Goal: Transaction & Acquisition: Obtain resource

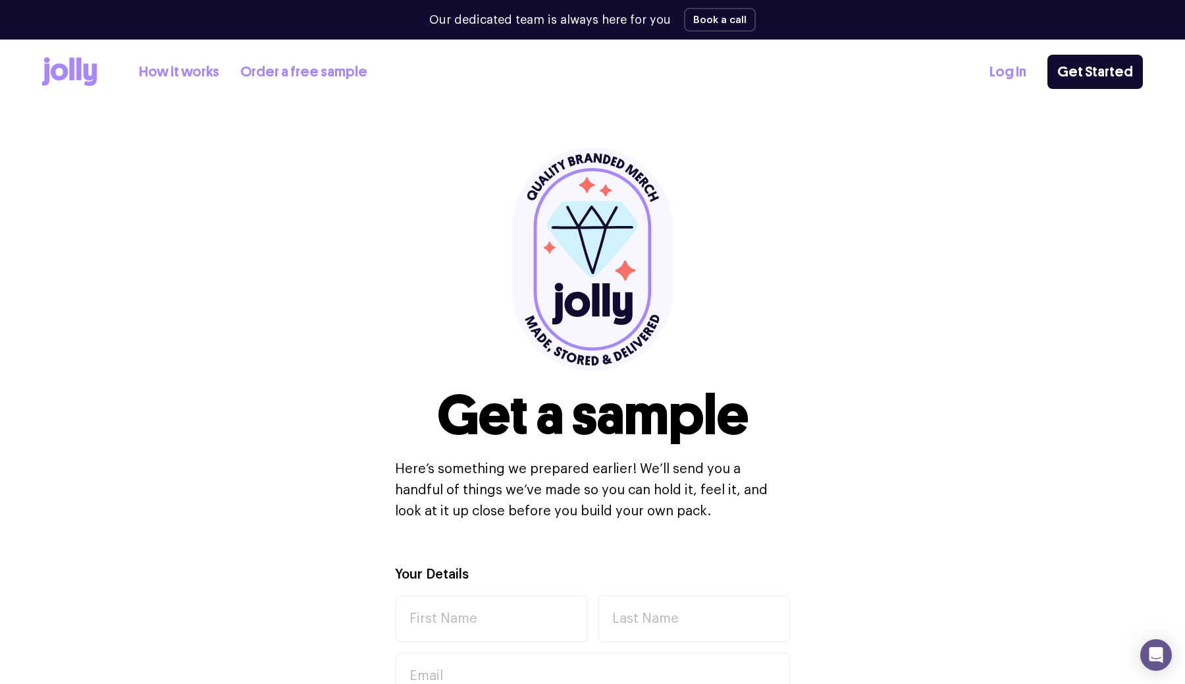
click at [197, 75] on link "How it works" at bounding box center [179, 72] width 80 height 22
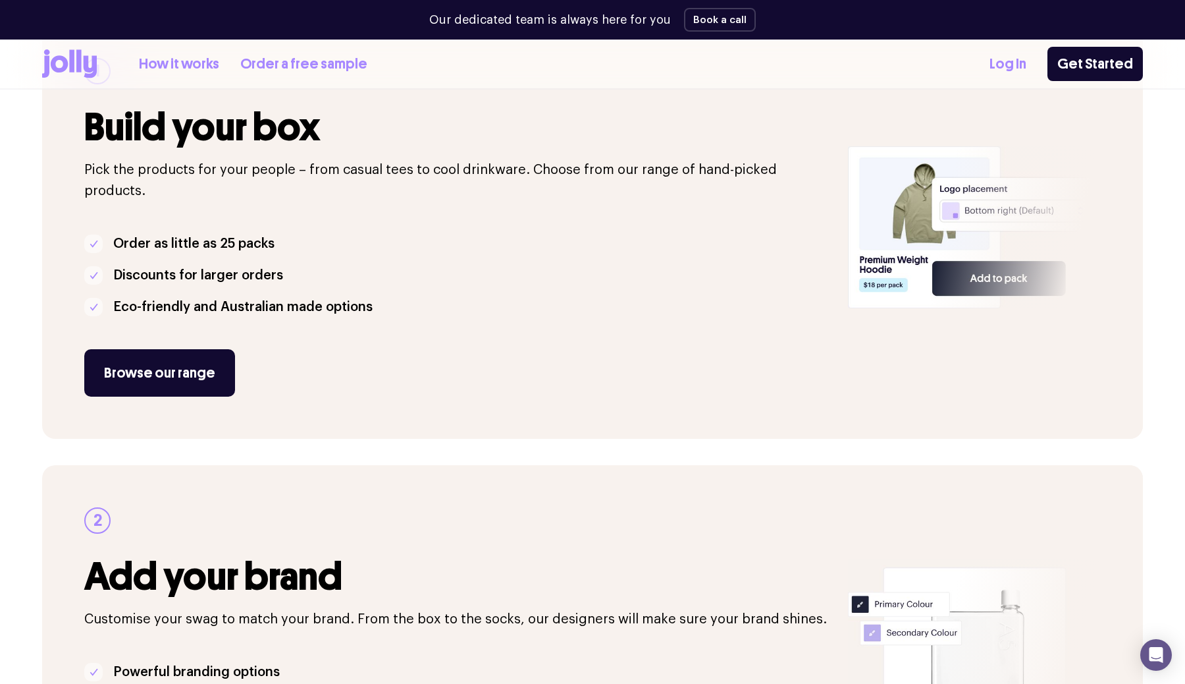
scroll to position [263, 0]
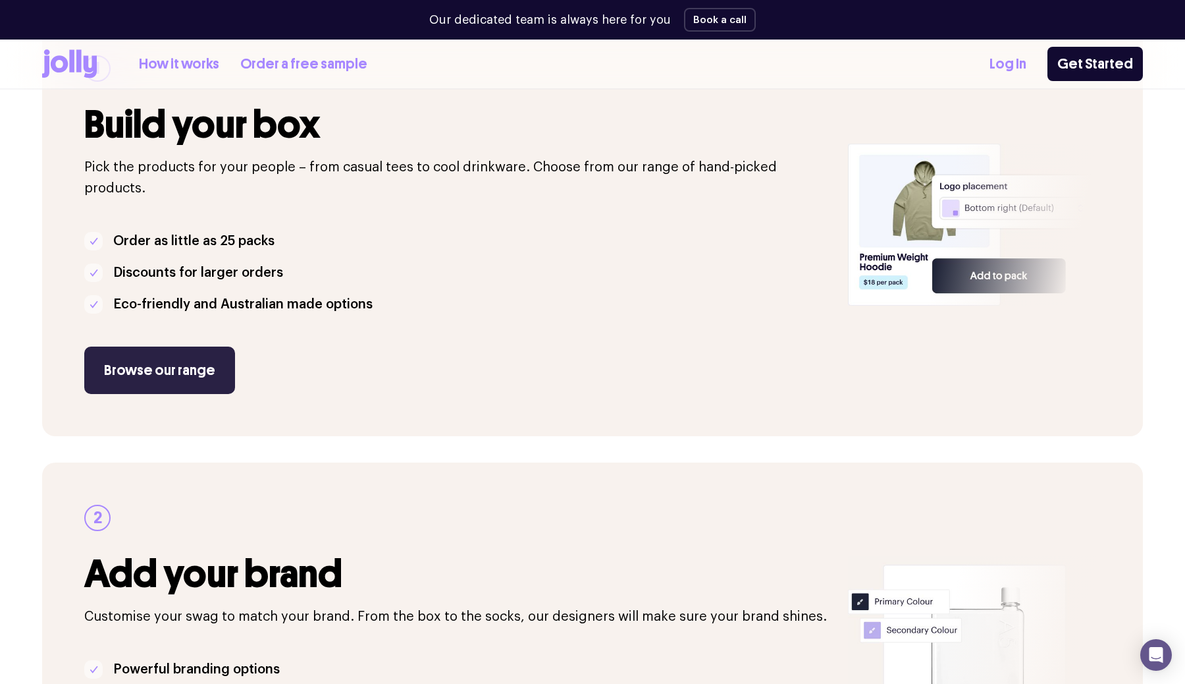
click at [192, 354] on link "Browse our range" at bounding box center [159, 369] width 151 height 47
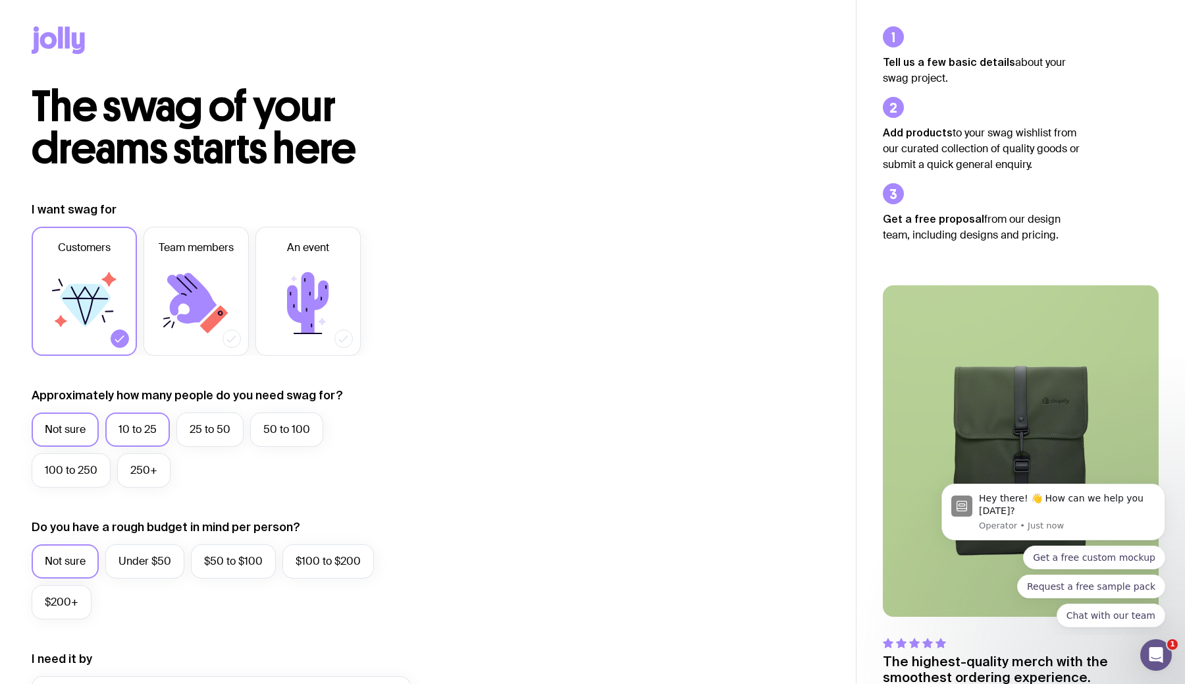
click at [130, 422] on label "10 to 25" at bounding box center [137, 429] width 65 height 34
click at [0, 0] on input "10 to 25" at bounding box center [0, 0] width 0 height 0
click at [200, 307] on icon at bounding box center [191, 298] width 49 height 51
click at [0, 0] on input "Team members" at bounding box center [0, 0] width 0 height 0
click at [119, 322] on icon at bounding box center [84, 302] width 79 height 79
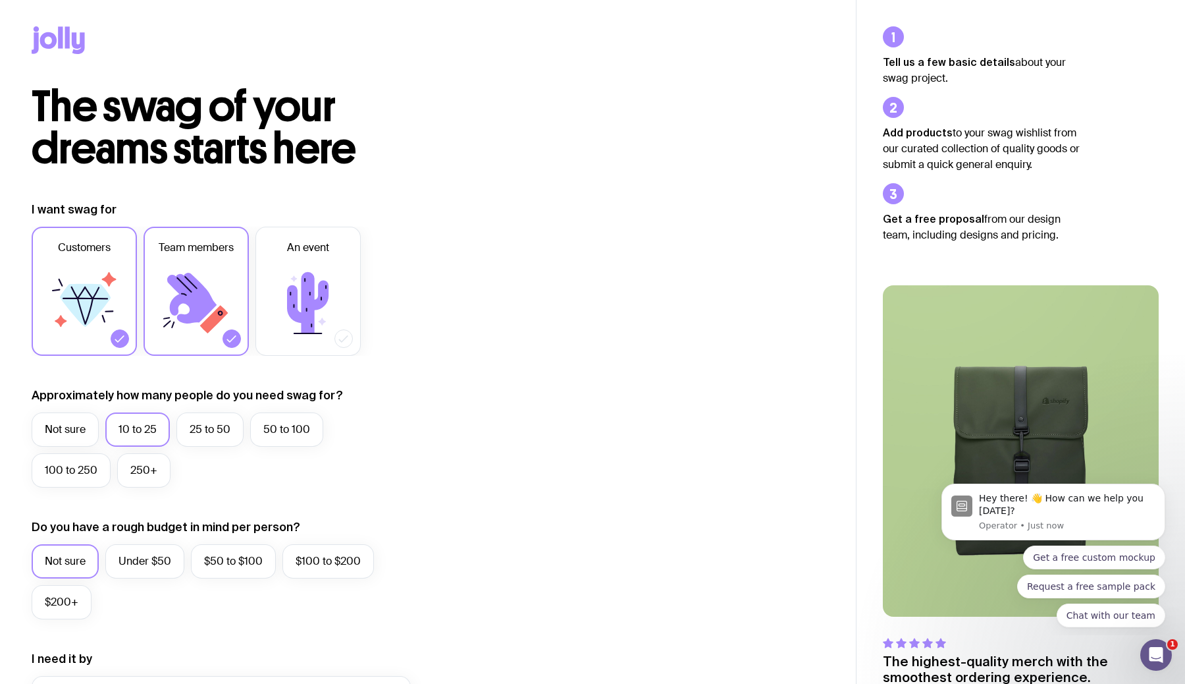
click at [0, 0] on input "Customers" at bounding box center [0, 0] width 0 height 0
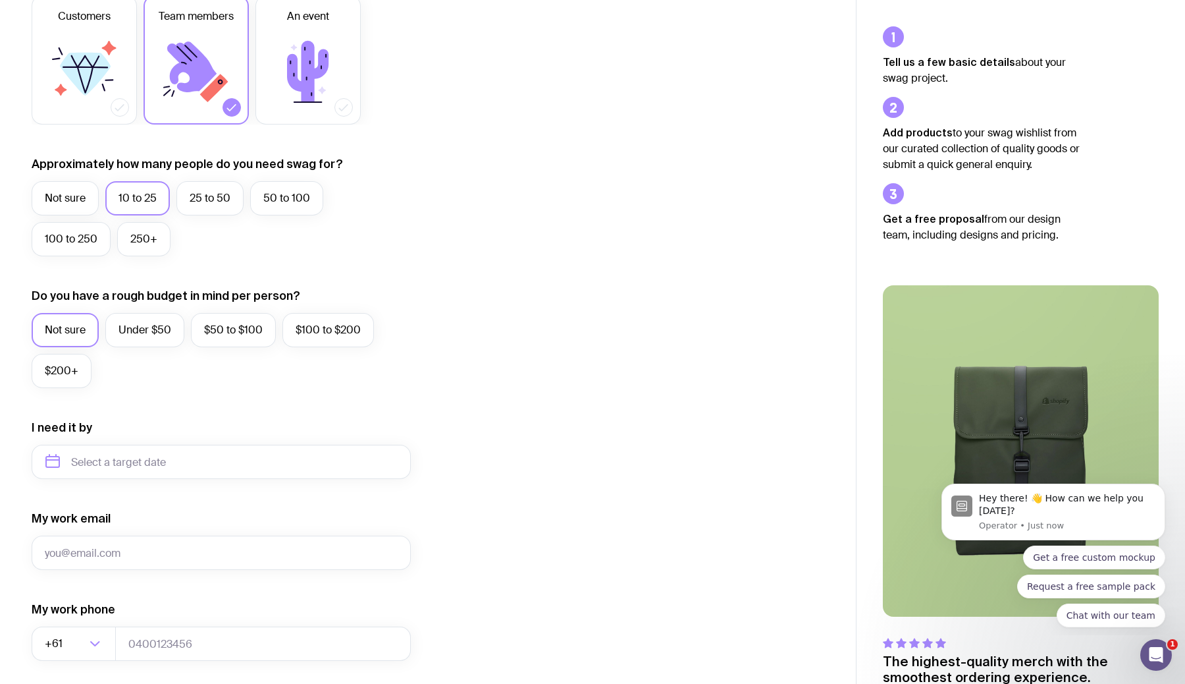
scroll to position [238, 0]
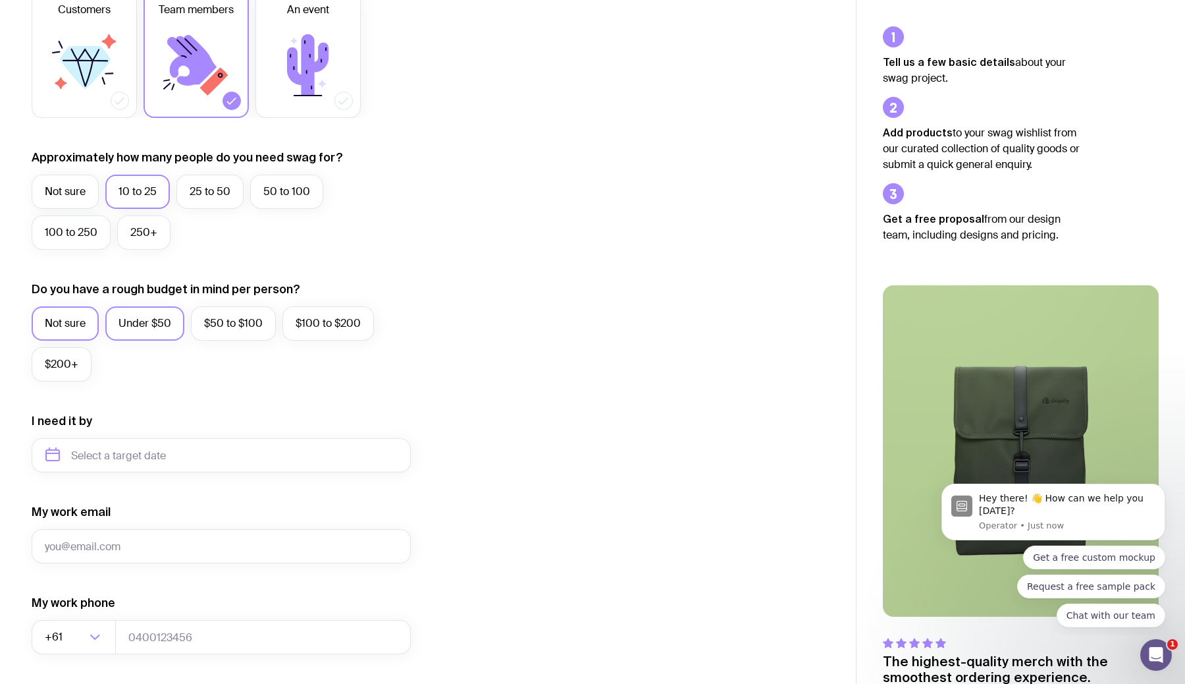
click at [165, 315] on label "Under $50" at bounding box center [144, 323] width 79 height 34
click at [0, 0] on input "Under $50" at bounding box center [0, 0] width 0 height 0
click at [205, 323] on label "$50 to $100" at bounding box center [233, 323] width 85 height 34
click at [0, 0] on input "$50 to $100" at bounding box center [0, 0] width 0 height 0
click at [153, 326] on label "Under $50" at bounding box center [144, 323] width 79 height 34
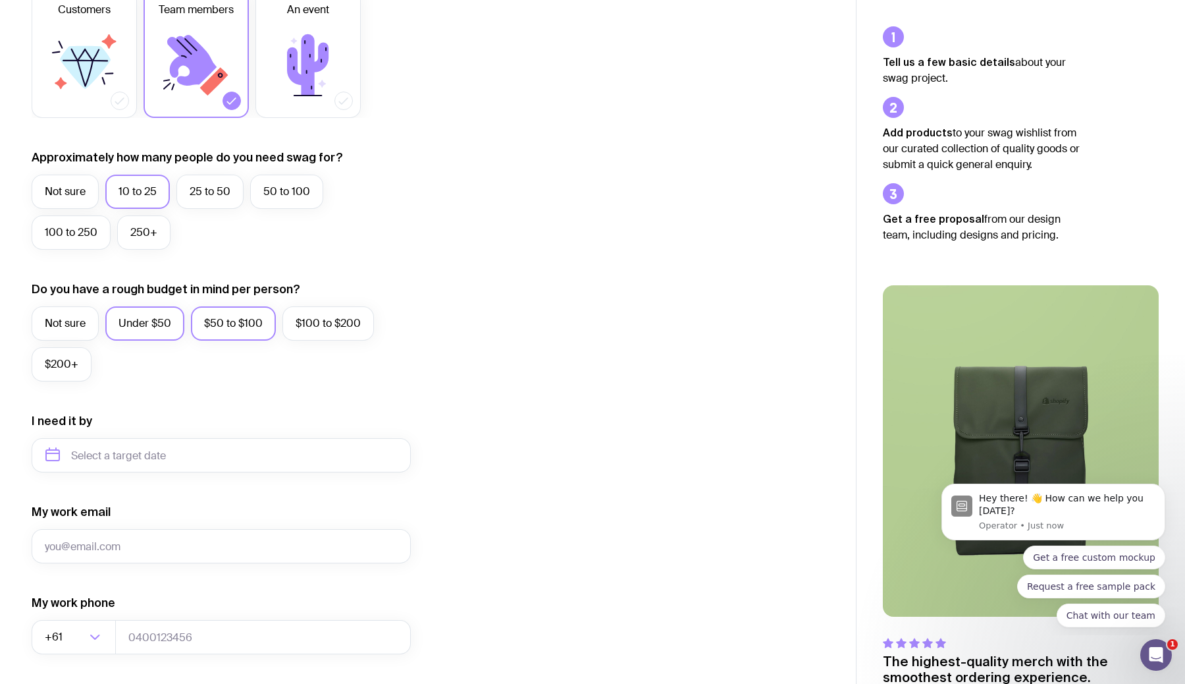
click at [0, 0] on input "Under $50" at bounding box center [0, 0] width 0 height 0
click at [180, 455] on input "text" at bounding box center [221, 455] width 379 height 34
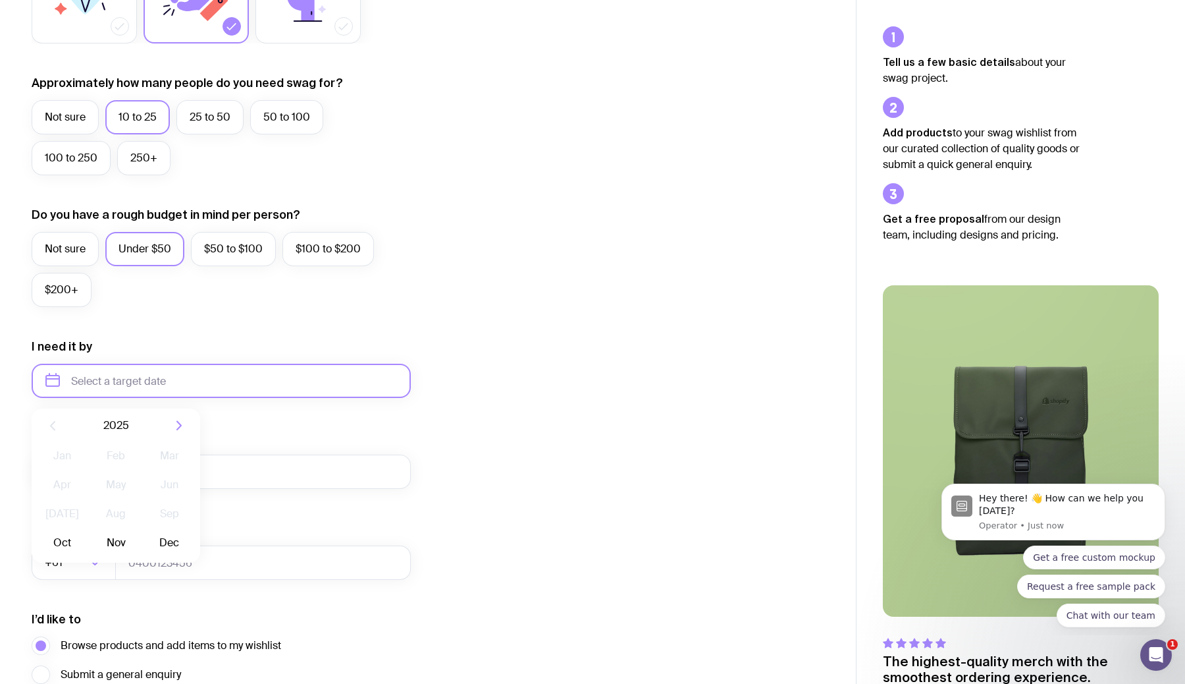
scroll to position [313, 0]
click at [169, 536] on button "Dec" at bounding box center [170, 542] width 48 height 26
type input "December 2025"
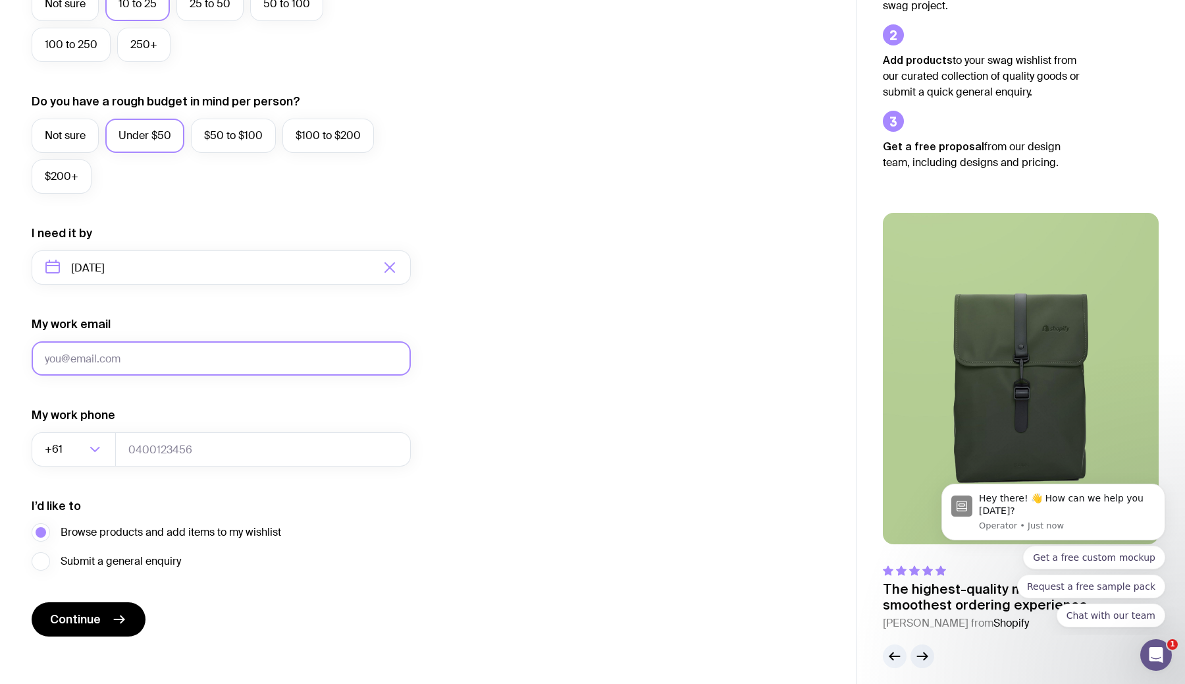
scroll to position [436, 0]
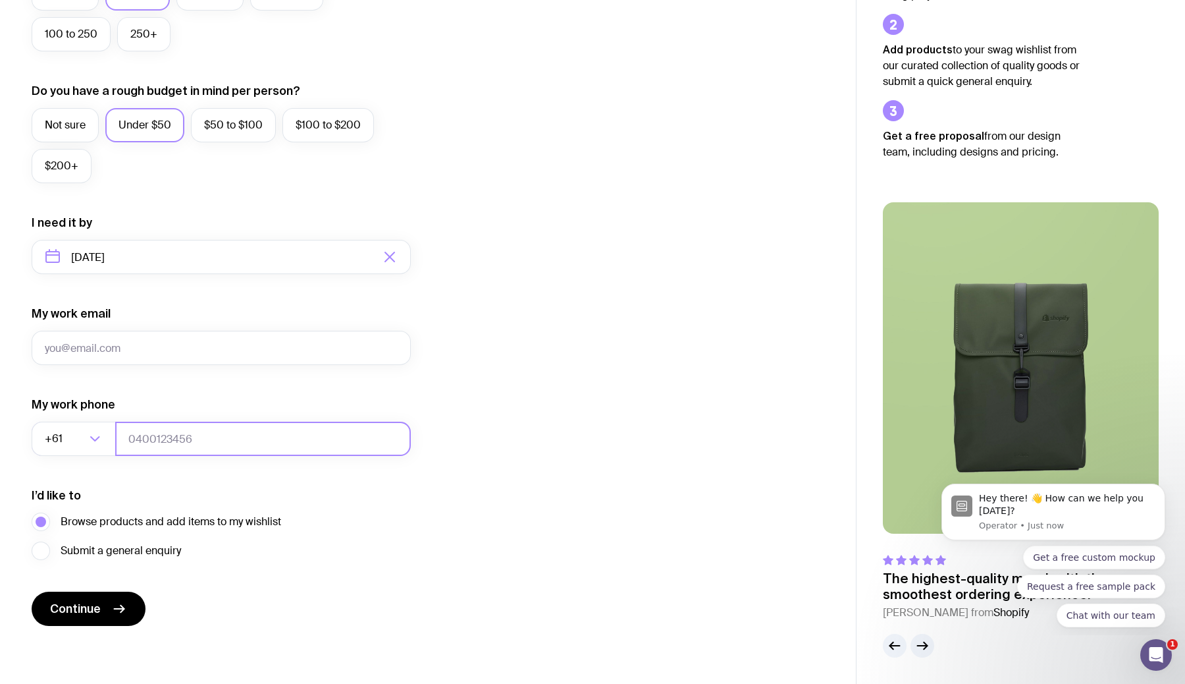
click at [175, 444] on input "tel" at bounding box center [263, 438] width 296 height 34
type input "0411515111"
type input "alan@mortgages.com.au"
click at [343, 529] on div "I’d like to Browse products and add items to my wishlist Submit a general enqui…" at bounding box center [221, 523] width 379 height 72
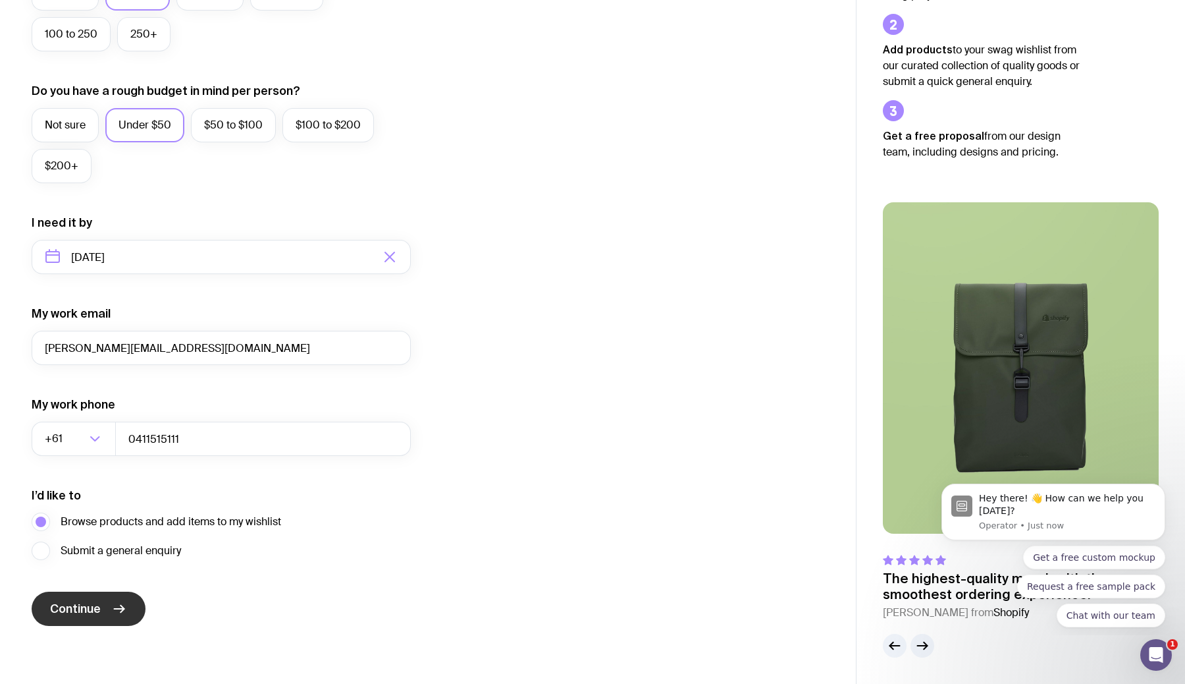
click at [94, 608] on span "Continue" at bounding box center [75, 609] width 51 height 16
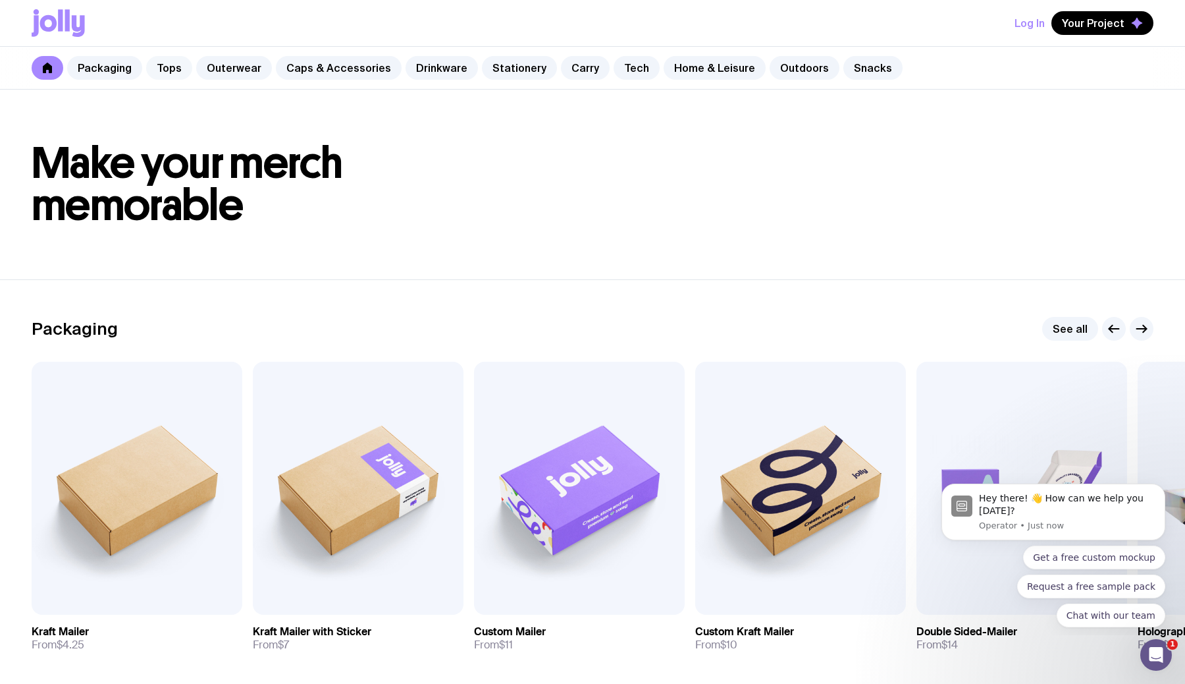
click at [163, 65] on link "Tops" at bounding box center [169, 68] width 46 height 24
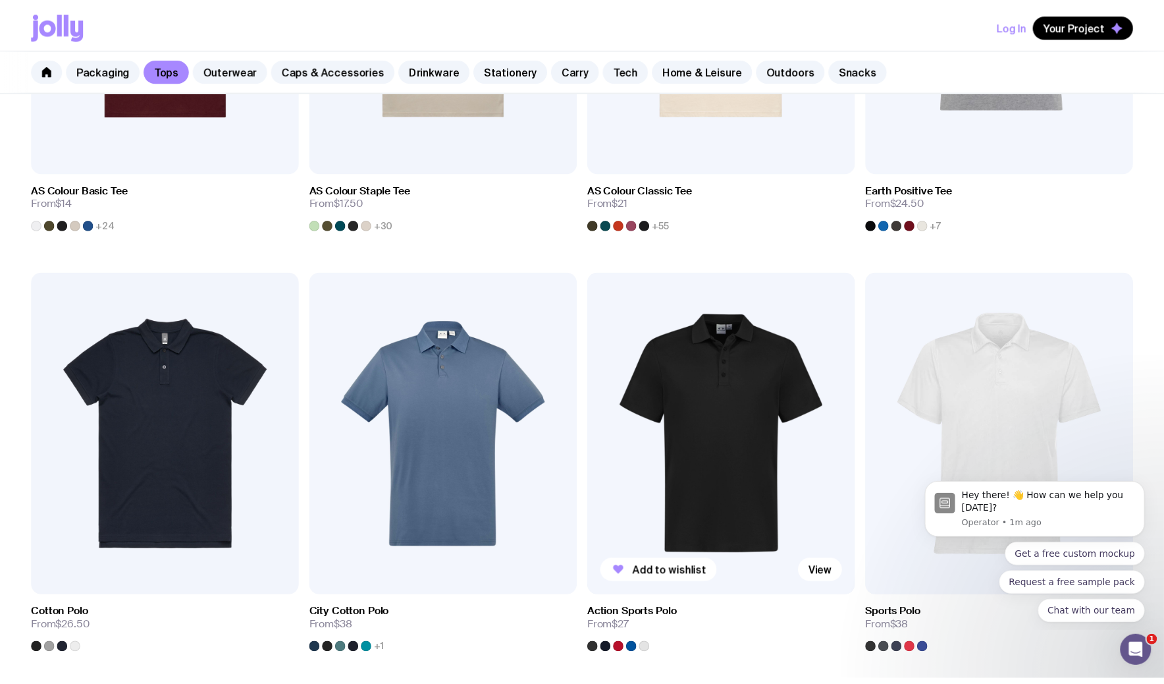
scroll to position [504, 0]
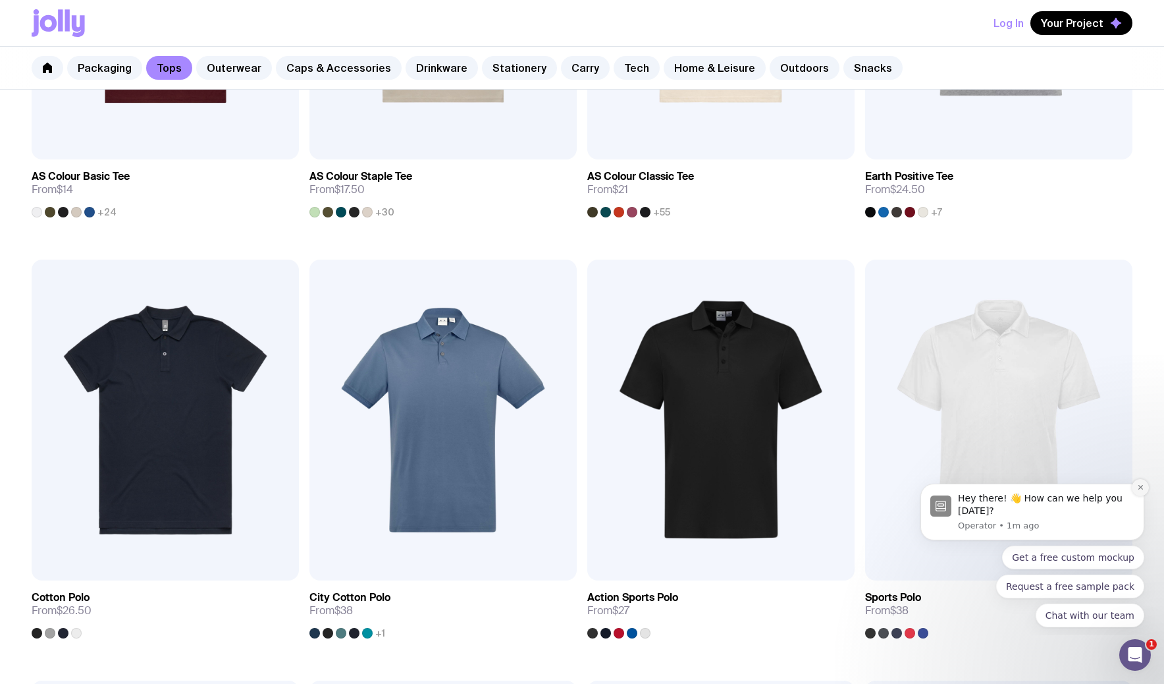
click at [1139, 483] on icon "Dismiss notification" at bounding box center [1140, 486] width 7 height 7
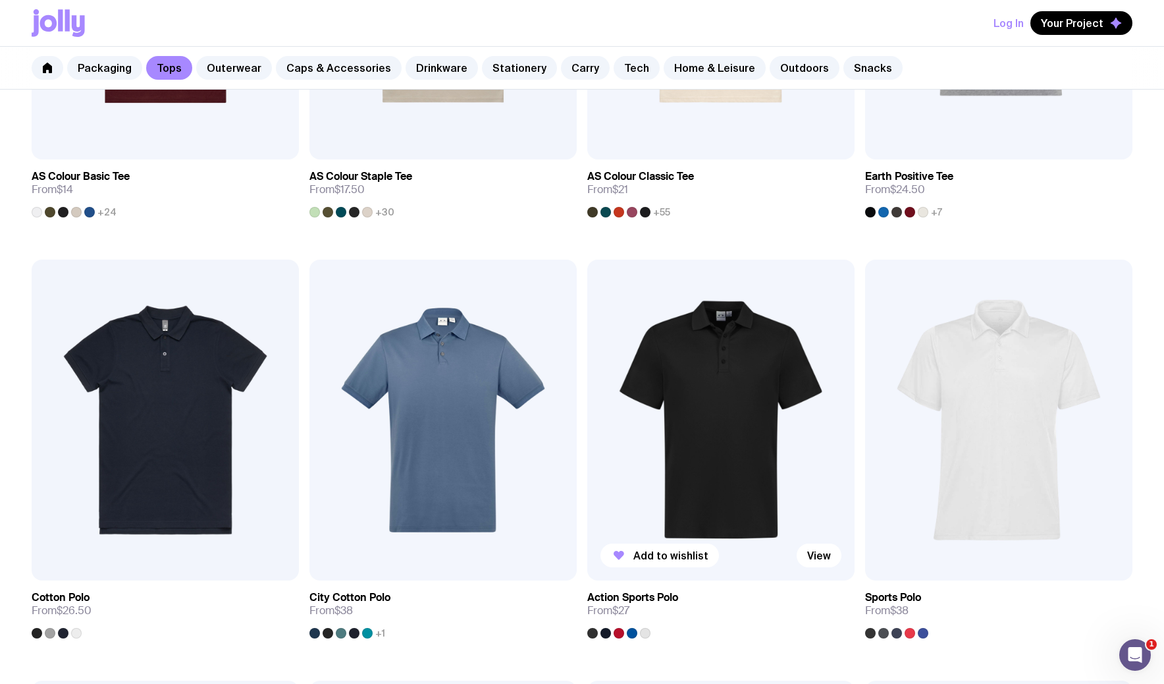
click at [720, 451] on img at bounding box center [720, 419] width 267 height 321
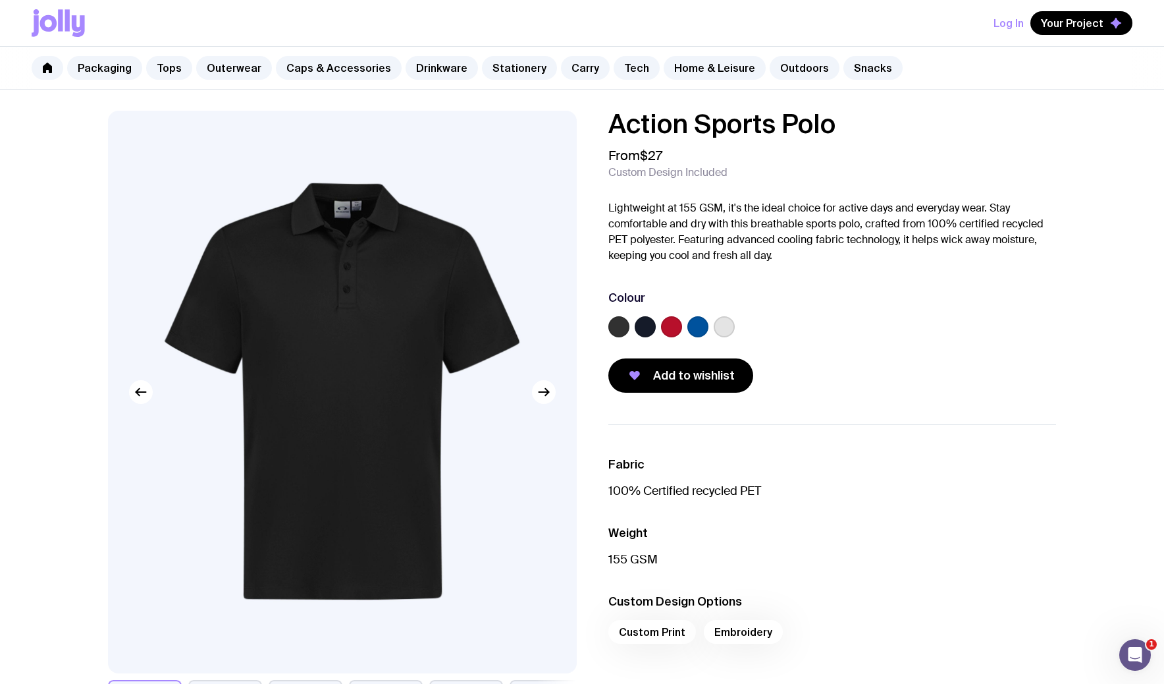
click at [364, 392] on img at bounding box center [342, 392] width 469 height 562
click at [547, 398] on icon "button" at bounding box center [544, 392] width 16 height 16
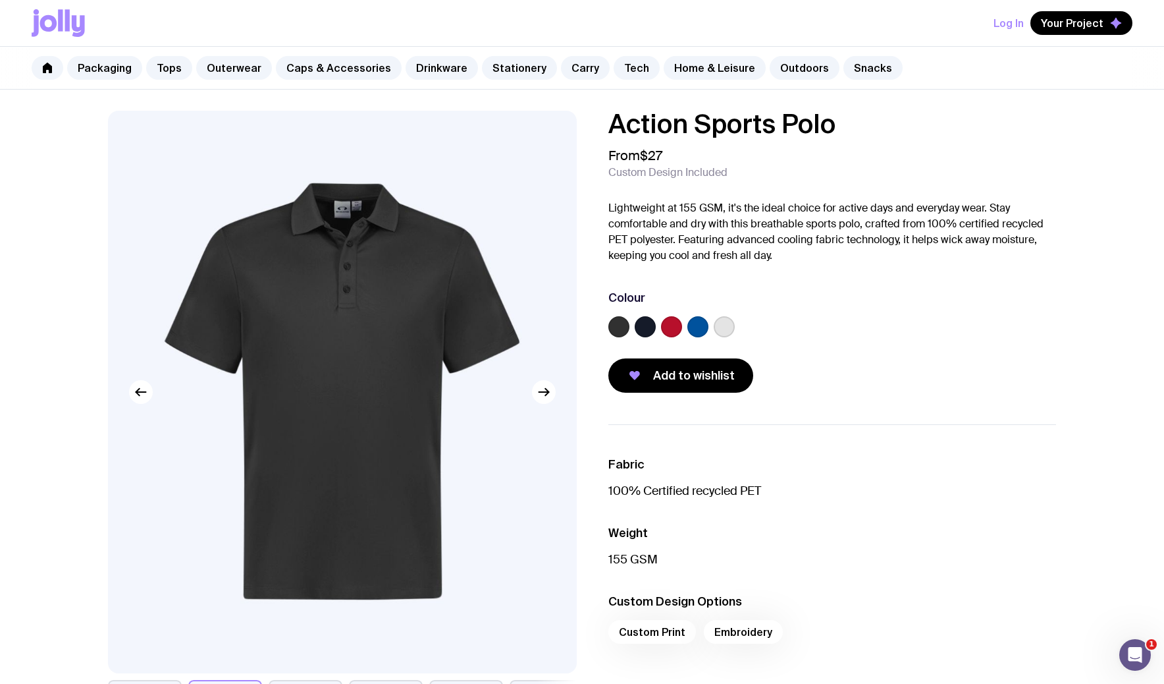
click at [618, 337] on div at bounding box center [832, 329] width 448 height 26
click at [620, 327] on label at bounding box center [618, 326] width 21 height 21
click at [0, 0] on input "radio" at bounding box center [0, 0] width 0 height 0
click at [630, 326] on div at bounding box center [832, 329] width 448 height 26
click at [623, 322] on icon at bounding box center [619, 327] width 16 height 16
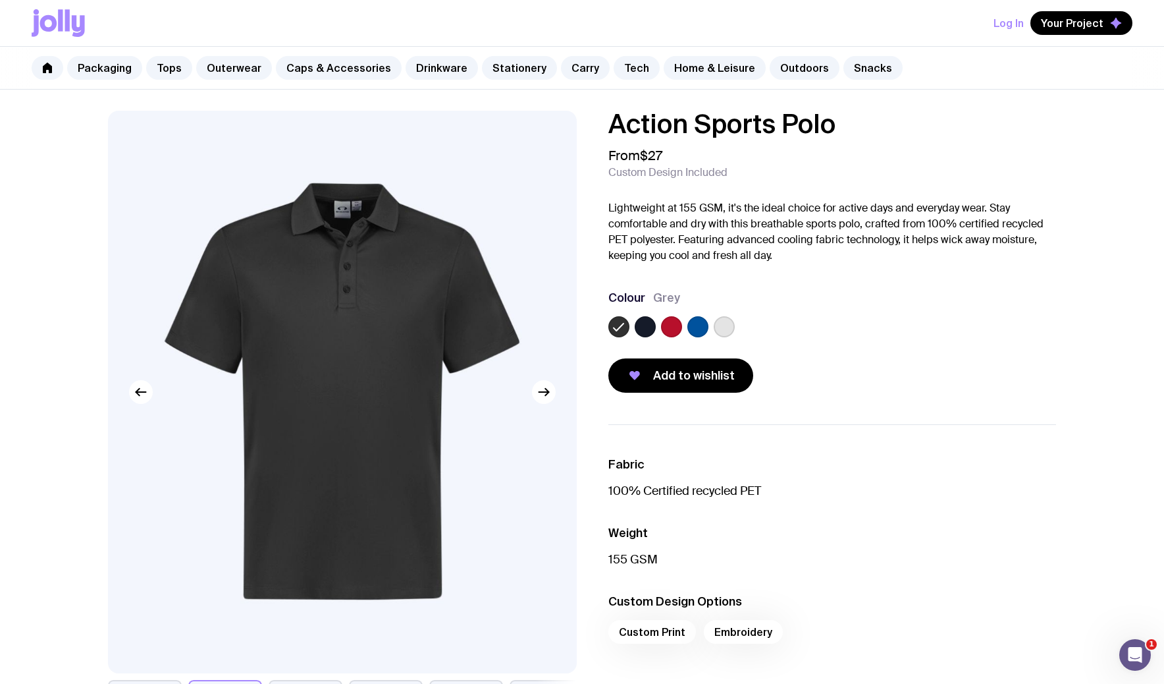
click at [0, 0] on input "radio" at bounding box center [0, 0] width 0 height 0
click at [647, 323] on label at bounding box center [645, 326] width 21 height 21
click at [0, 0] on input "radio" at bounding box center [0, 0] width 0 height 0
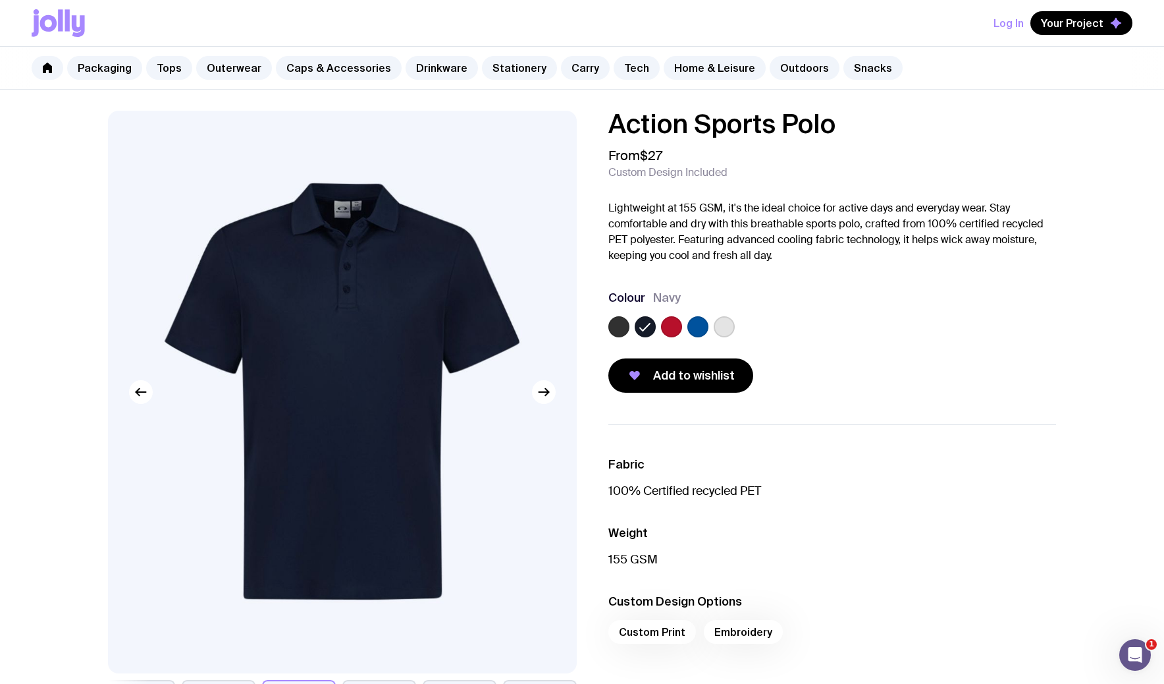
click at [670, 325] on label at bounding box center [671, 326] width 21 height 21
click at [0, 0] on input "radio" at bounding box center [0, 0] width 0 height 0
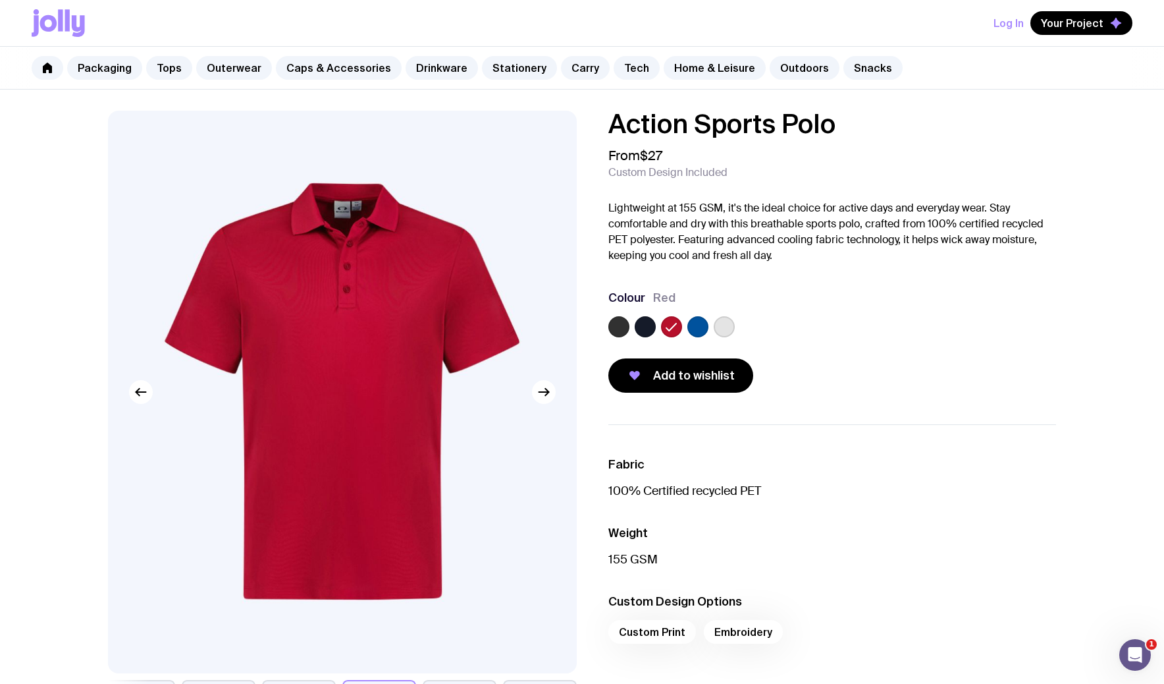
click at [701, 327] on label at bounding box center [697, 326] width 21 height 21
click at [0, 0] on input "radio" at bounding box center [0, 0] width 0 height 0
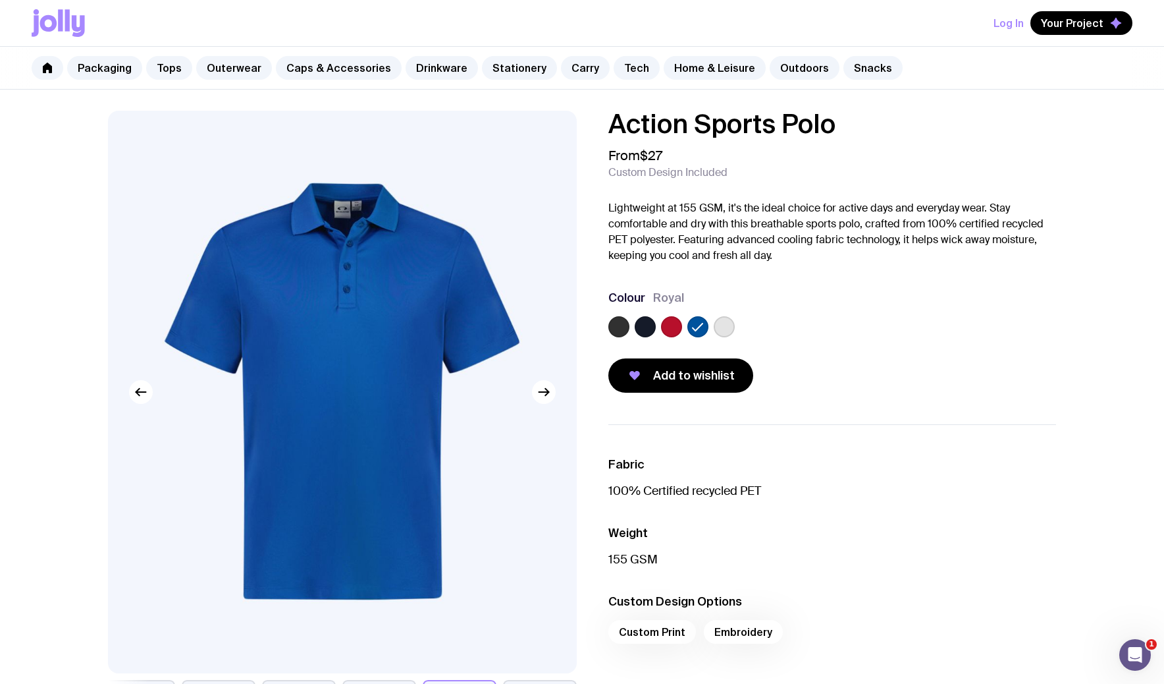
click at [724, 328] on label at bounding box center [724, 326] width 21 height 21
click at [0, 0] on input "radio" at bounding box center [0, 0] width 0 height 0
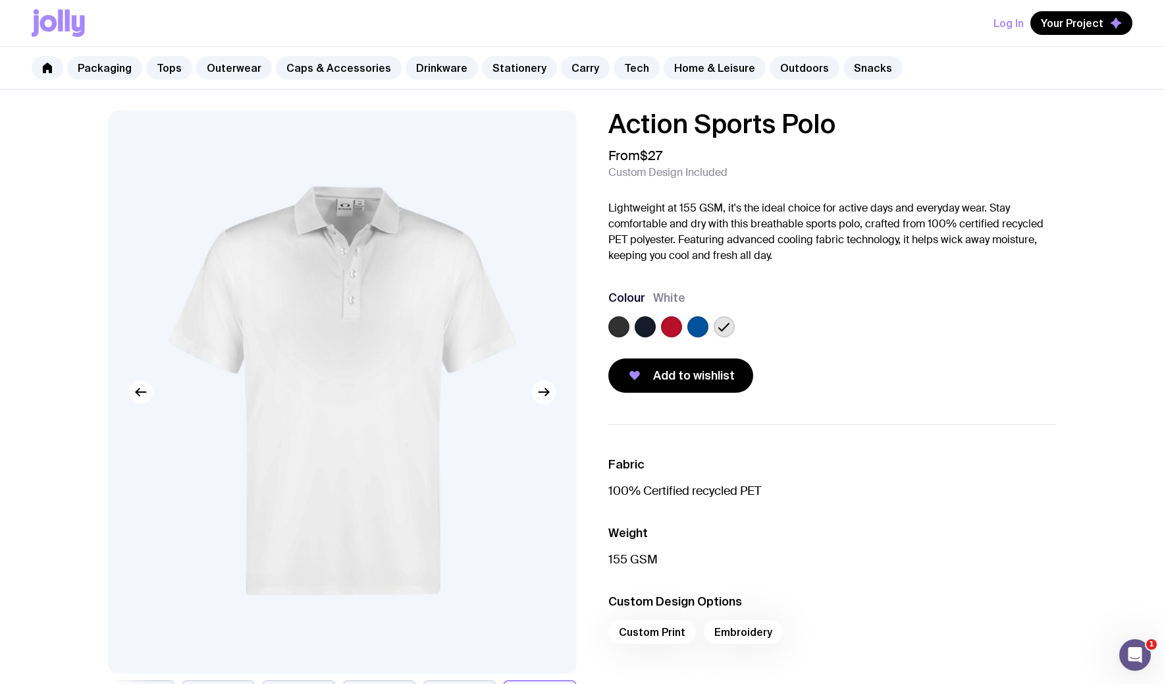
click at [723, 328] on icon at bounding box center [724, 327] width 16 height 16
click at [0, 0] on input "radio" at bounding box center [0, 0] width 0 height 0
click at [547, 392] on icon "button" at bounding box center [546, 392] width 3 height 7
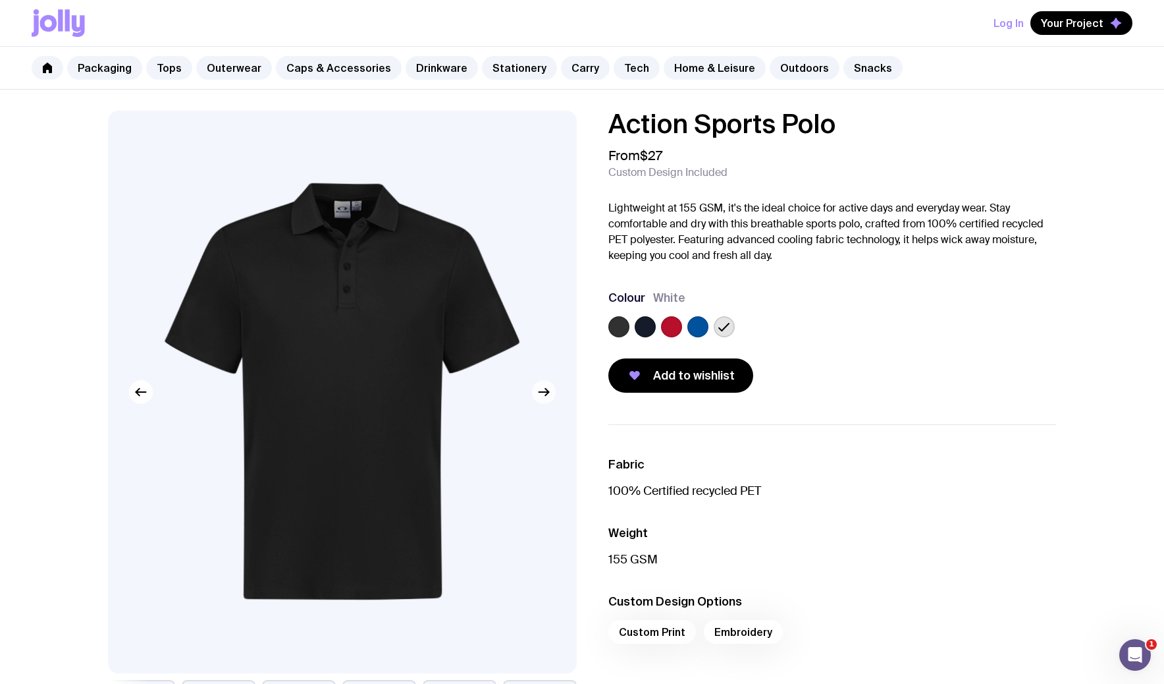
click at [547, 392] on icon "button" at bounding box center [546, 392] width 3 height 7
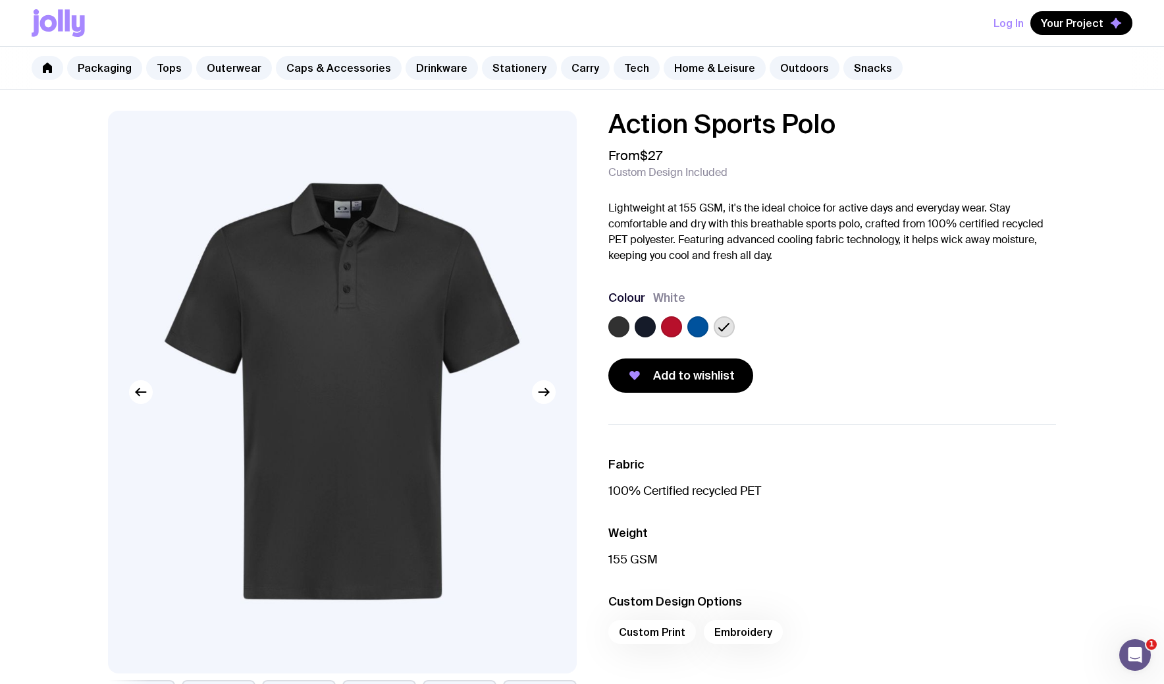
click at [676, 244] on p "Lightweight at 155 GSM, it's the ideal choice for active days and everyday wear…" at bounding box center [832, 231] width 448 height 63
click at [622, 331] on label at bounding box center [618, 326] width 21 height 21
click at [0, 0] on input "radio" at bounding box center [0, 0] width 0 height 0
click at [643, 330] on label at bounding box center [645, 326] width 21 height 21
click at [0, 0] on input "radio" at bounding box center [0, 0] width 0 height 0
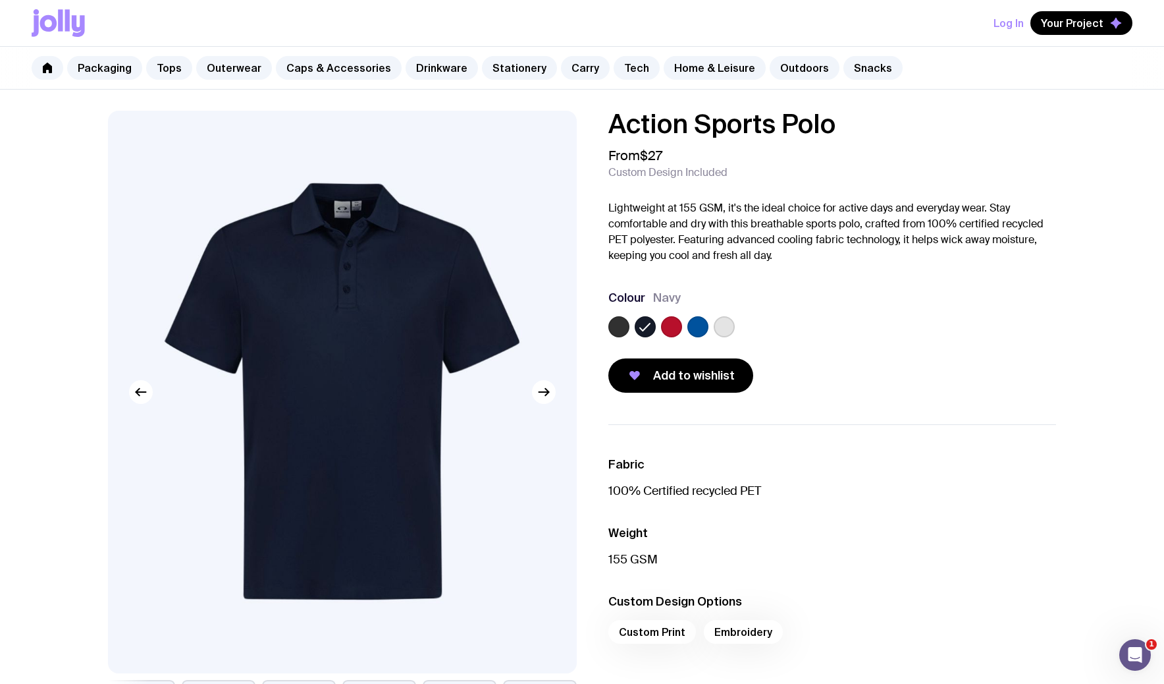
click at [618, 328] on label at bounding box center [618, 326] width 21 height 21
click at [0, 0] on input "radio" at bounding box center [0, 0] width 0 height 0
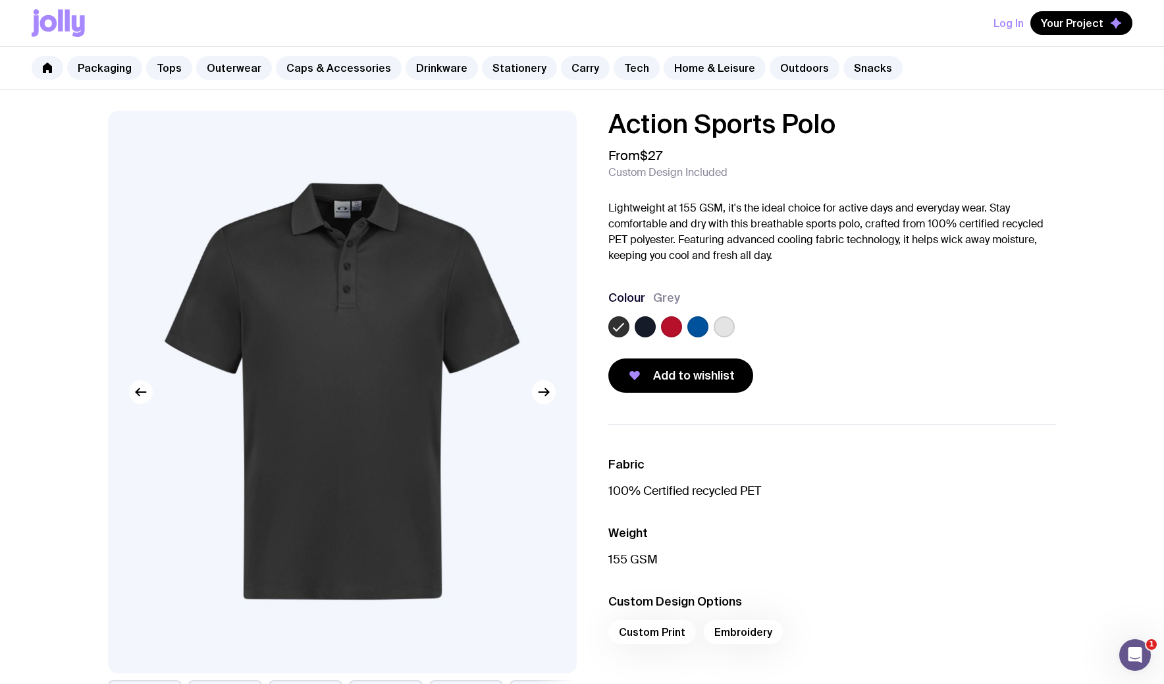
click at [641, 327] on label at bounding box center [645, 326] width 21 height 21
click at [0, 0] on input "radio" at bounding box center [0, 0] width 0 height 0
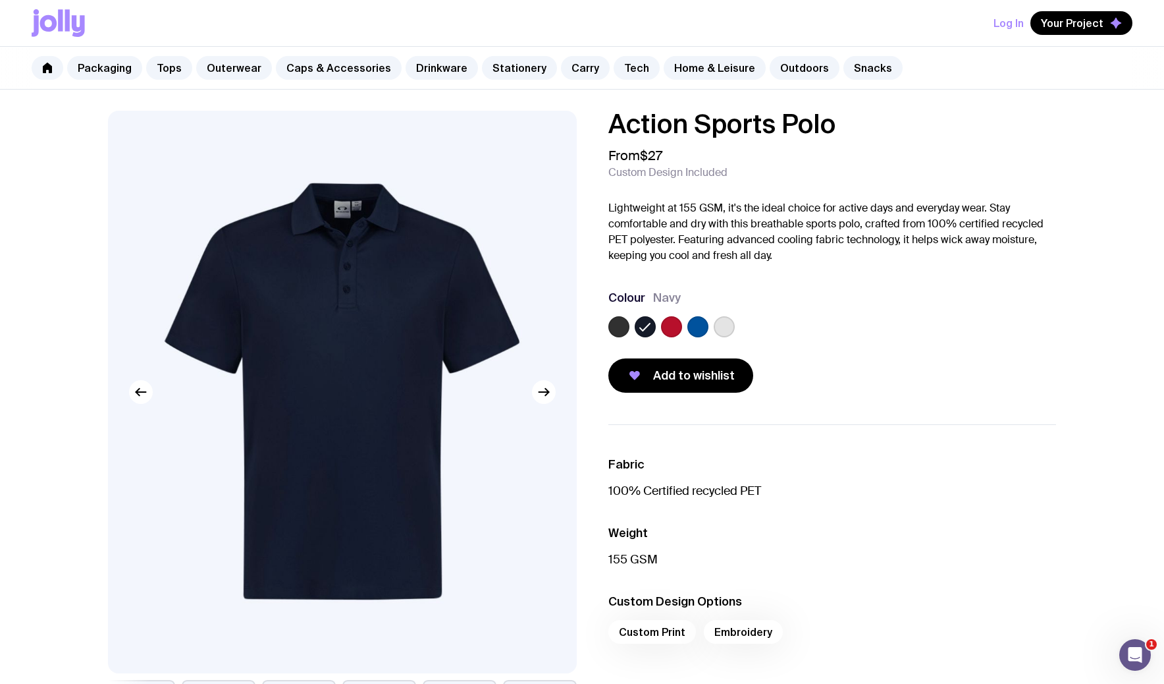
click at [674, 331] on label at bounding box center [671, 326] width 21 height 21
click at [0, 0] on input "radio" at bounding box center [0, 0] width 0 height 0
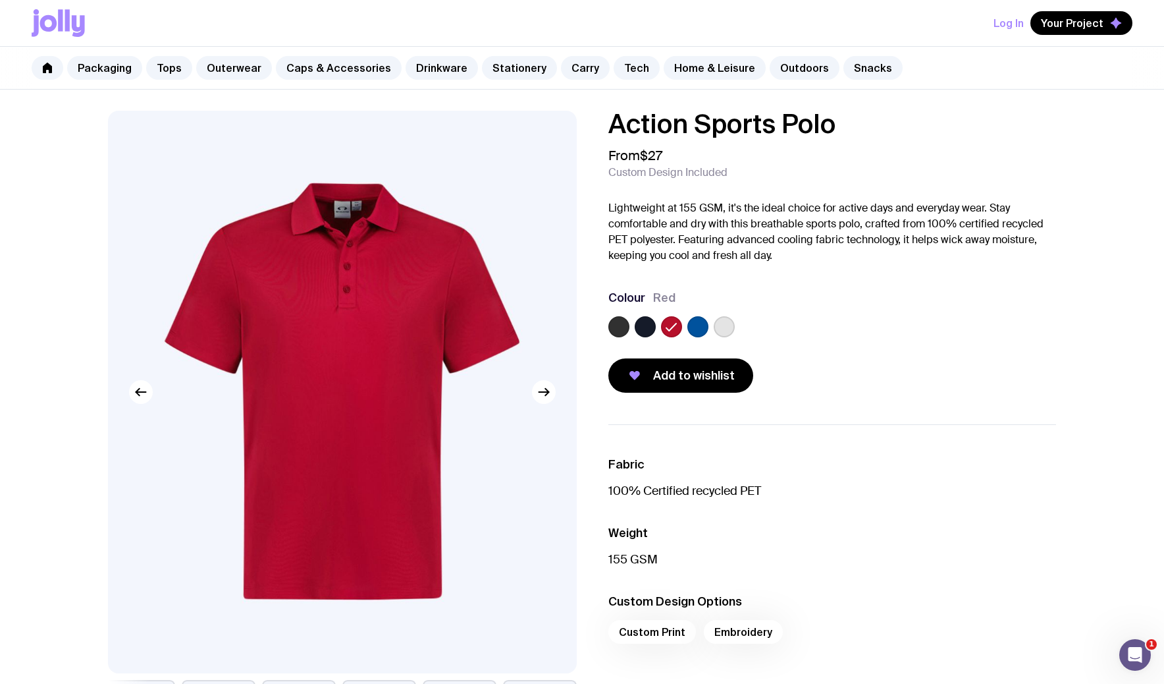
click at [691, 331] on label at bounding box center [697, 326] width 21 height 21
click at [0, 0] on input "radio" at bounding box center [0, 0] width 0 height 0
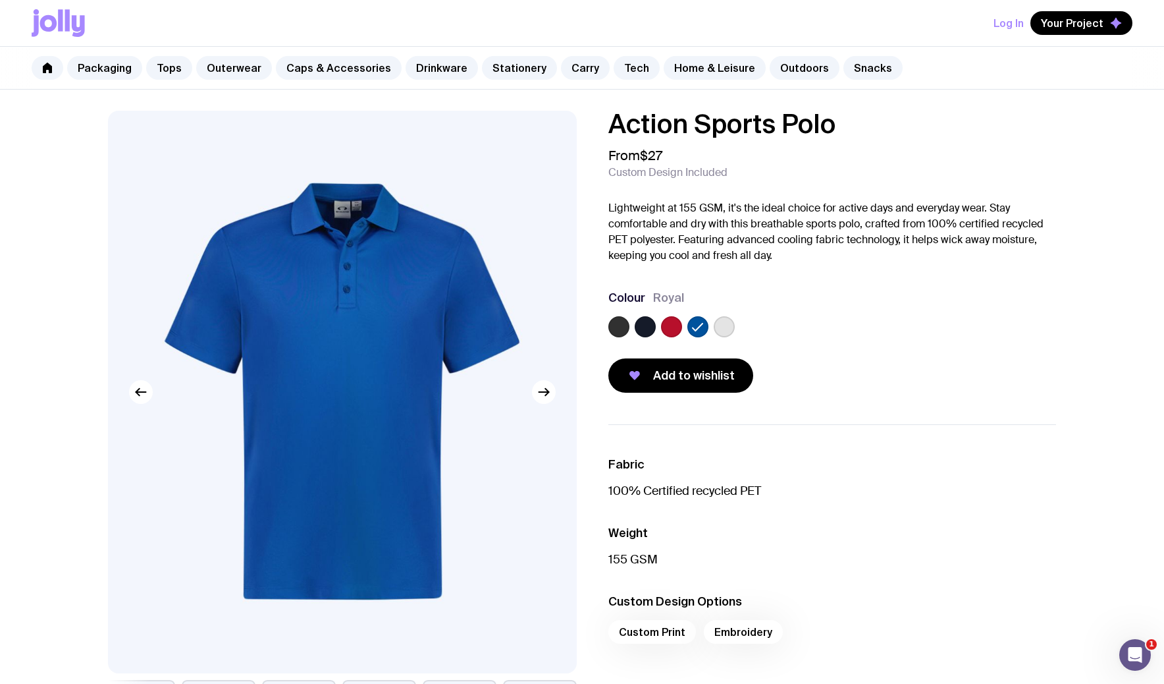
click at [723, 329] on label at bounding box center [724, 326] width 21 height 21
click at [0, 0] on input "radio" at bounding box center [0, 0] width 0 height 0
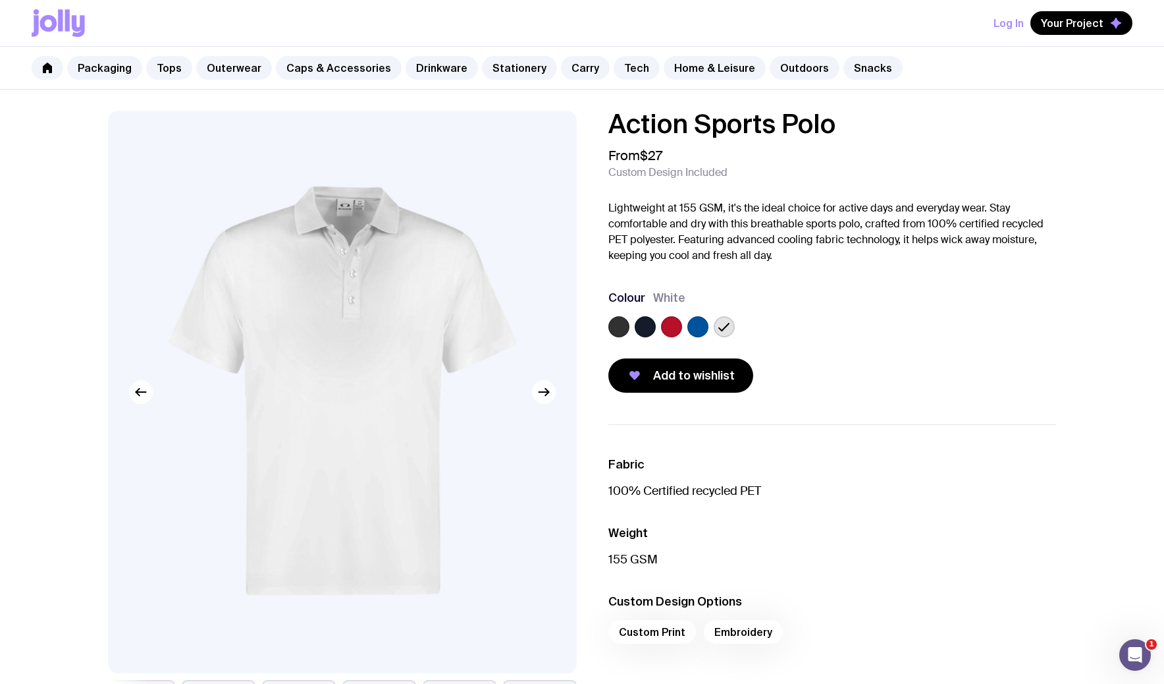
scroll to position [504, 0]
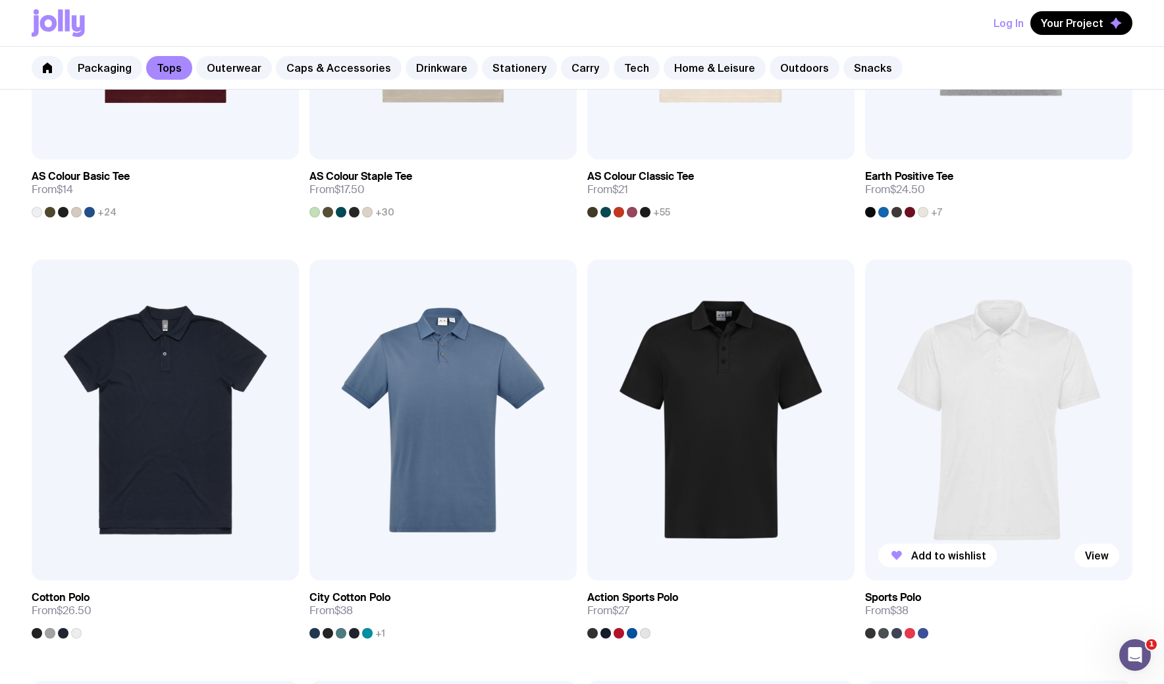
click at [946, 460] on img at bounding box center [998, 419] width 267 height 321
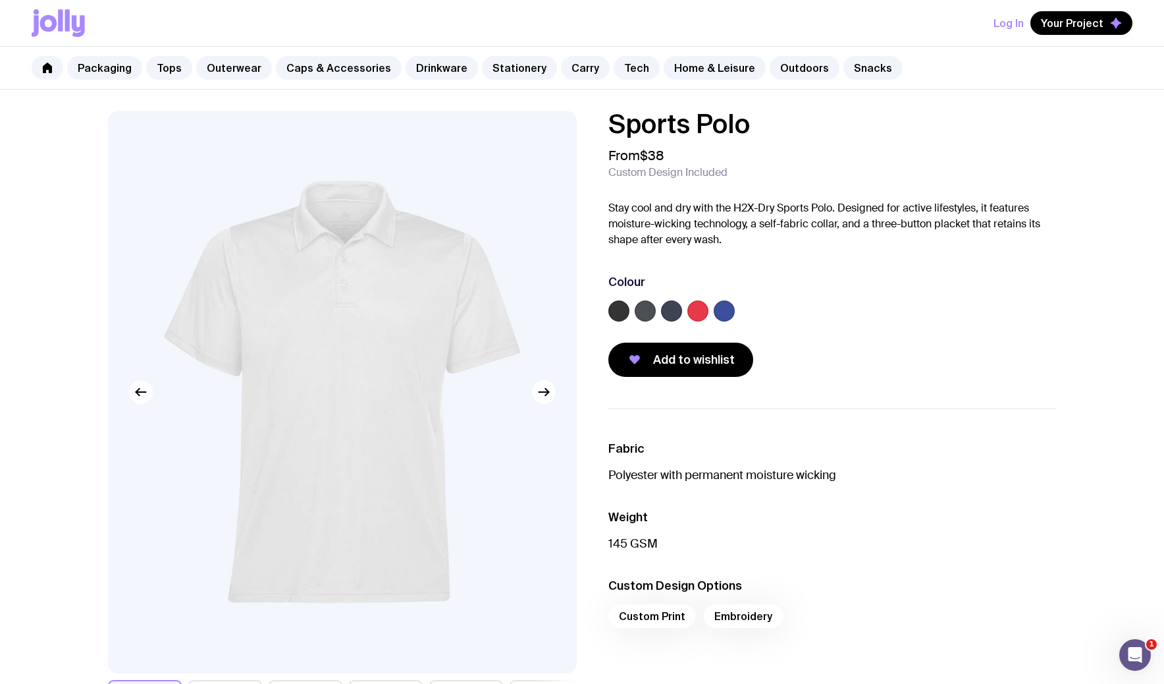
click at [620, 312] on label at bounding box center [618, 310] width 21 height 21
click at [0, 0] on input "radio" at bounding box center [0, 0] width 0 height 0
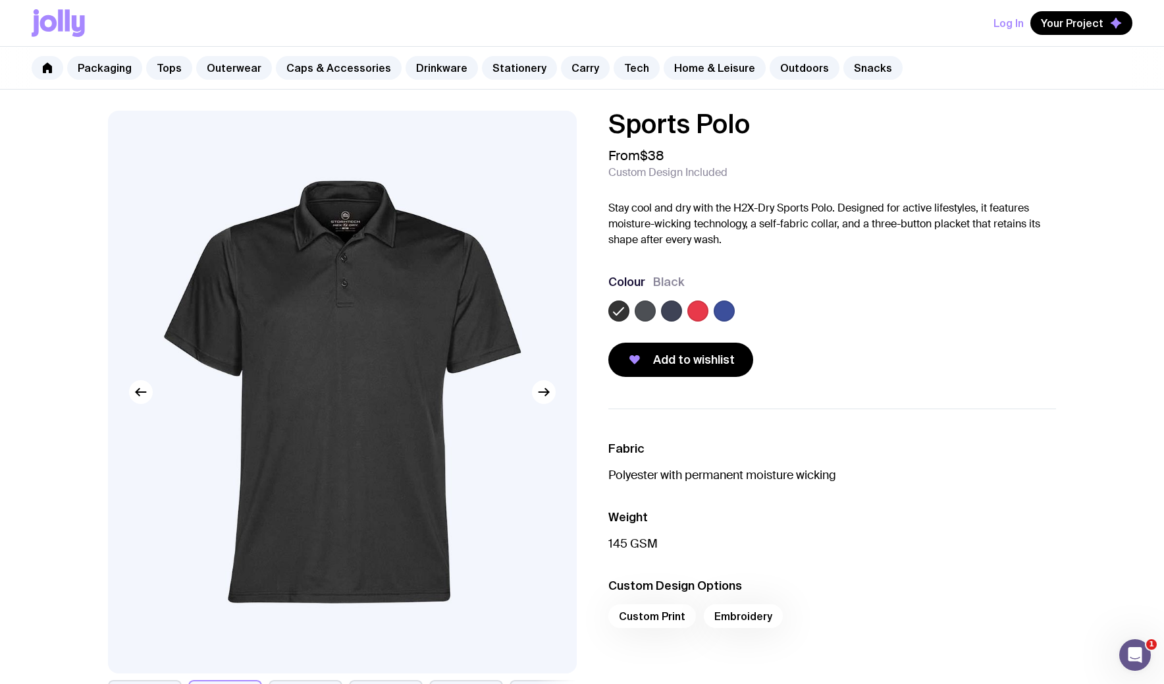
click at [643, 309] on label at bounding box center [645, 310] width 21 height 21
click at [0, 0] on input "radio" at bounding box center [0, 0] width 0 height 0
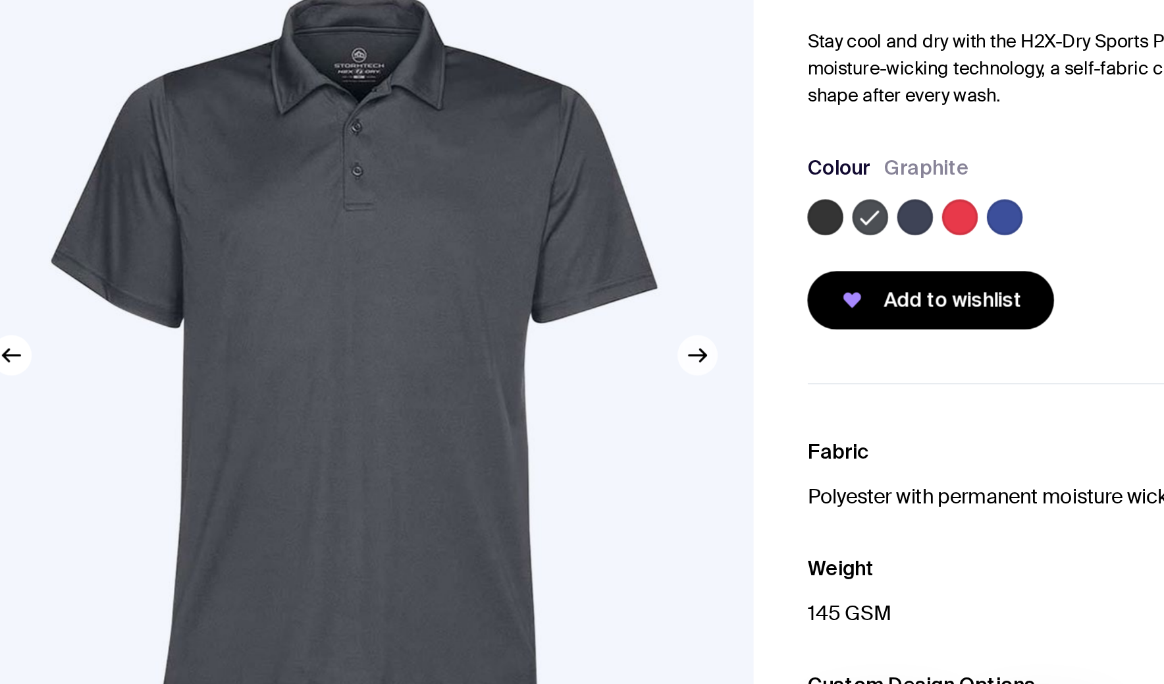
click at [543, 391] on icon "button" at bounding box center [544, 392] width 16 height 16
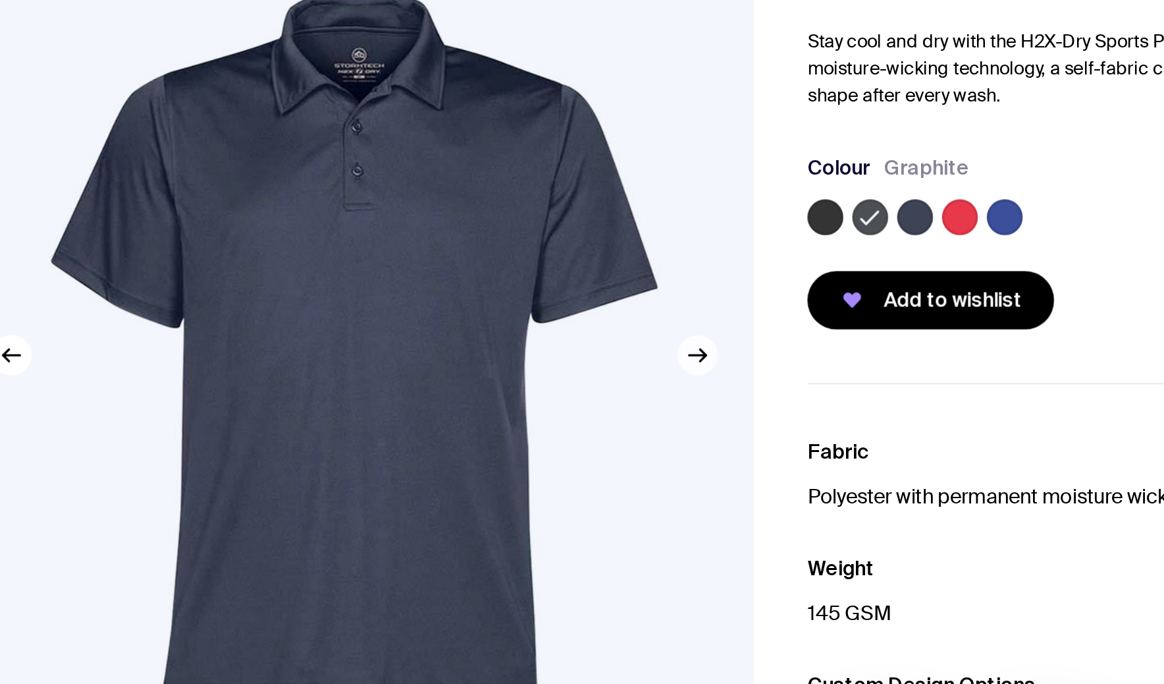
click at [543, 391] on icon "button" at bounding box center [544, 392] width 16 height 16
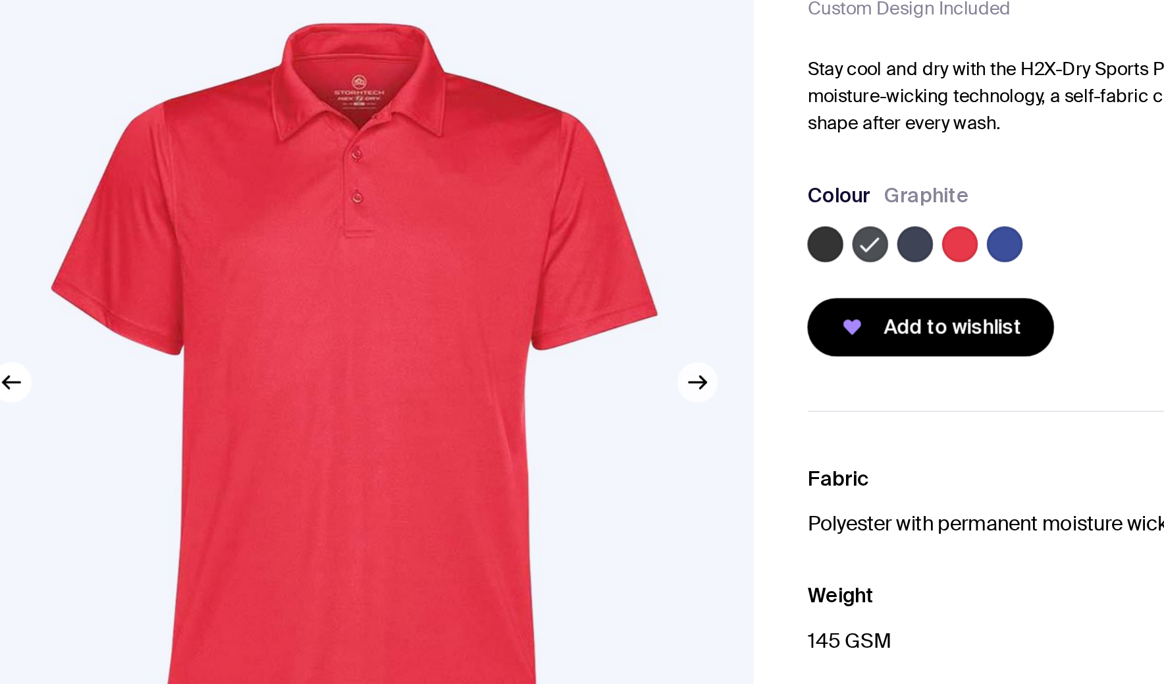
click at [546, 387] on icon "button" at bounding box center [544, 392] width 16 height 16
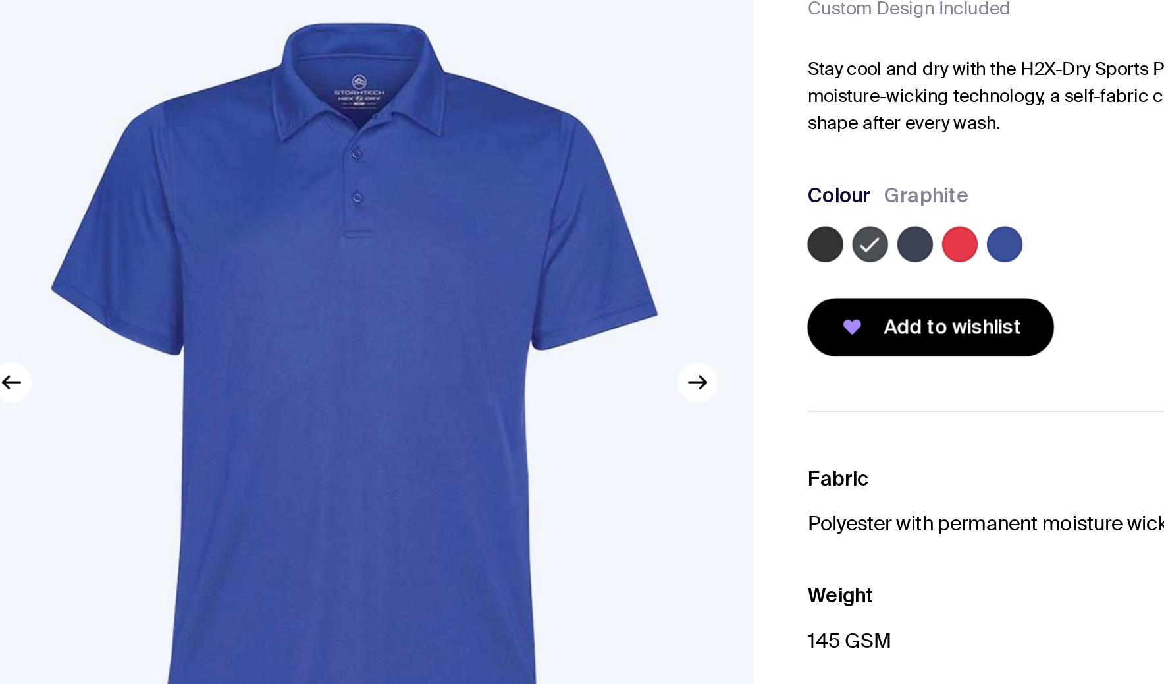
click at [546, 387] on icon "button" at bounding box center [544, 392] width 16 height 16
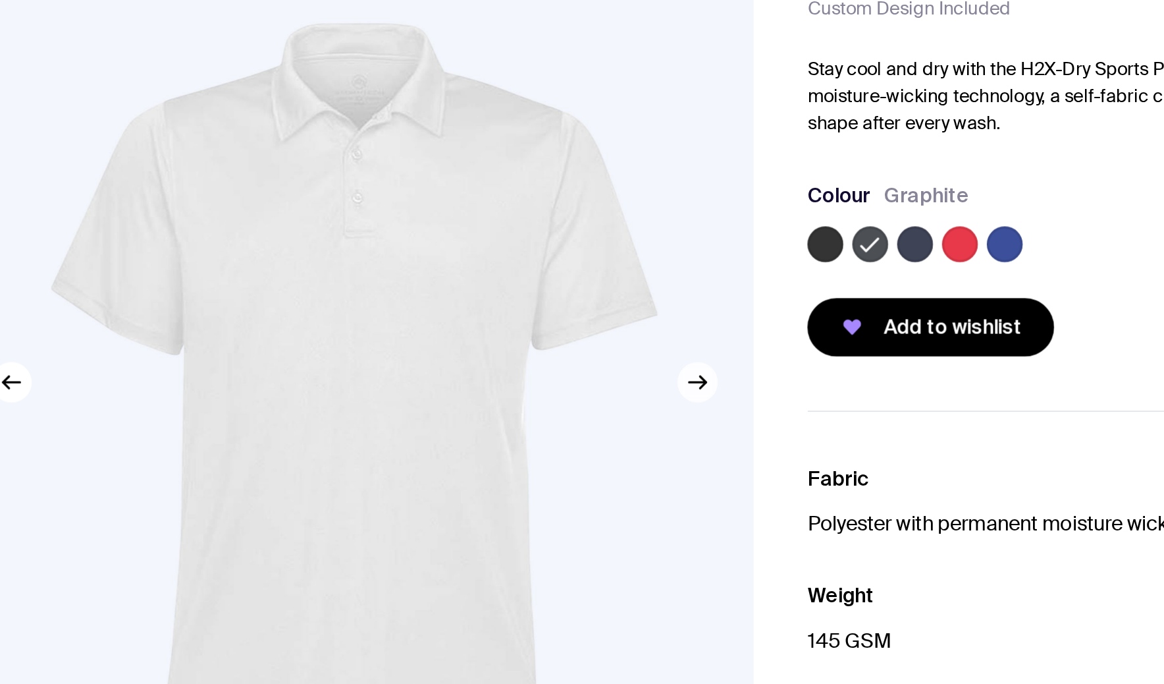
click at [546, 387] on icon "button" at bounding box center [544, 392] width 16 height 16
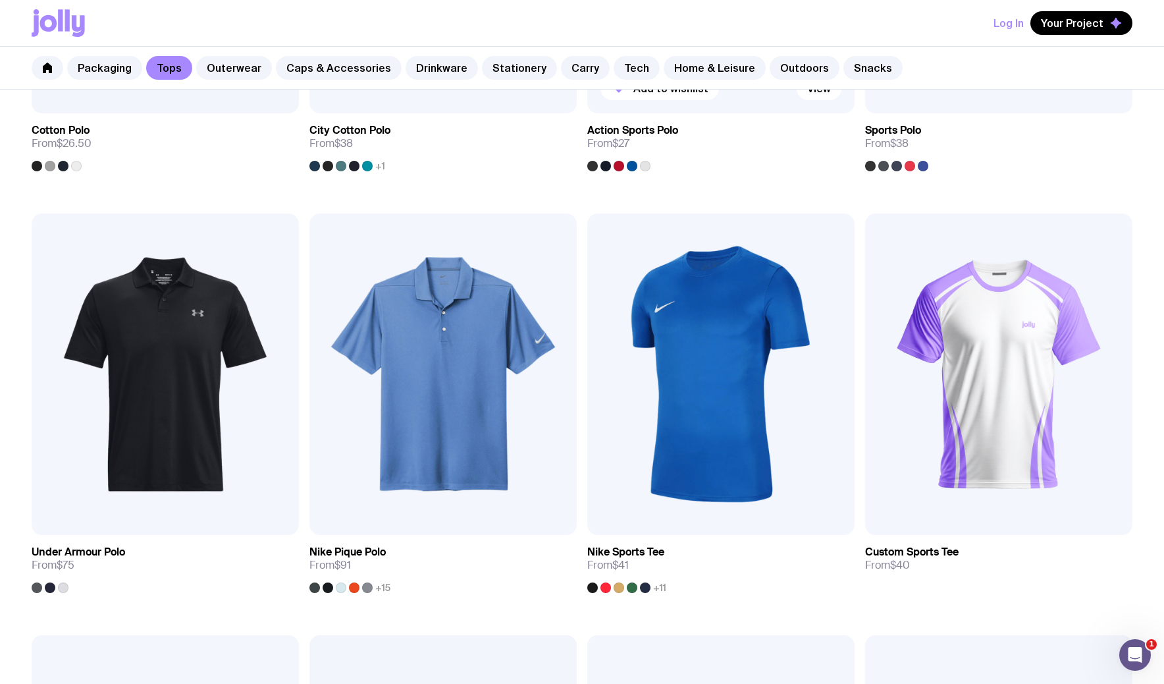
scroll to position [985, 0]
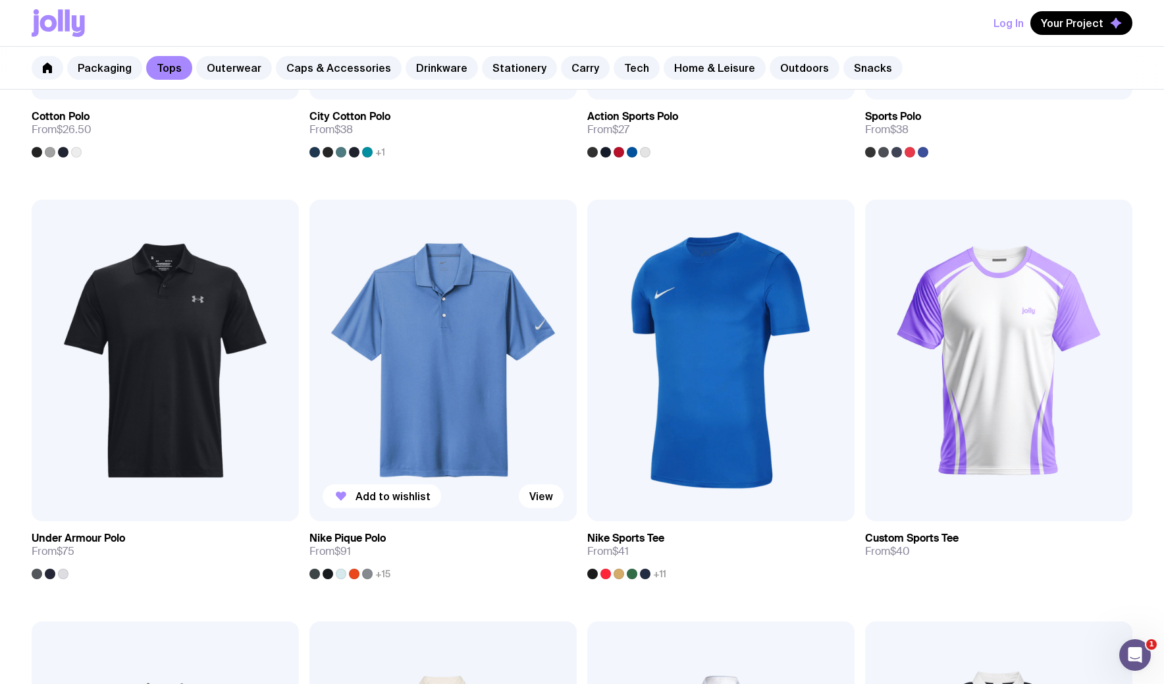
click at [454, 360] on img at bounding box center [442, 360] width 267 height 321
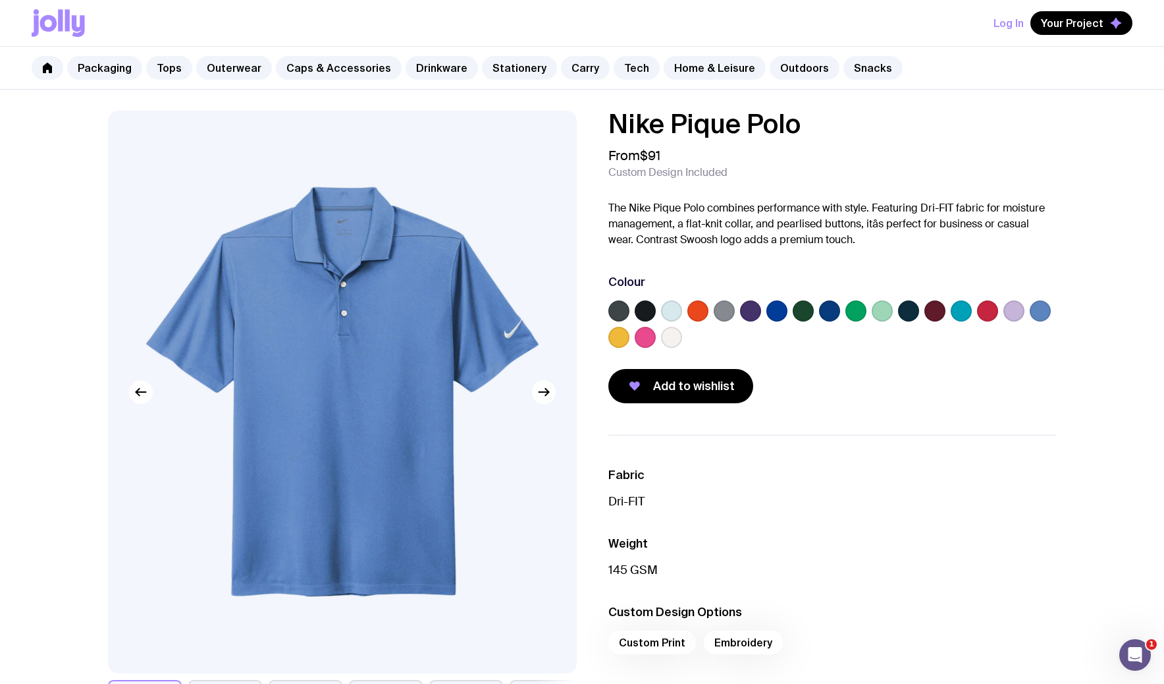
click at [645, 313] on label at bounding box center [645, 310] width 21 height 21
click at [0, 0] on input "radio" at bounding box center [0, 0] width 0 height 0
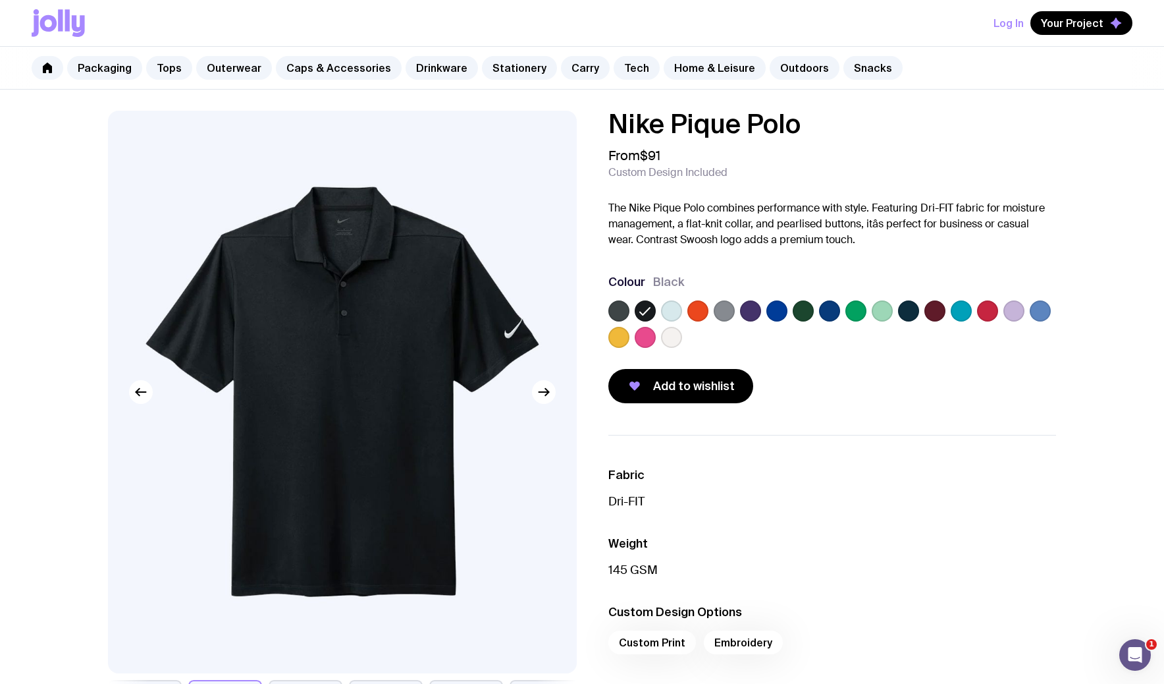
click at [678, 310] on label at bounding box center [671, 310] width 21 height 21
click at [0, 0] on input "radio" at bounding box center [0, 0] width 0 height 0
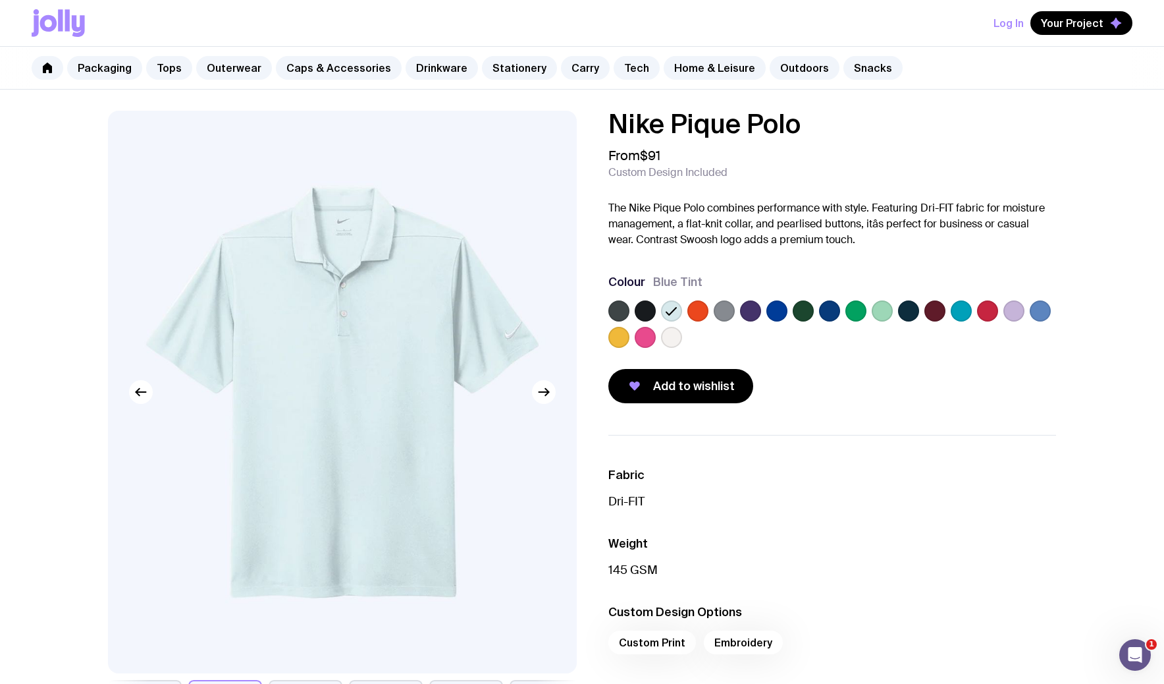
click at [699, 309] on label at bounding box center [697, 310] width 21 height 21
click at [0, 0] on input "radio" at bounding box center [0, 0] width 0 height 0
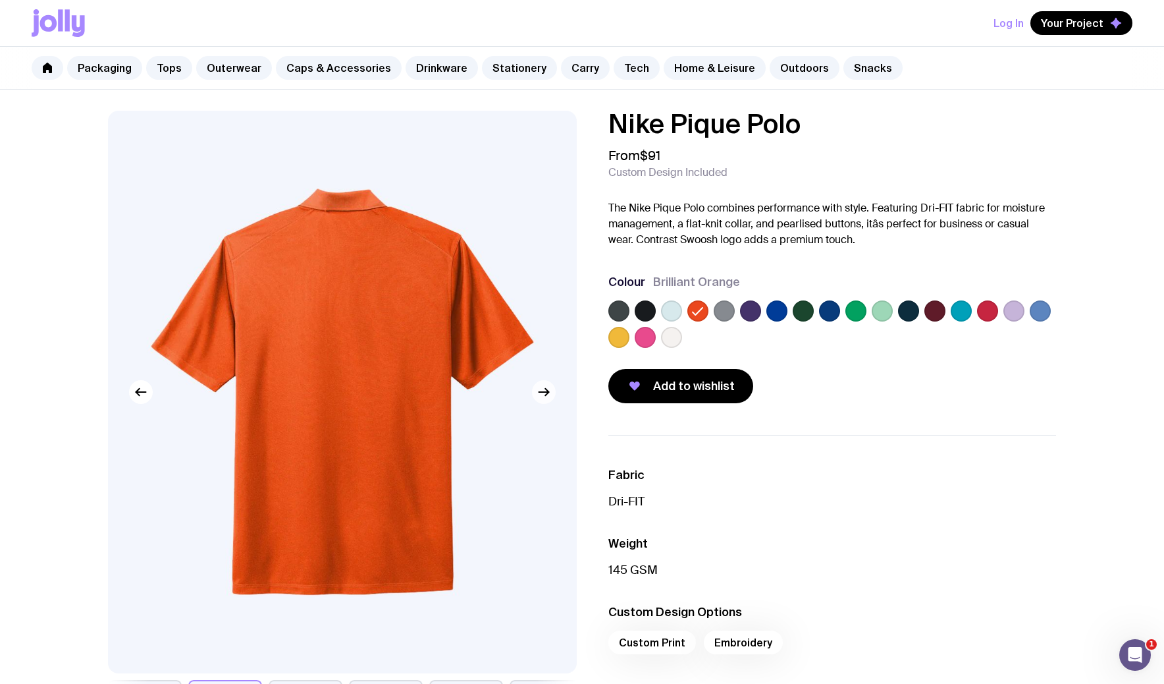
click at [547, 396] on icon "button" at bounding box center [544, 392] width 16 height 16
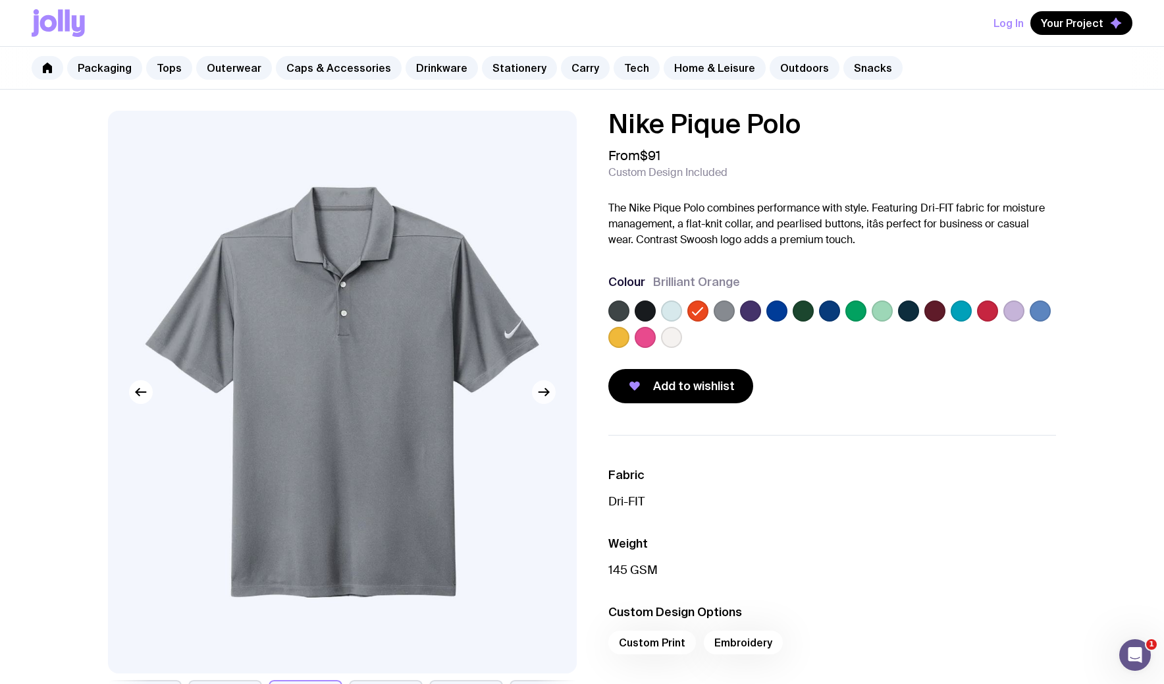
click at [547, 396] on icon "button" at bounding box center [544, 392] width 16 height 16
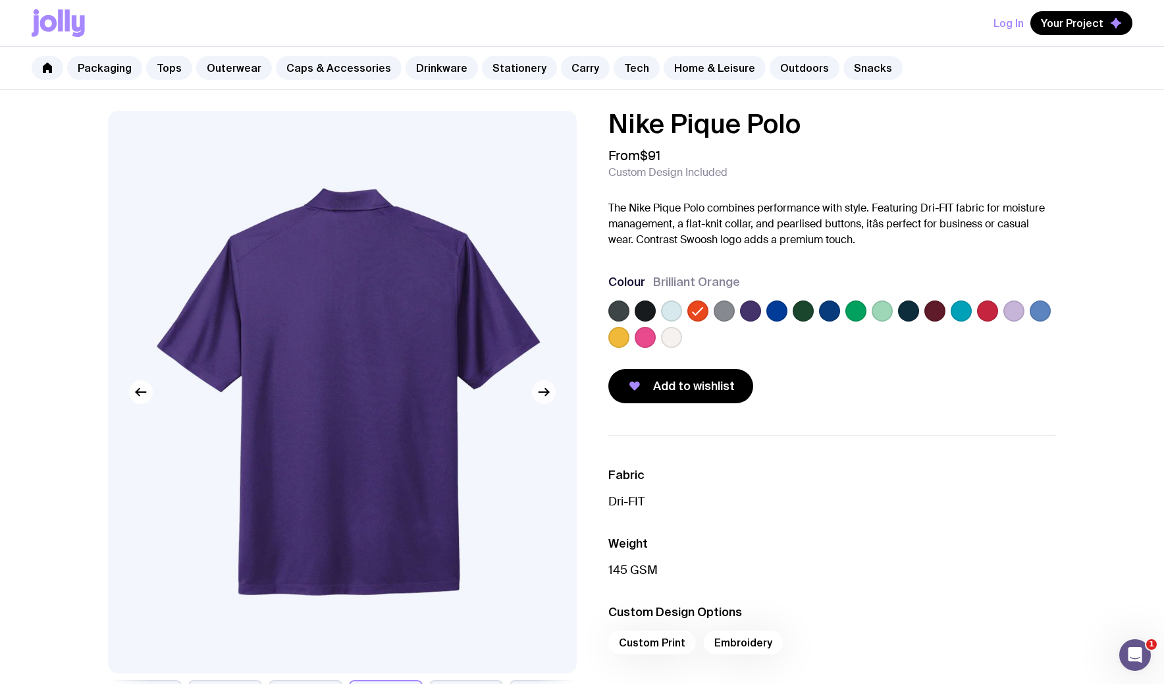
click at [547, 396] on icon "button" at bounding box center [544, 392] width 16 height 16
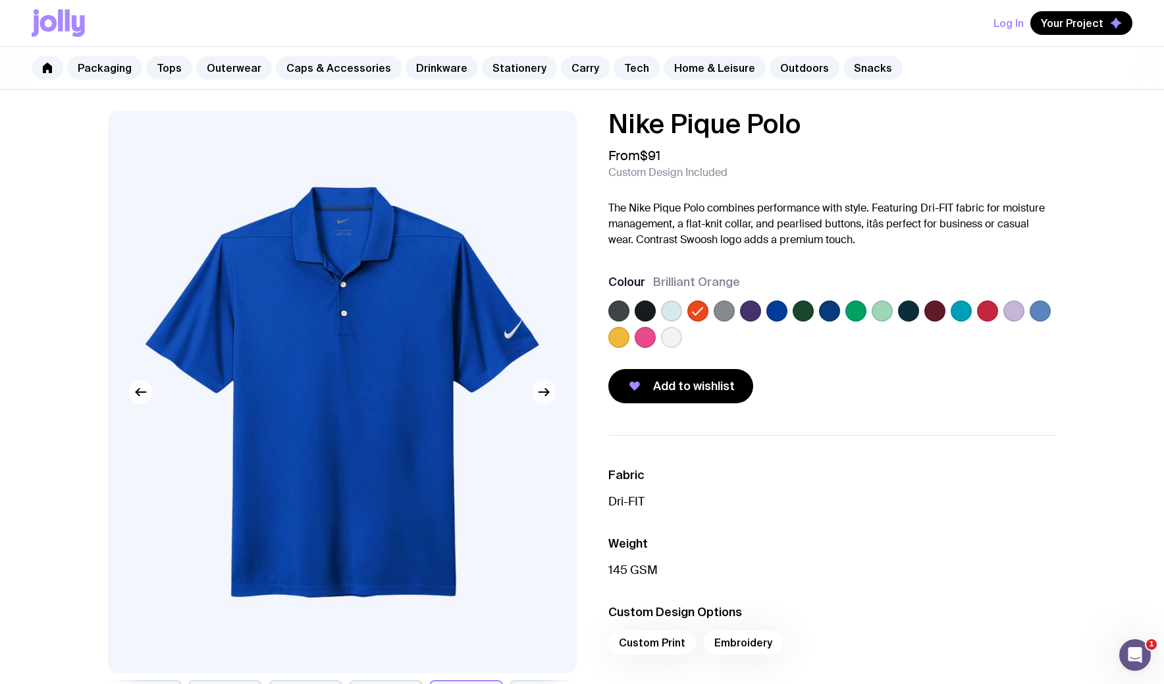
click at [547, 396] on icon "button" at bounding box center [544, 392] width 16 height 16
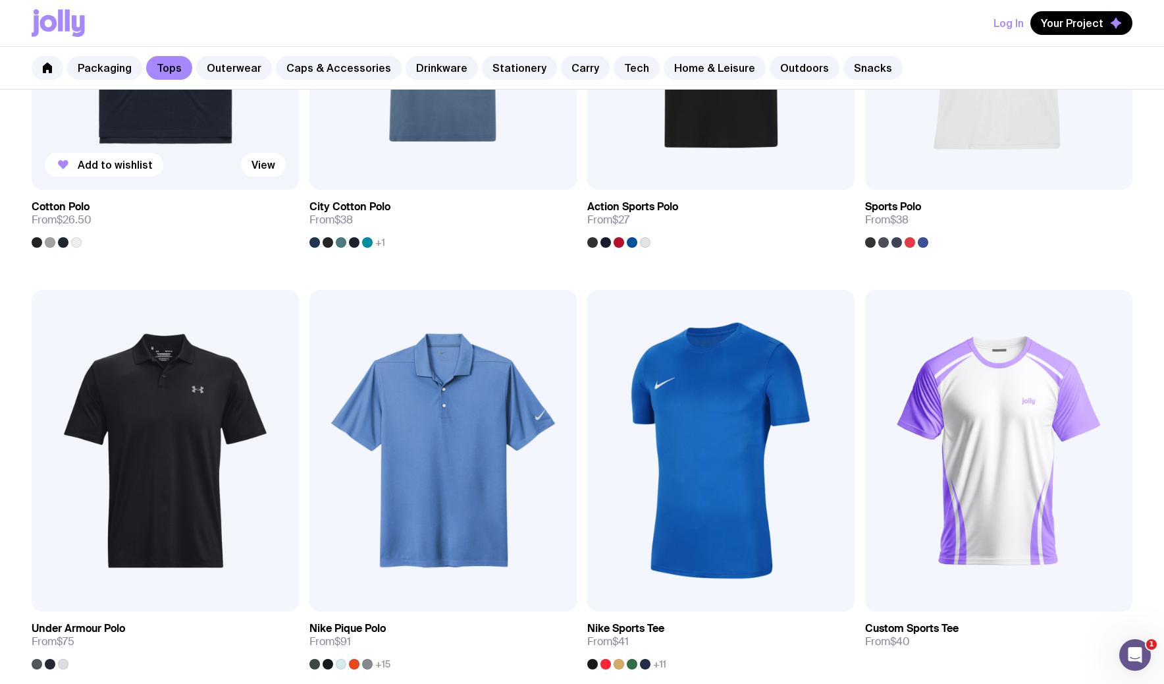
scroll to position [901, 0]
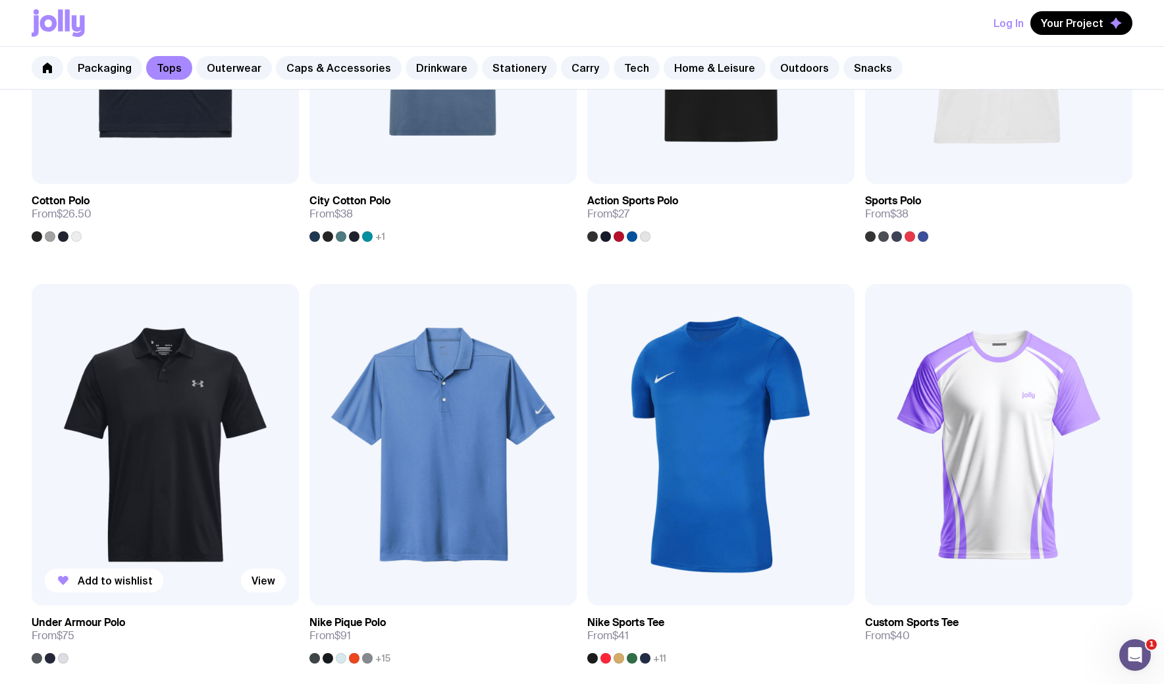
click at [183, 412] on img at bounding box center [165, 444] width 267 height 321
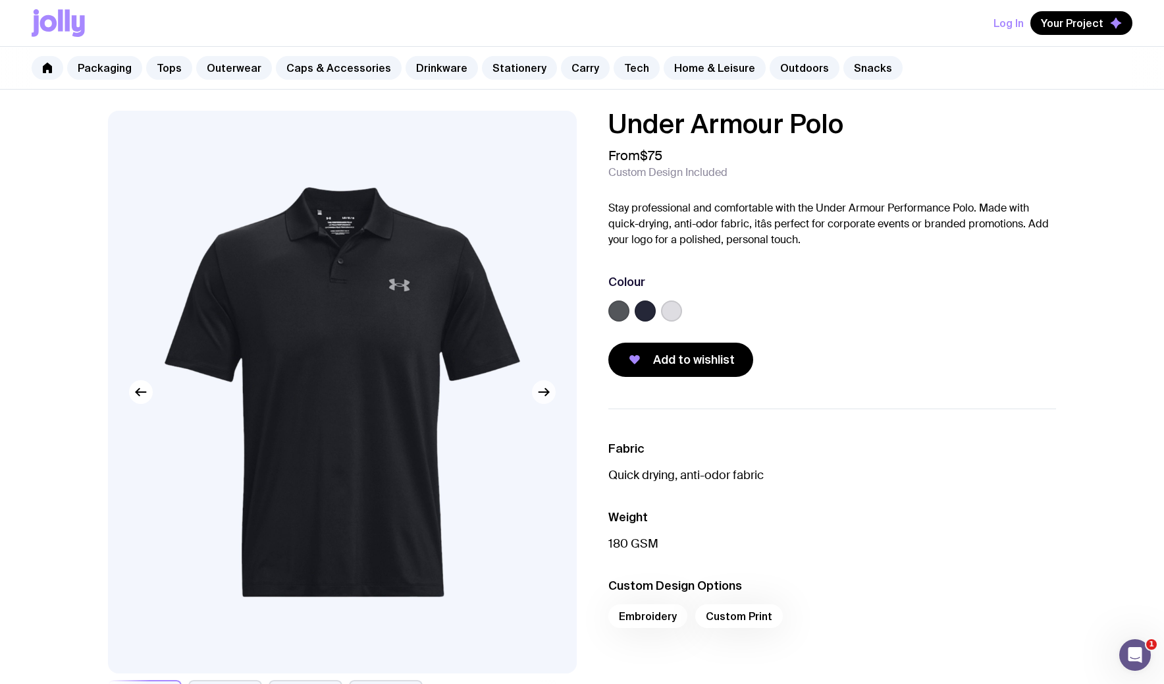
click at [547, 396] on icon "button" at bounding box center [544, 392] width 16 height 16
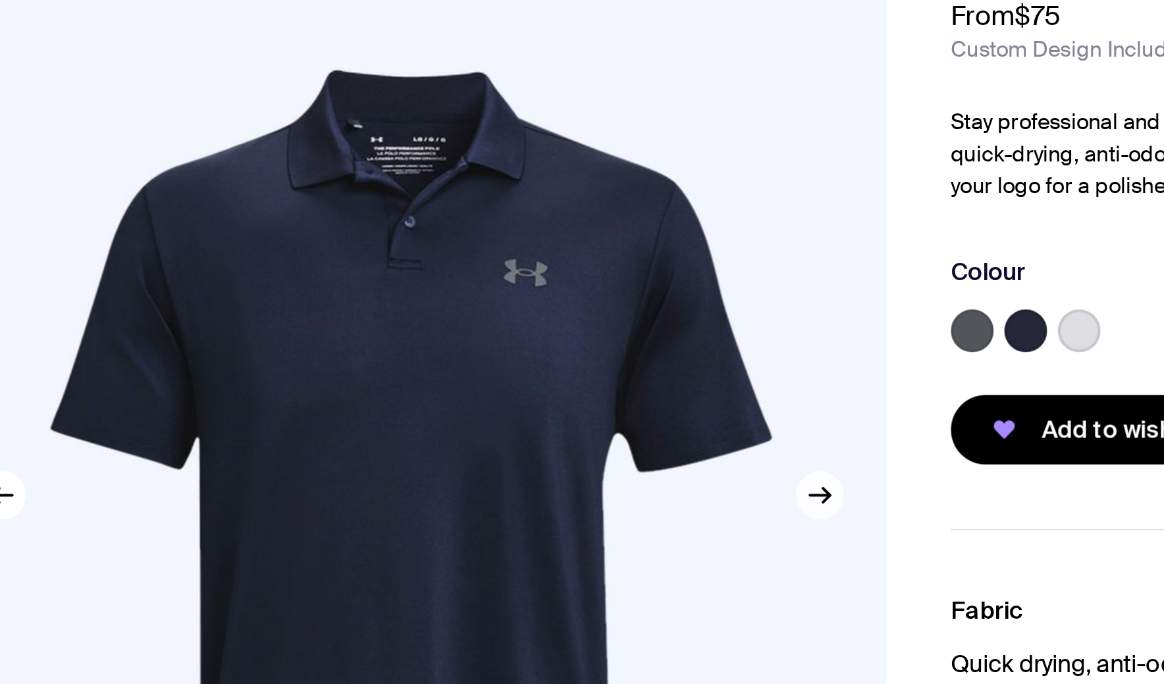
click at [547, 392] on icon "button" at bounding box center [544, 392] width 10 height 0
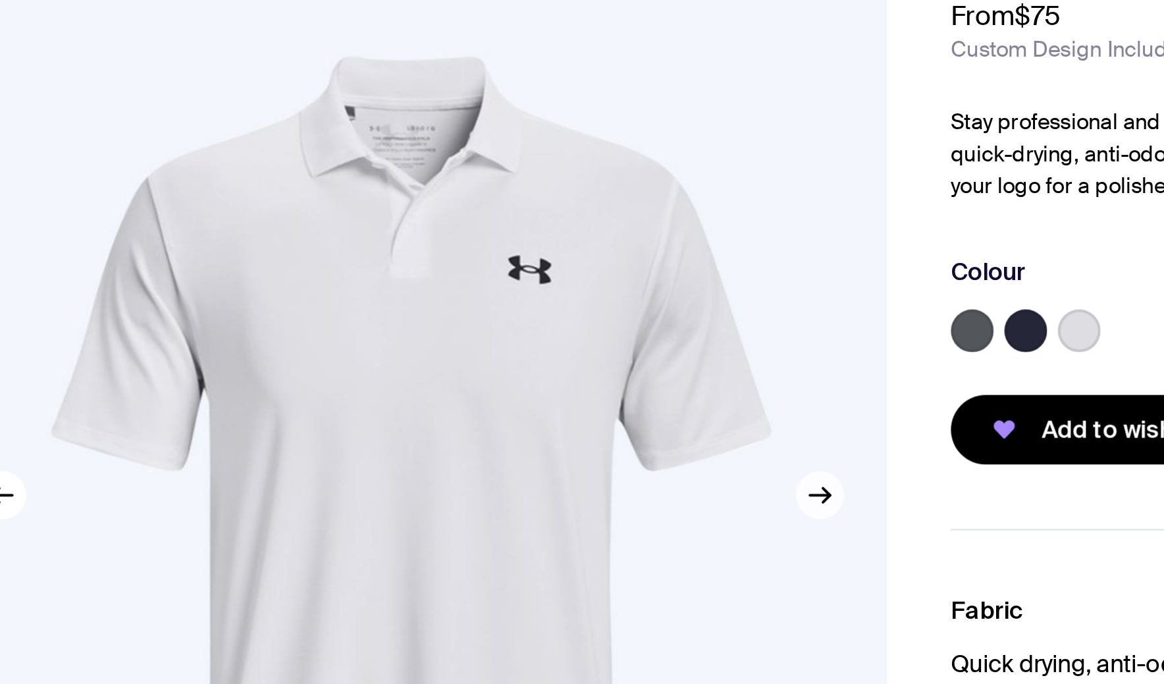
click at [547, 392] on icon "button" at bounding box center [544, 392] width 10 height 0
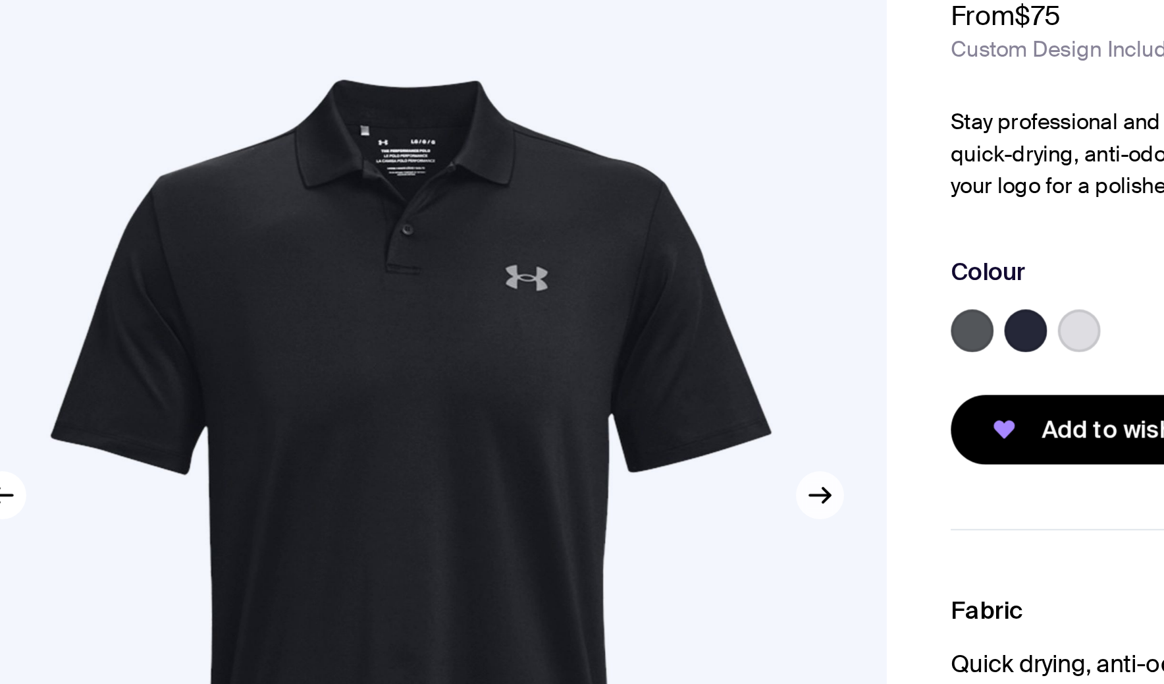
click at [547, 392] on icon "button" at bounding box center [544, 392] width 10 height 0
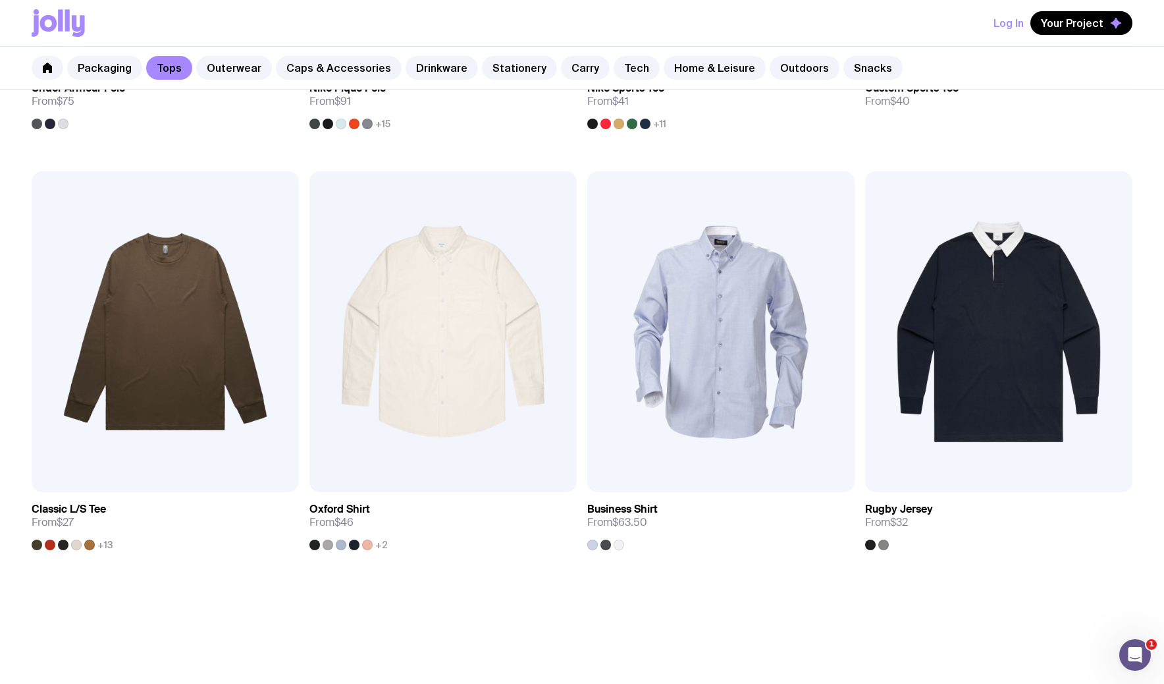
scroll to position [1525, 0]
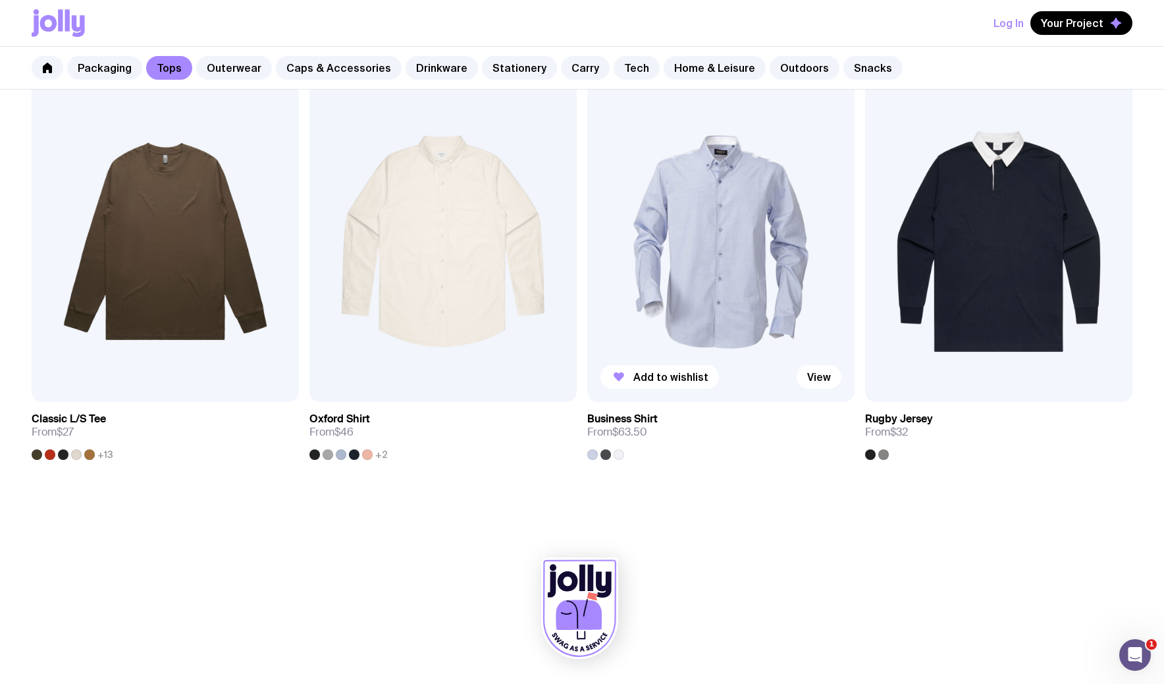
click at [718, 251] on img at bounding box center [720, 241] width 267 height 321
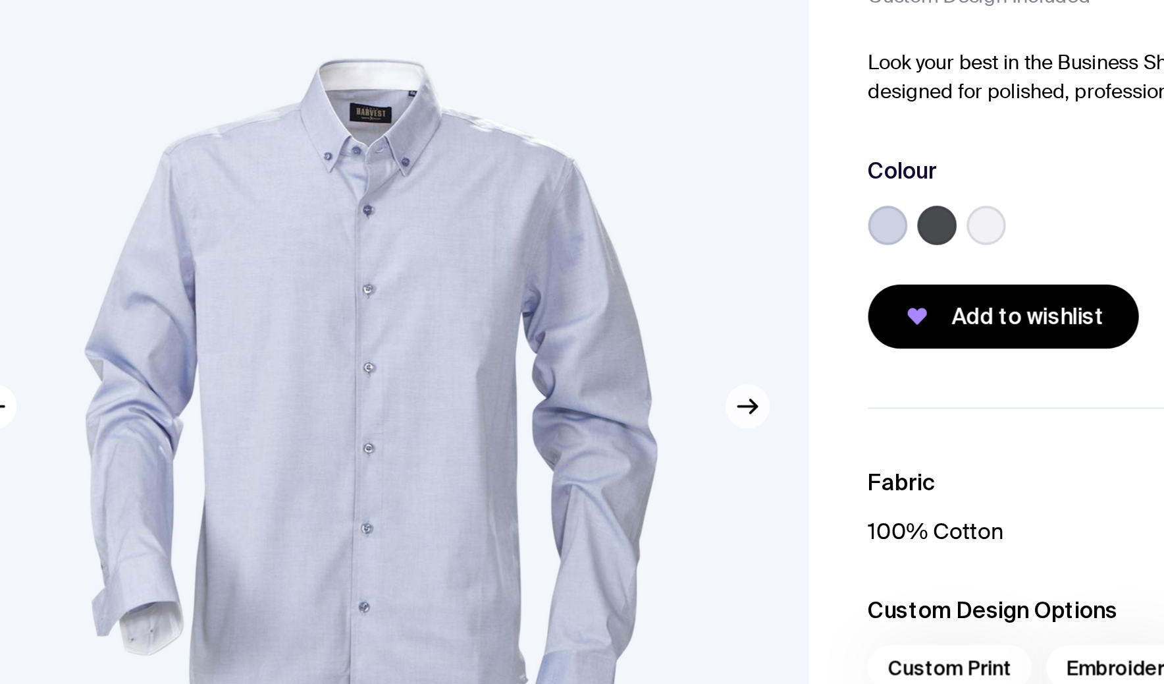
click at [541, 395] on icon "button" at bounding box center [544, 392] width 16 height 16
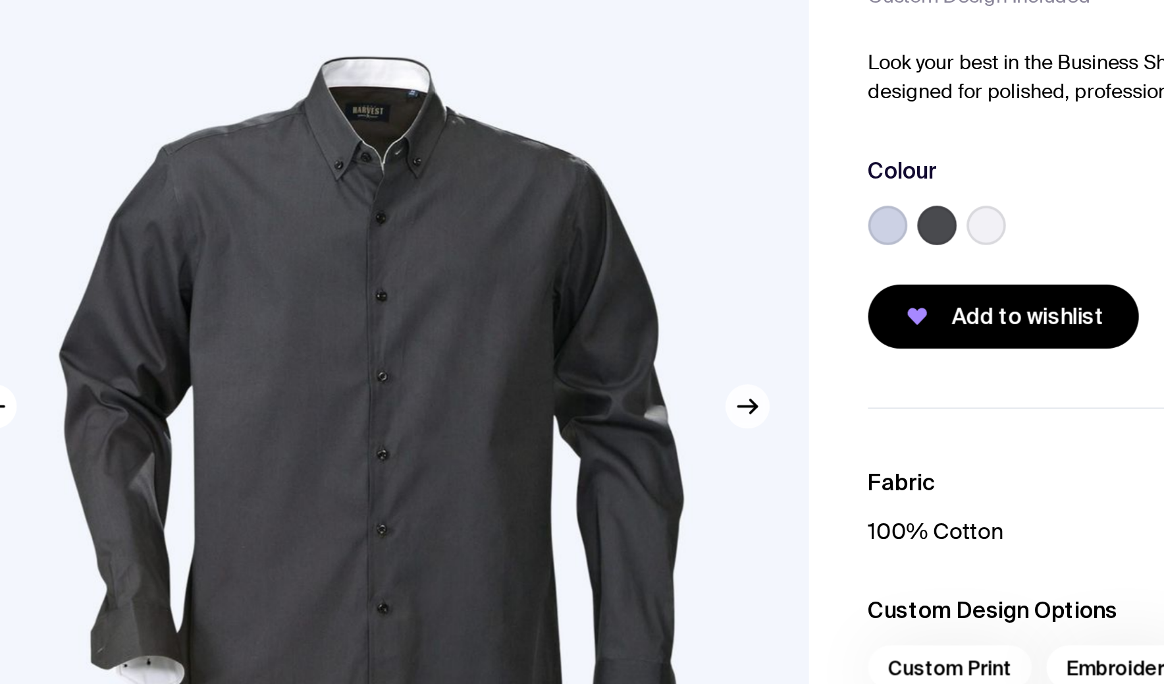
click at [541, 395] on icon "button" at bounding box center [544, 392] width 16 height 16
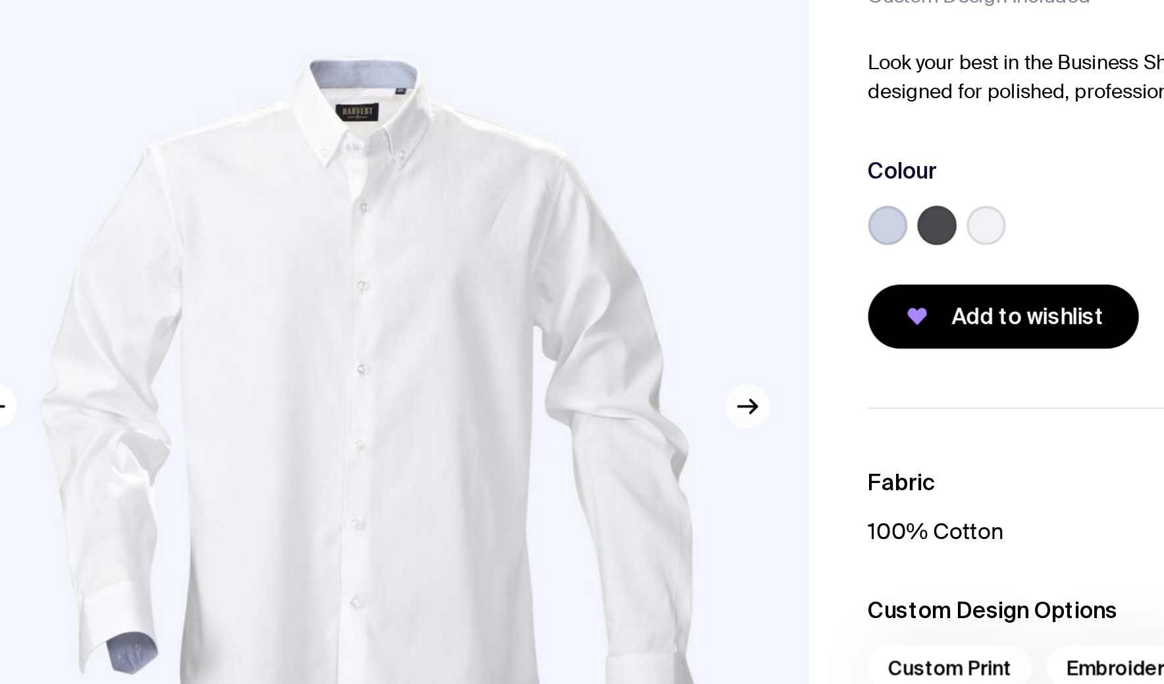
click at [541, 395] on icon "button" at bounding box center [544, 392] width 16 height 16
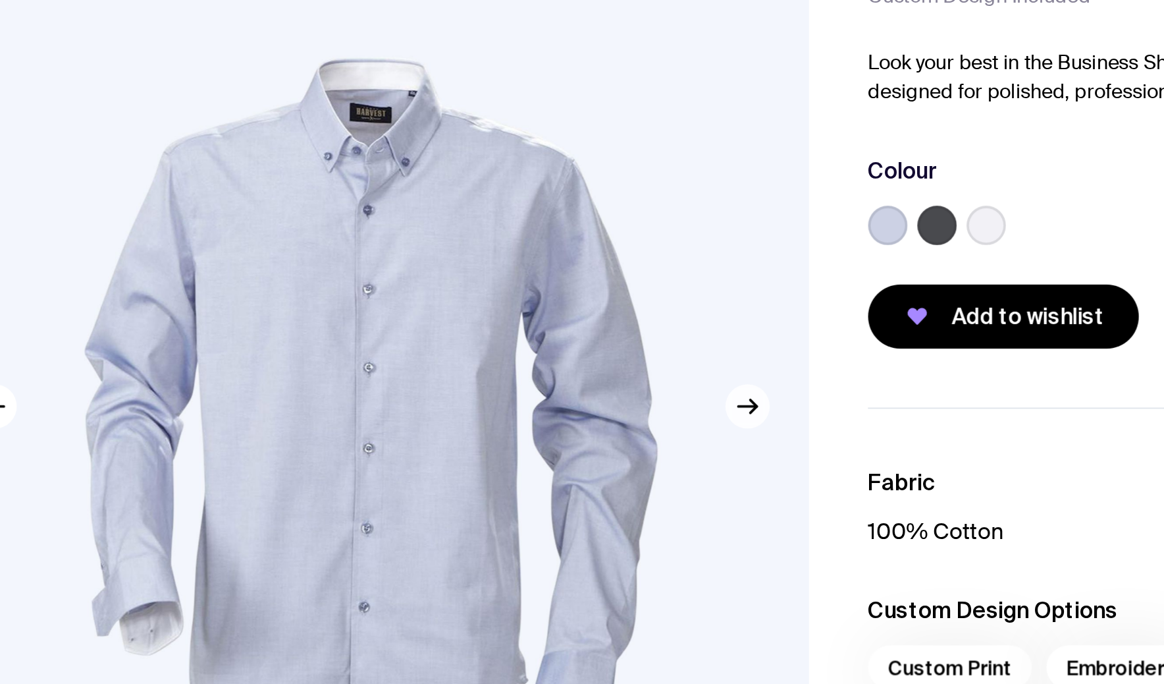
click at [541, 395] on icon "button" at bounding box center [544, 392] width 16 height 16
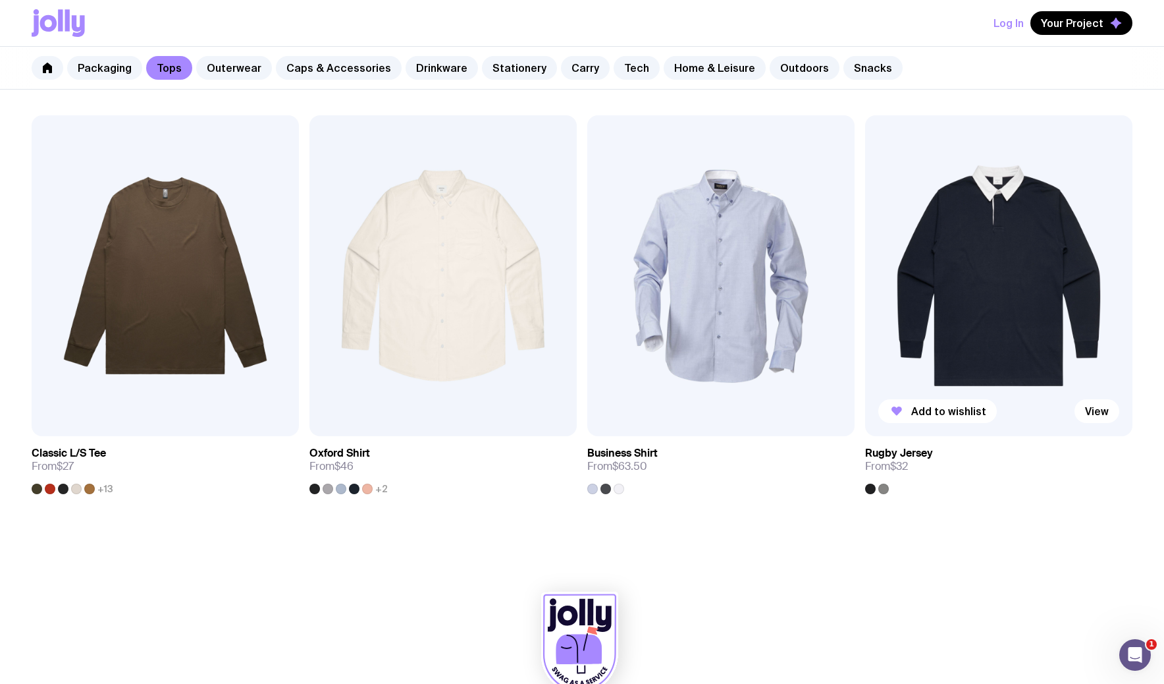
scroll to position [1490, 0]
click at [1023, 315] on img at bounding box center [998, 276] width 267 height 321
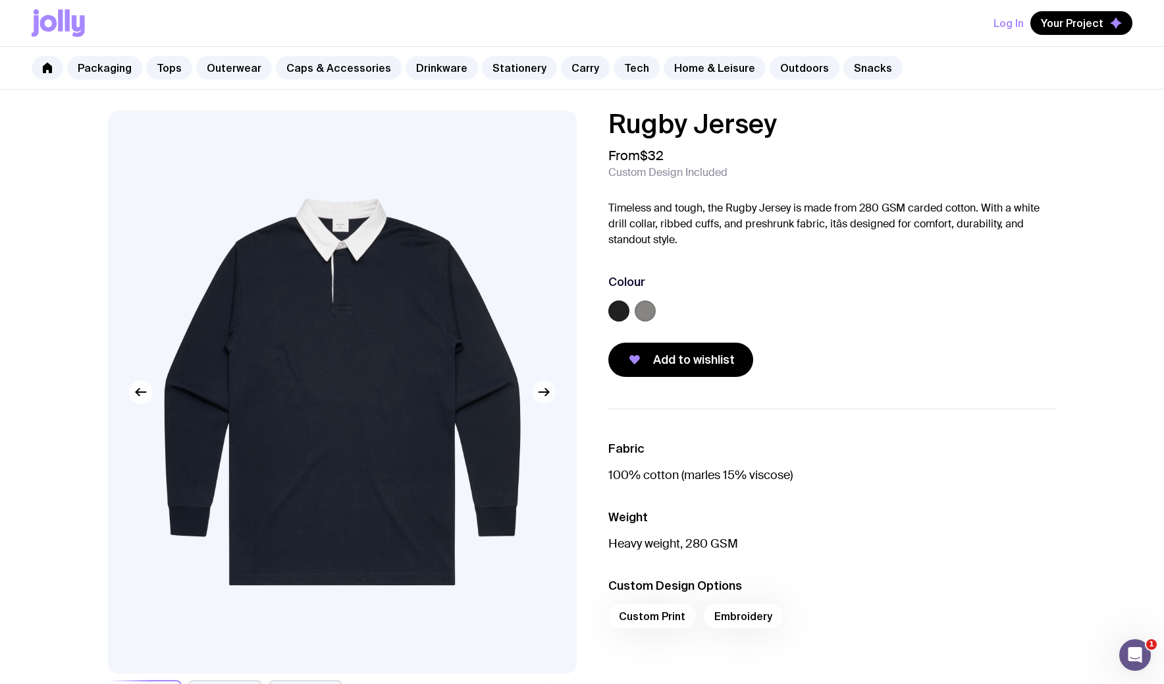
click at [545, 392] on icon "button" at bounding box center [544, 392] width 10 height 0
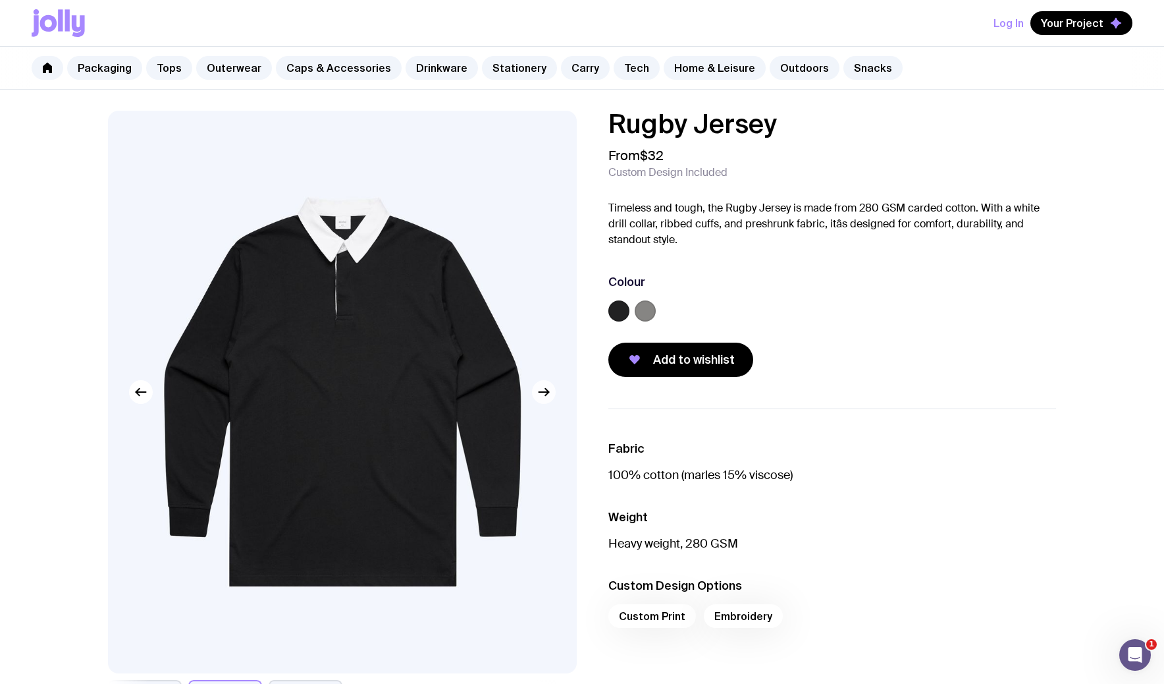
click at [545, 392] on icon "button" at bounding box center [544, 392] width 10 height 0
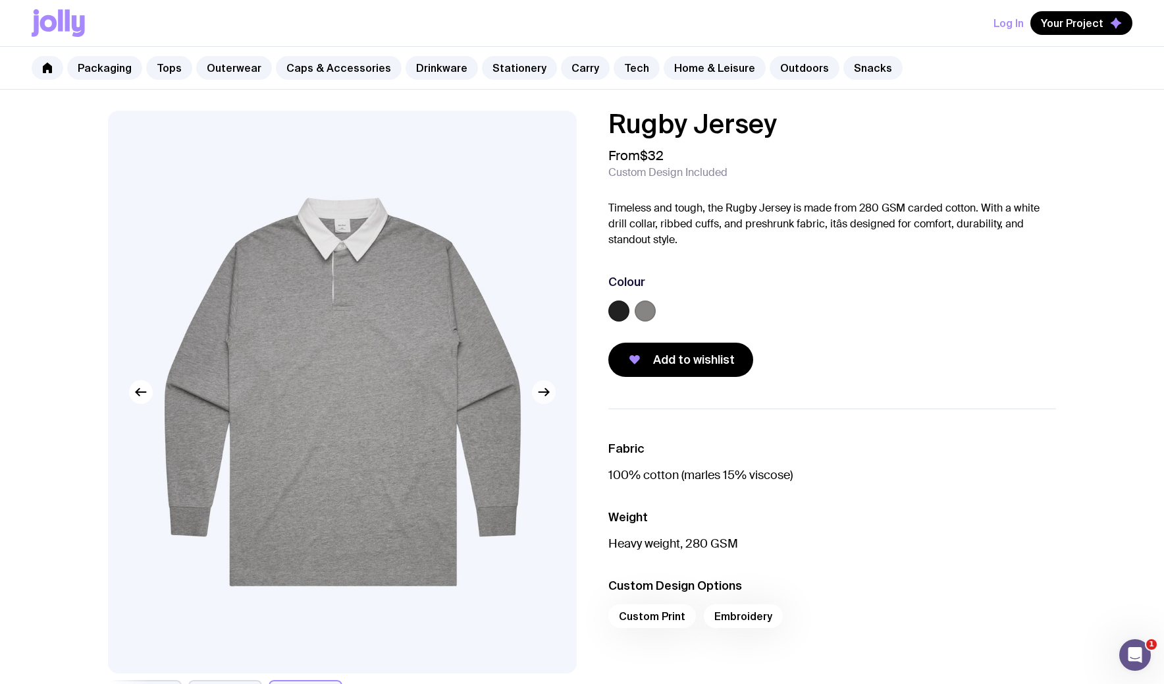
click at [545, 392] on icon "button" at bounding box center [544, 392] width 10 height 0
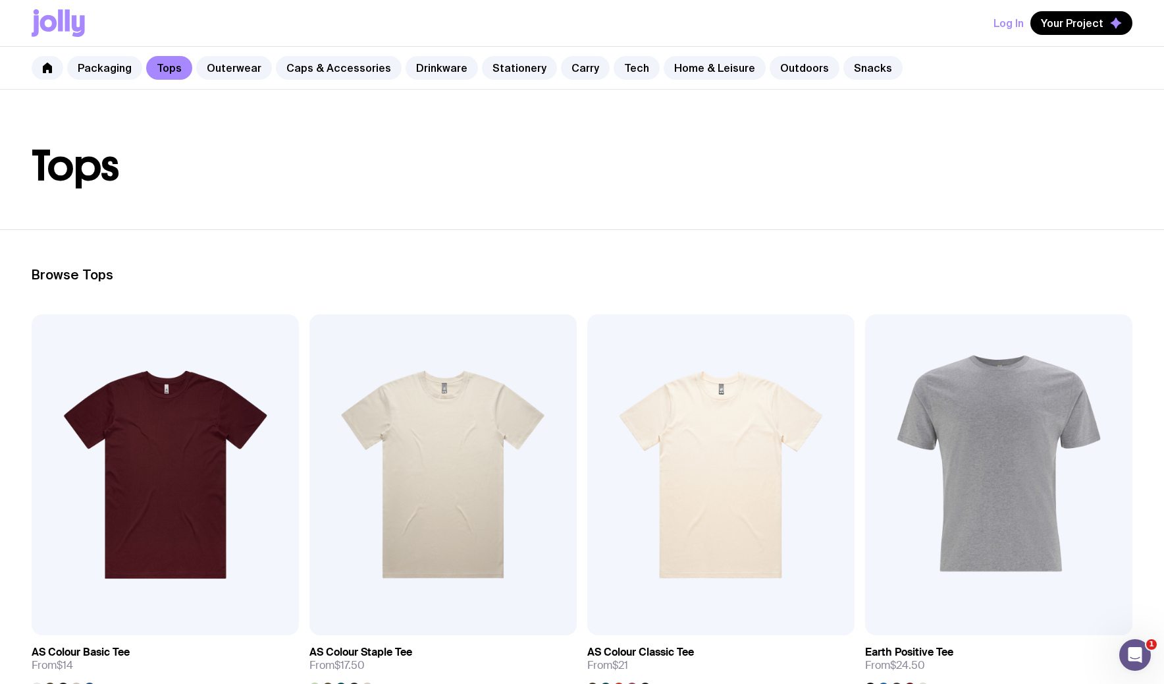
scroll to position [32, 0]
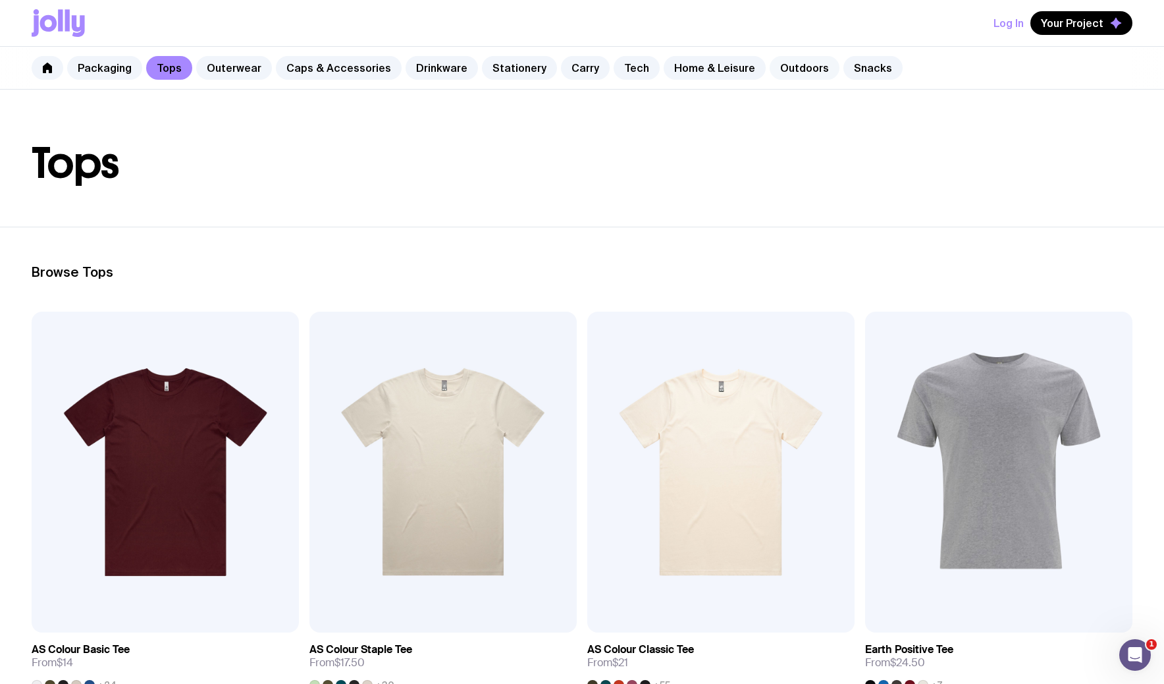
click at [770, 67] on link "Outdoors" at bounding box center [805, 68] width 70 height 24
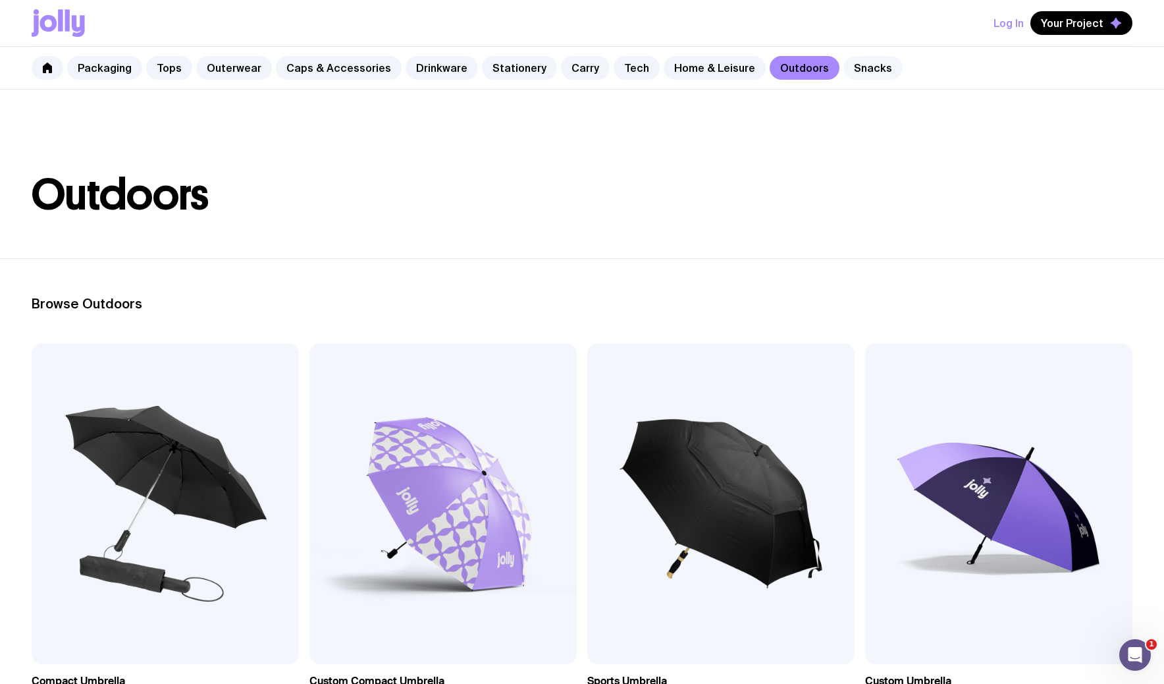
click at [851, 68] on link "Snacks" at bounding box center [873, 68] width 59 height 24
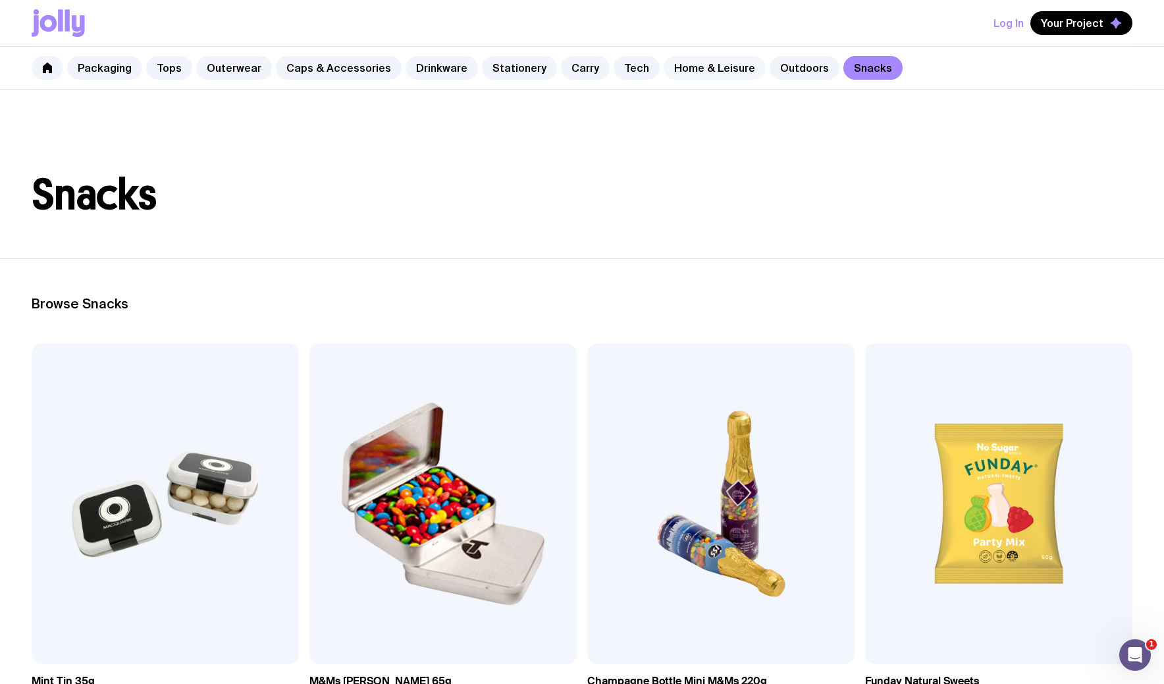
click at [707, 65] on link "Home & Leisure" at bounding box center [715, 68] width 102 height 24
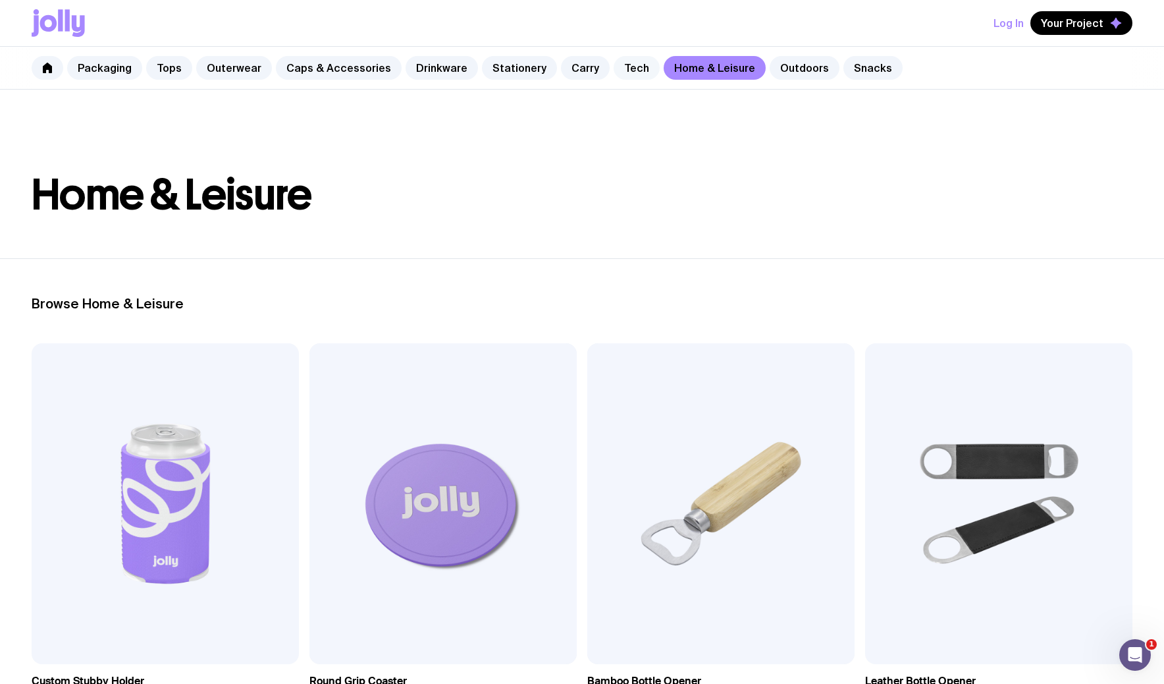
click at [617, 71] on link "Tech" at bounding box center [637, 68] width 46 height 24
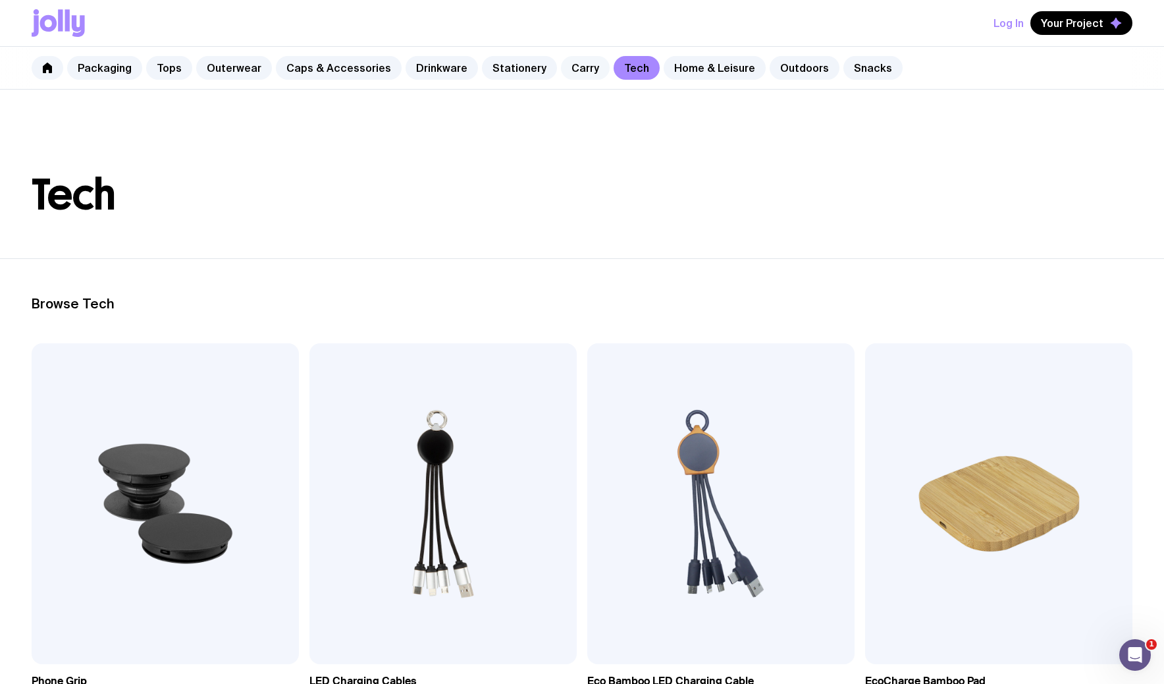
click at [561, 70] on link "Carry" at bounding box center [585, 68] width 49 height 24
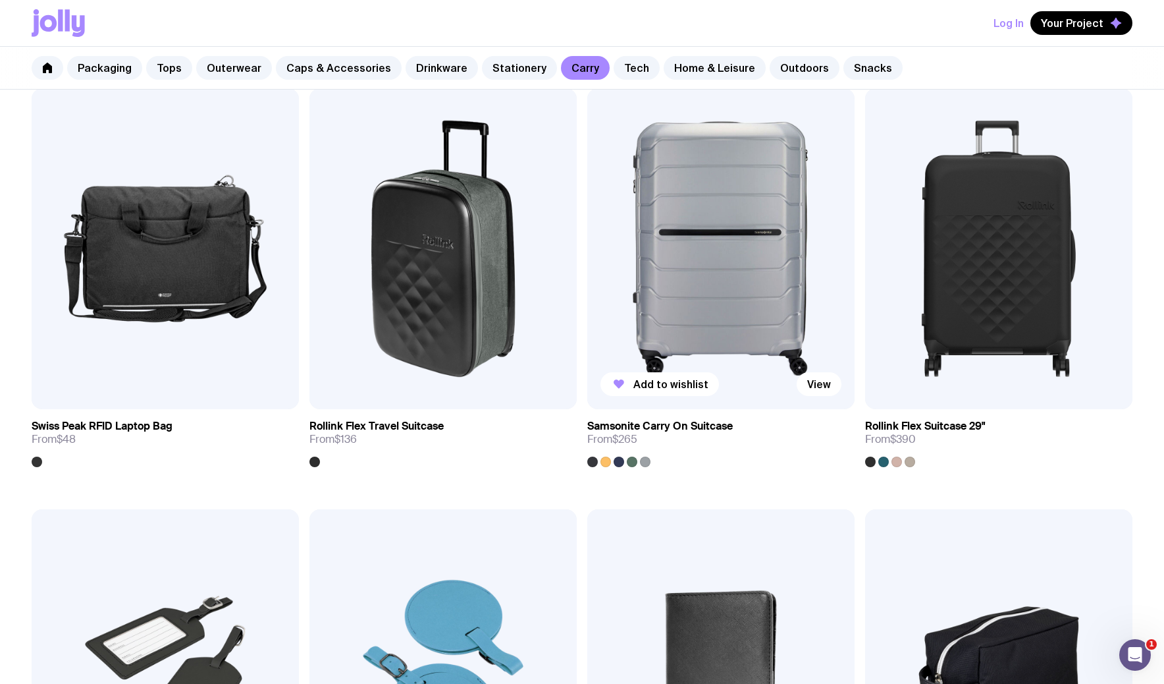
scroll to position [2787, 0]
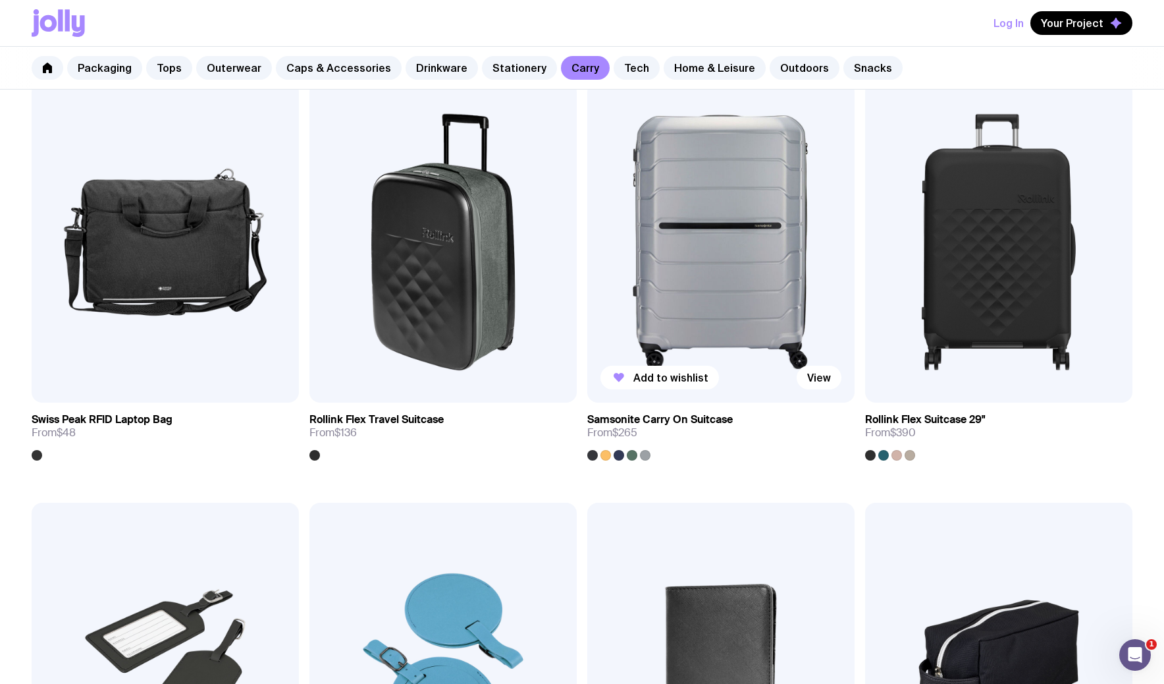
click at [733, 290] on img at bounding box center [720, 242] width 267 height 321
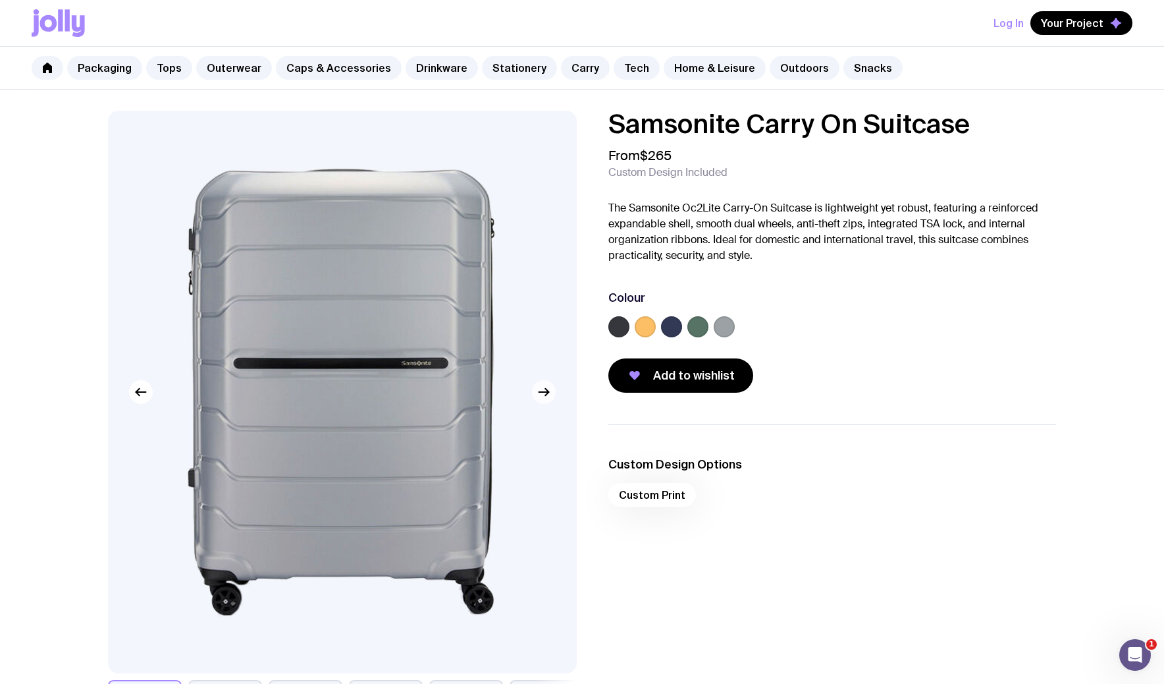
click at [536, 394] on icon "button" at bounding box center [544, 392] width 16 height 16
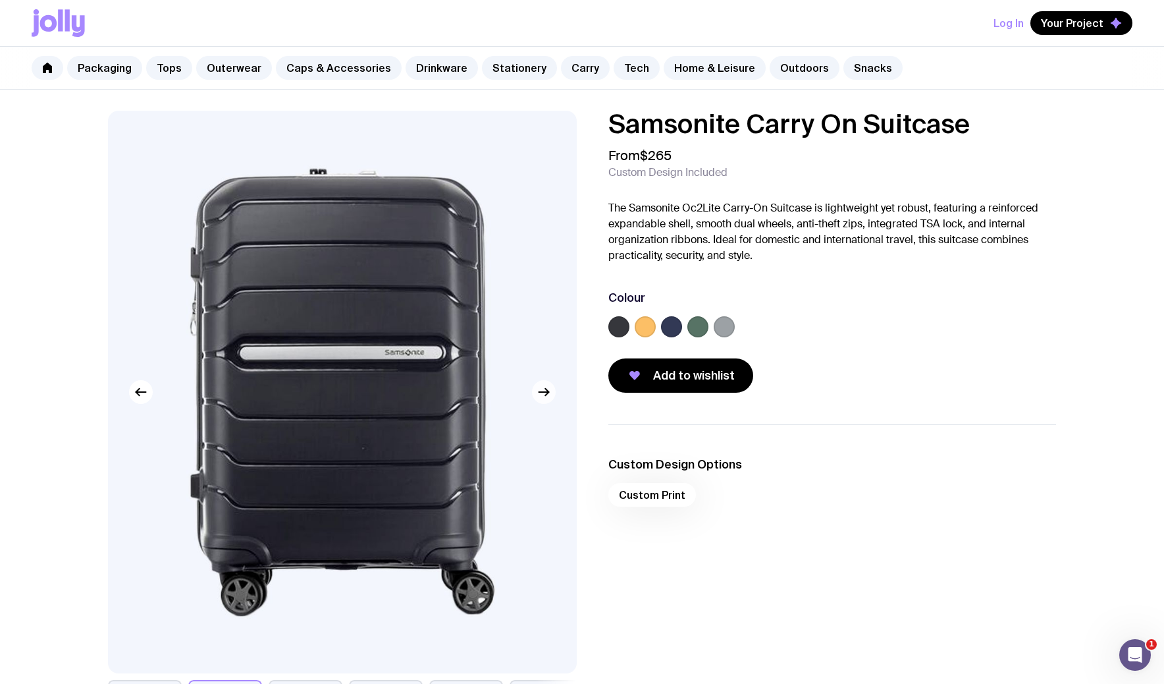
click at [536, 394] on icon "button" at bounding box center [544, 392] width 16 height 16
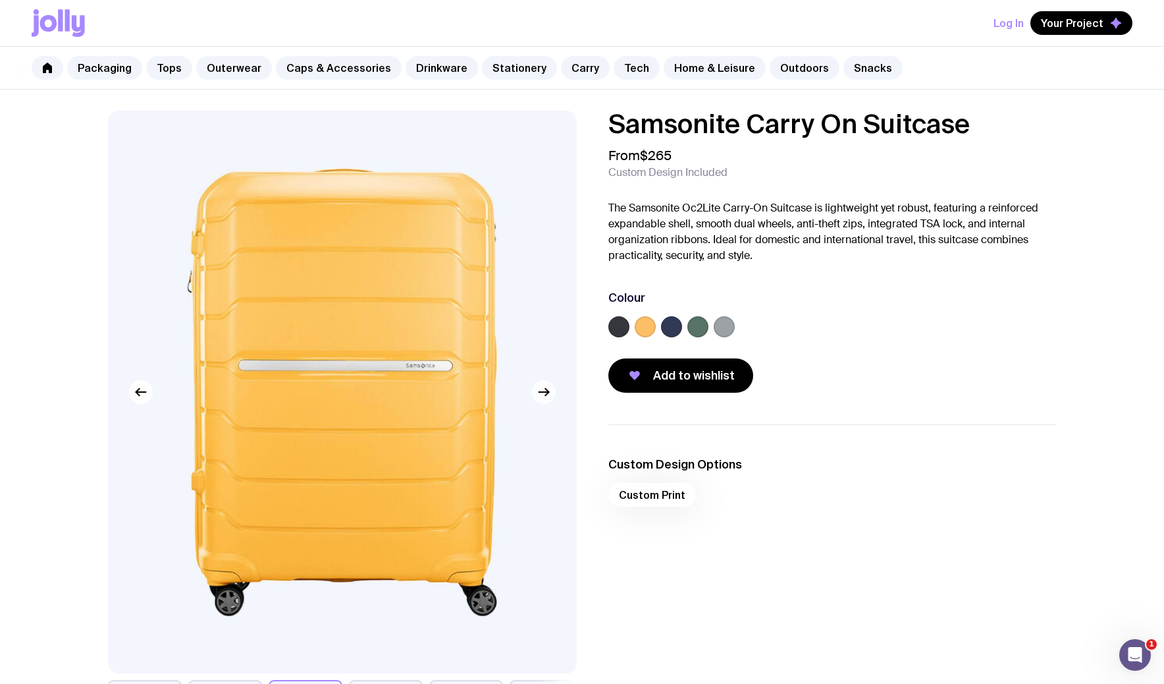
click at [536, 394] on icon "button" at bounding box center [544, 392] width 16 height 16
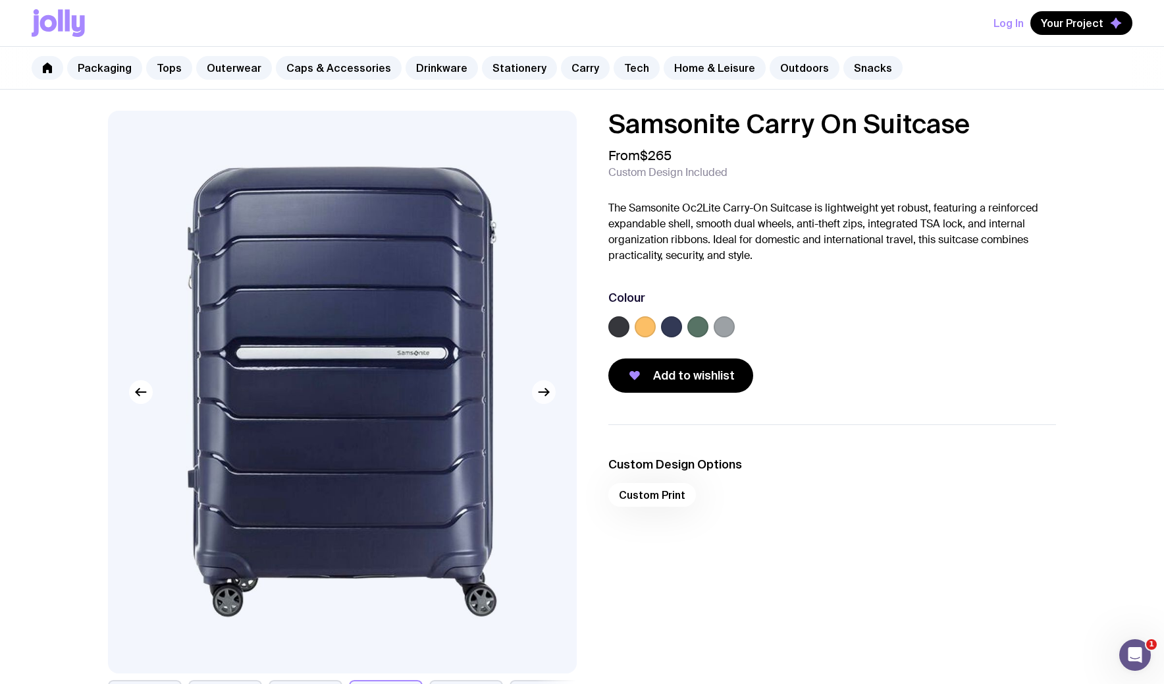
click at [536, 394] on icon "button" at bounding box center [544, 392] width 16 height 16
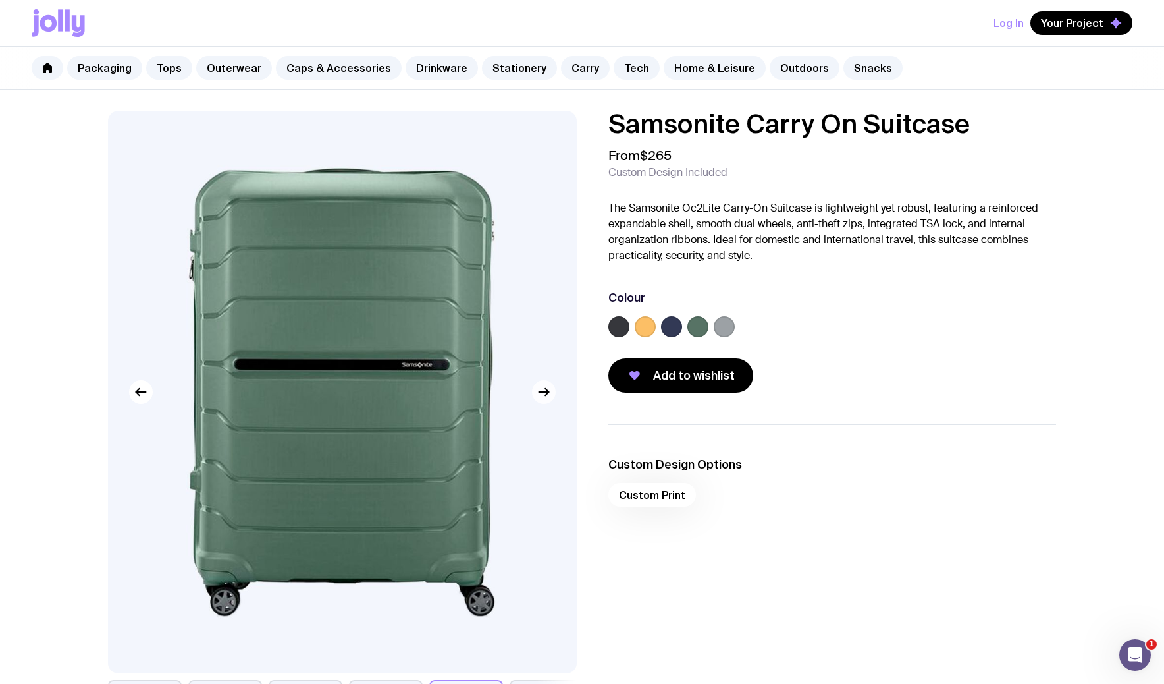
click at [536, 394] on icon "button" at bounding box center [544, 392] width 16 height 16
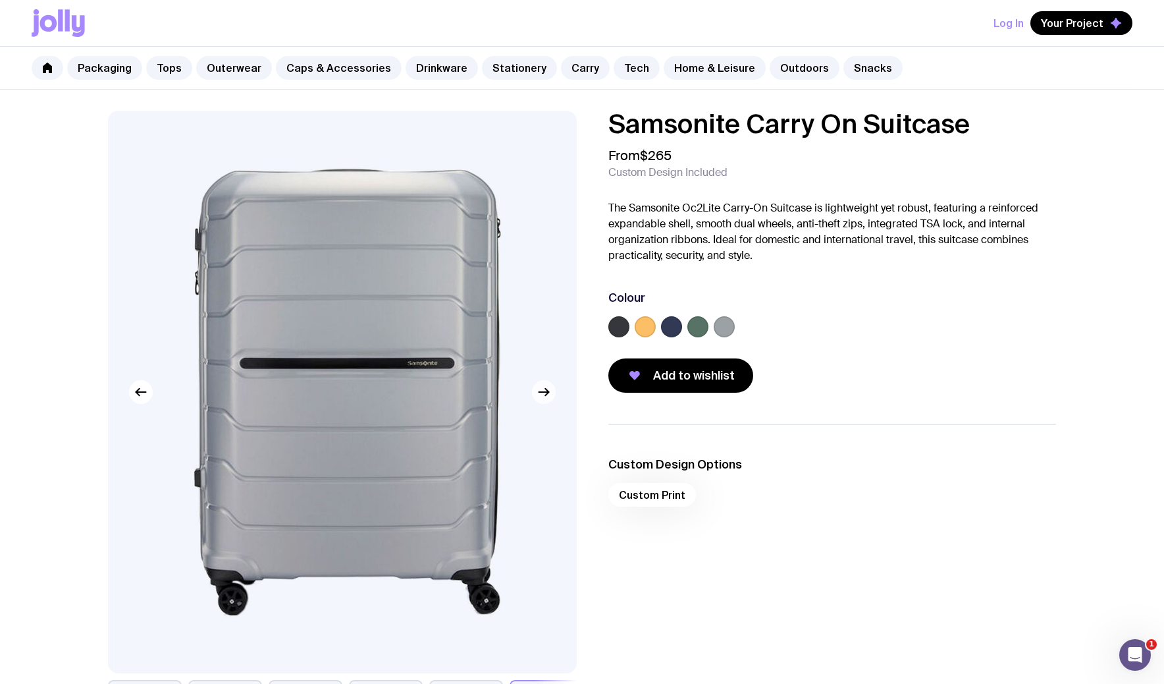
click at [536, 394] on icon "button" at bounding box center [544, 392] width 16 height 16
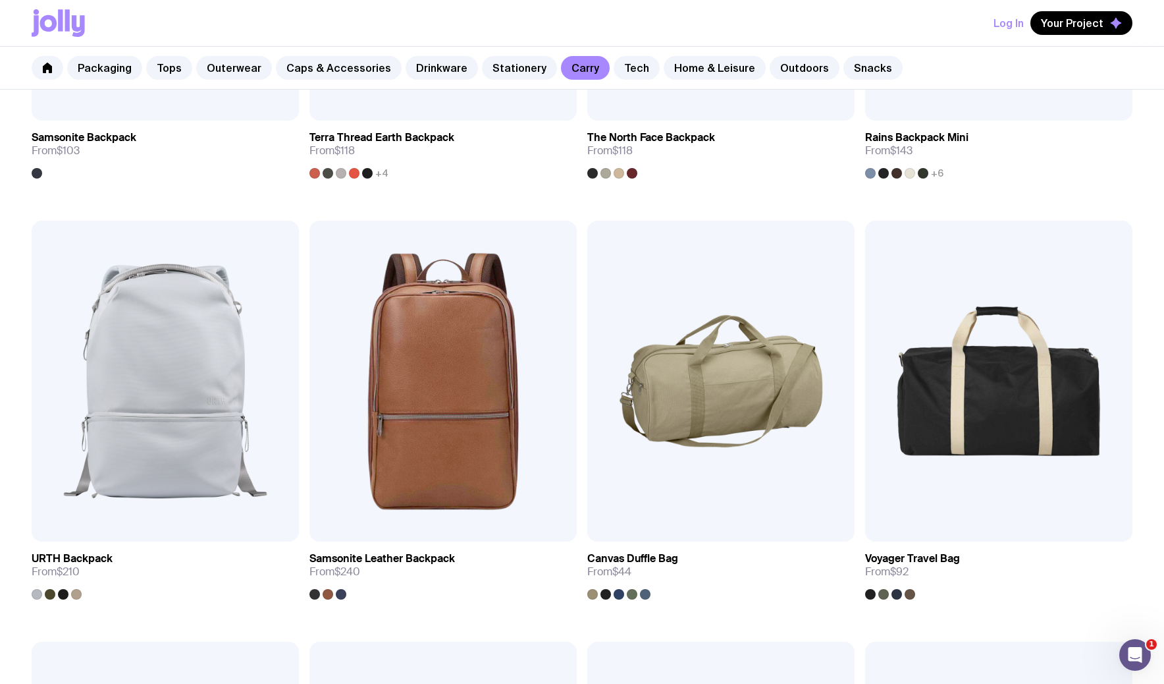
scroll to position [1805, 0]
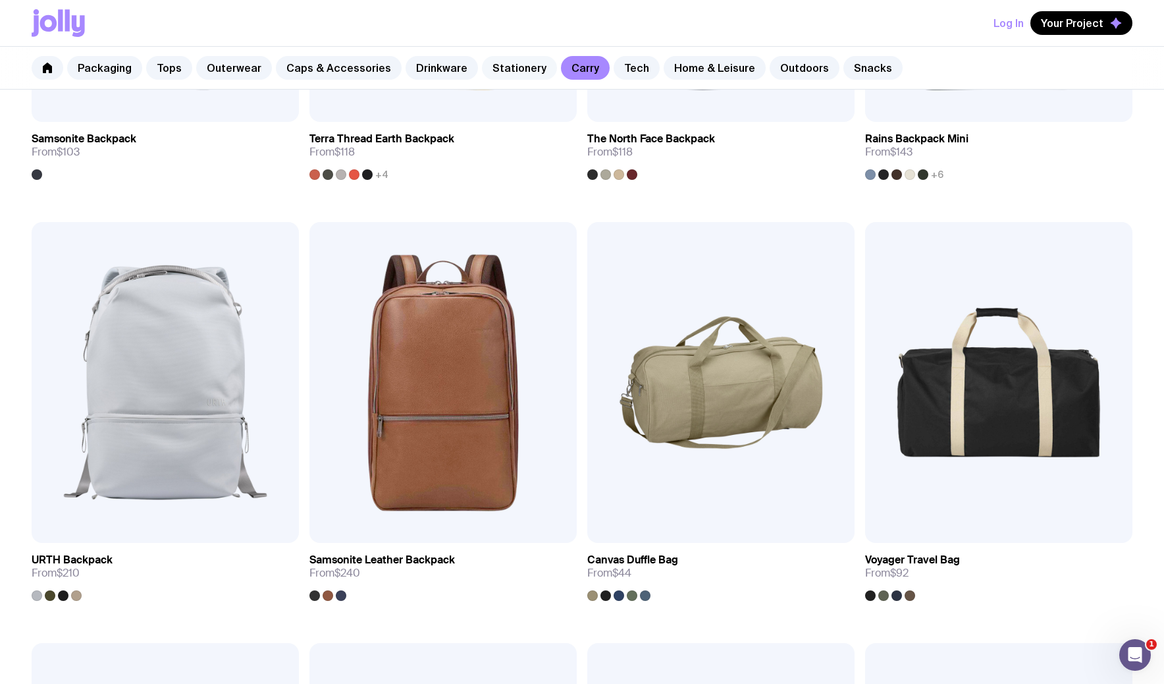
click at [488, 61] on link "Stationery" at bounding box center [519, 68] width 75 height 24
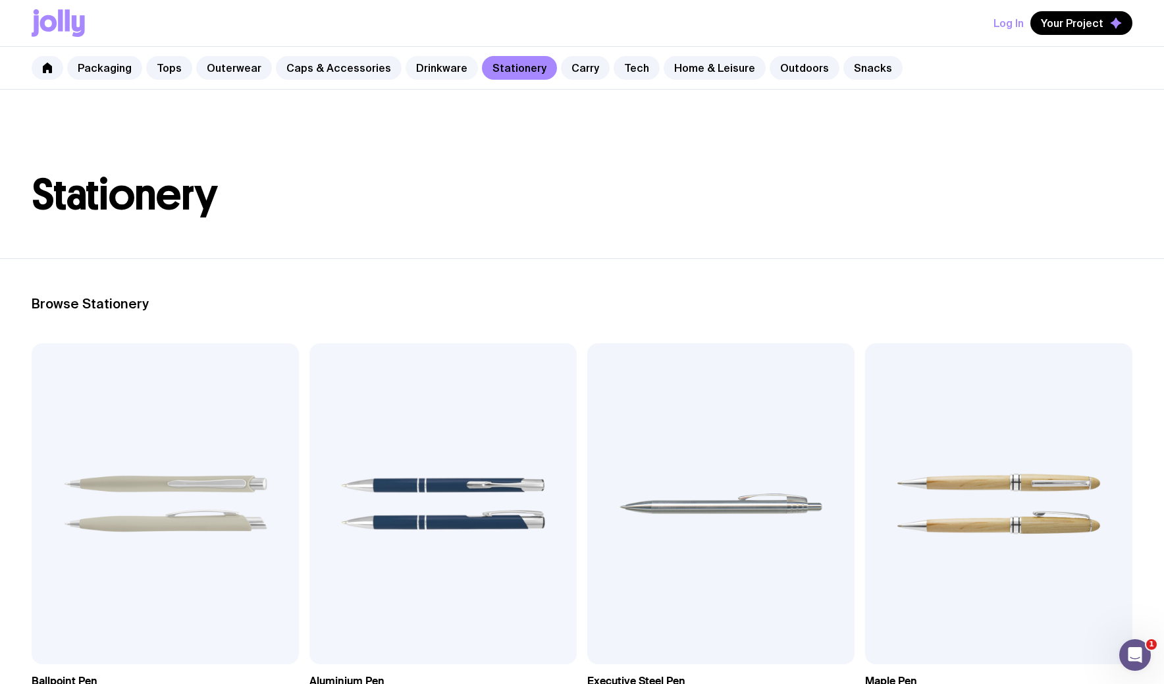
click at [439, 67] on link "Drinkware" at bounding box center [442, 68] width 72 height 24
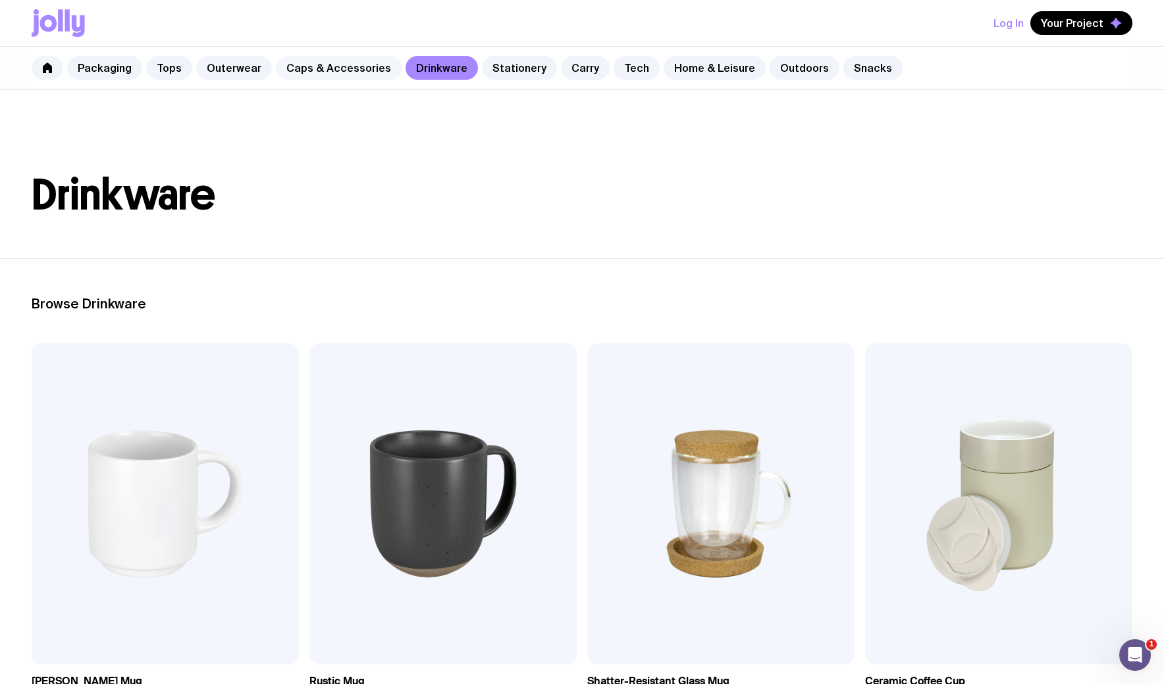
click at [321, 72] on link "Caps & Accessories" at bounding box center [339, 68] width 126 height 24
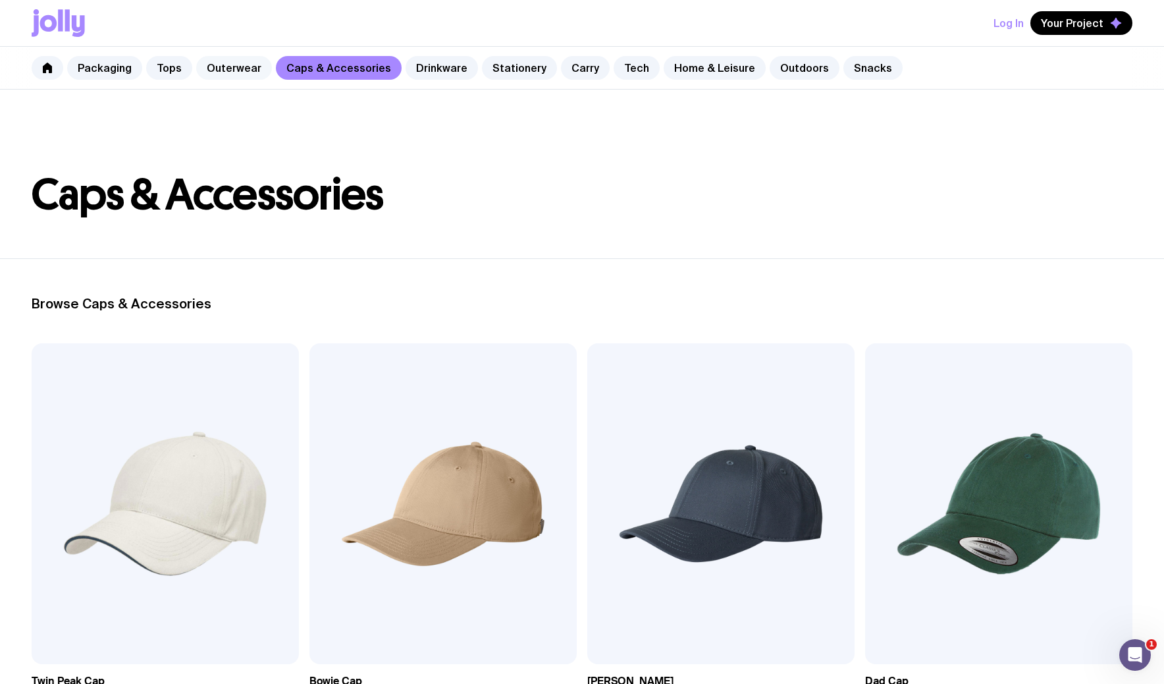
click at [222, 70] on link "Outerwear" at bounding box center [234, 68] width 76 height 24
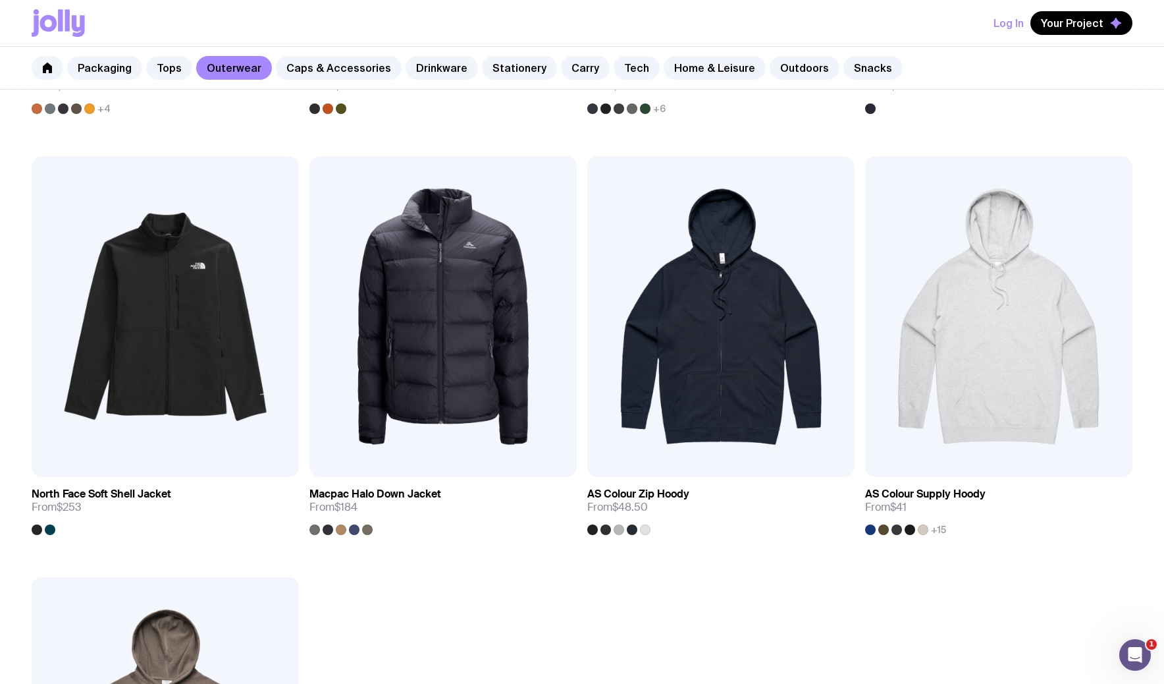
scroll to position [1878, 0]
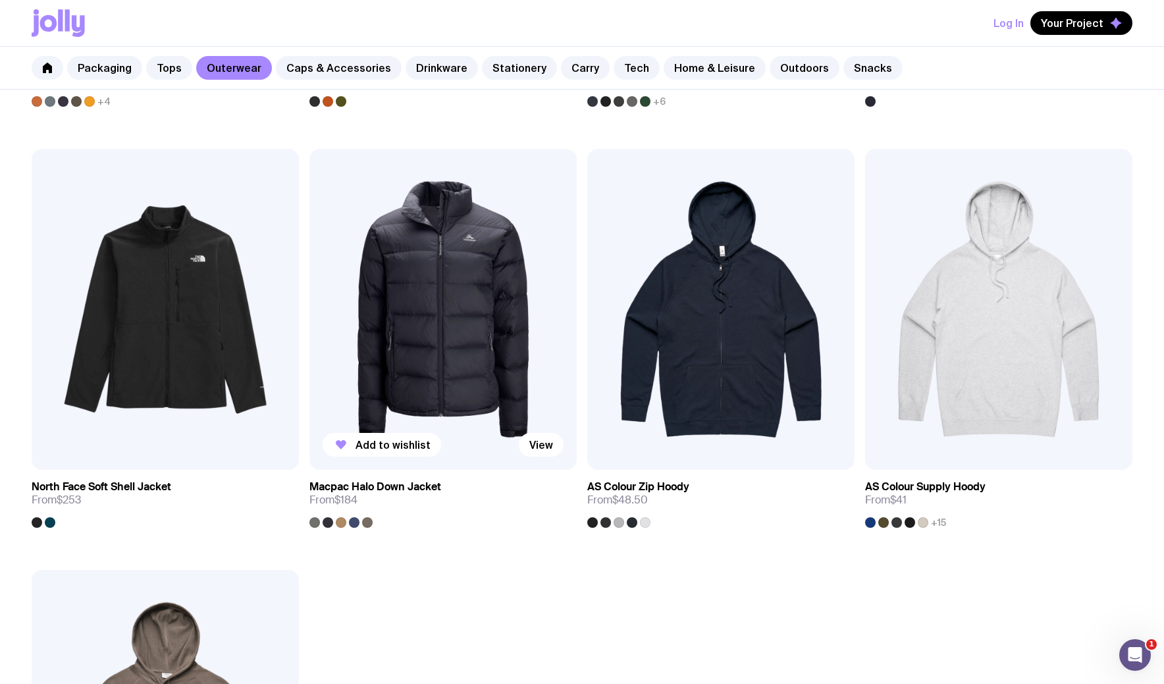
click at [459, 346] on img at bounding box center [442, 309] width 267 height 321
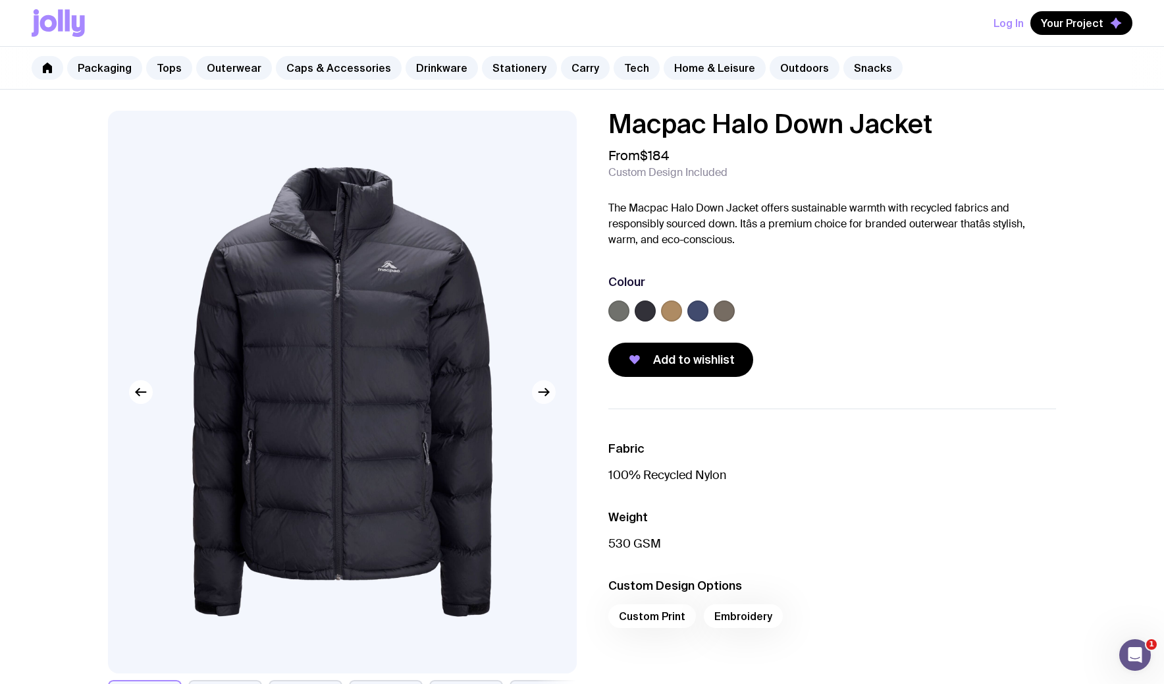
click at [547, 394] on icon "button" at bounding box center [546, 392] width 3 height 7
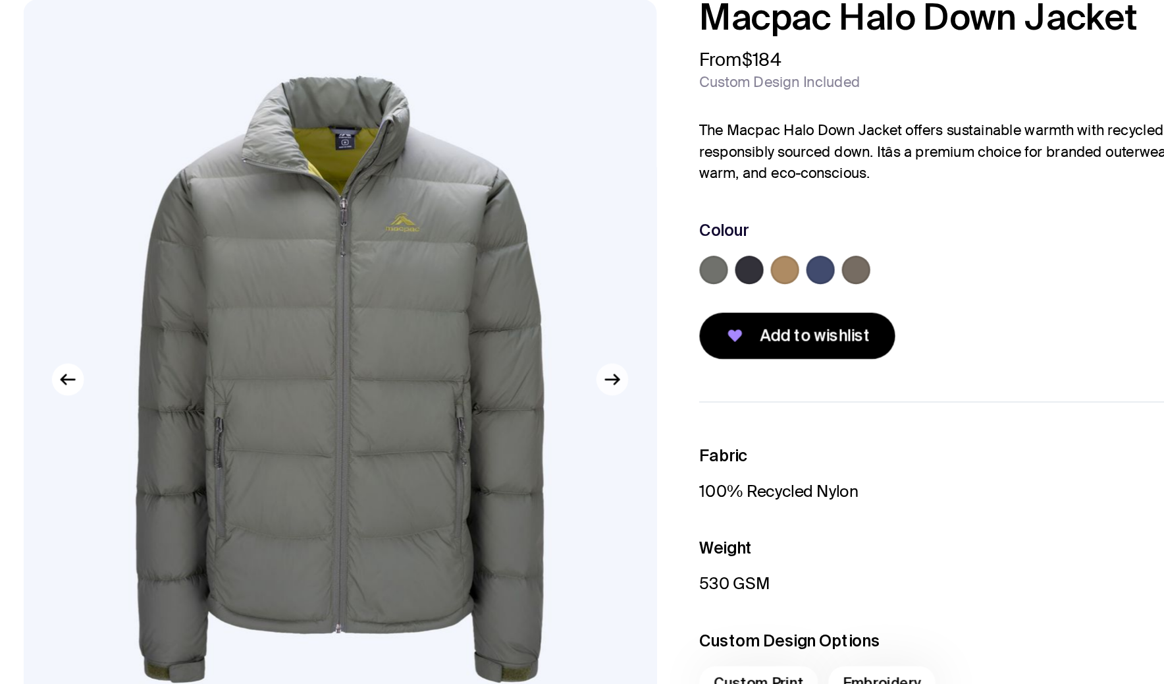
click at [545, 388] on icon "button" at bounding box center [544, 392] width 16 height 16
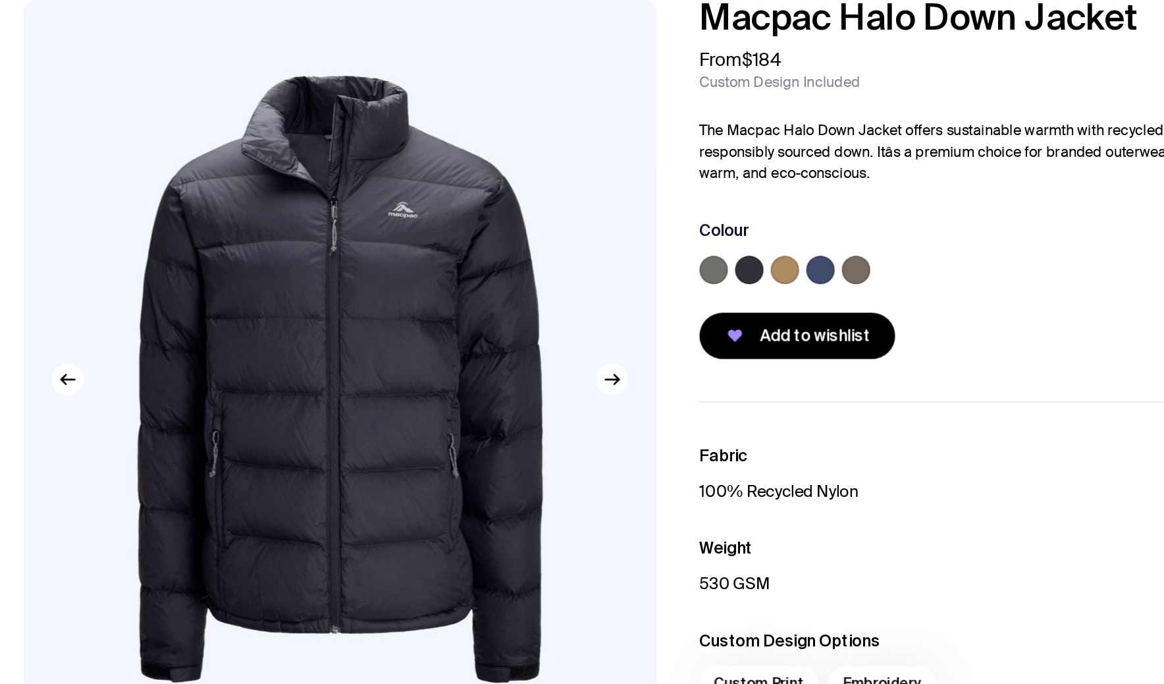
click at [545, 388] on icon "button" at bounding box center [544, 392] width 16 height 16
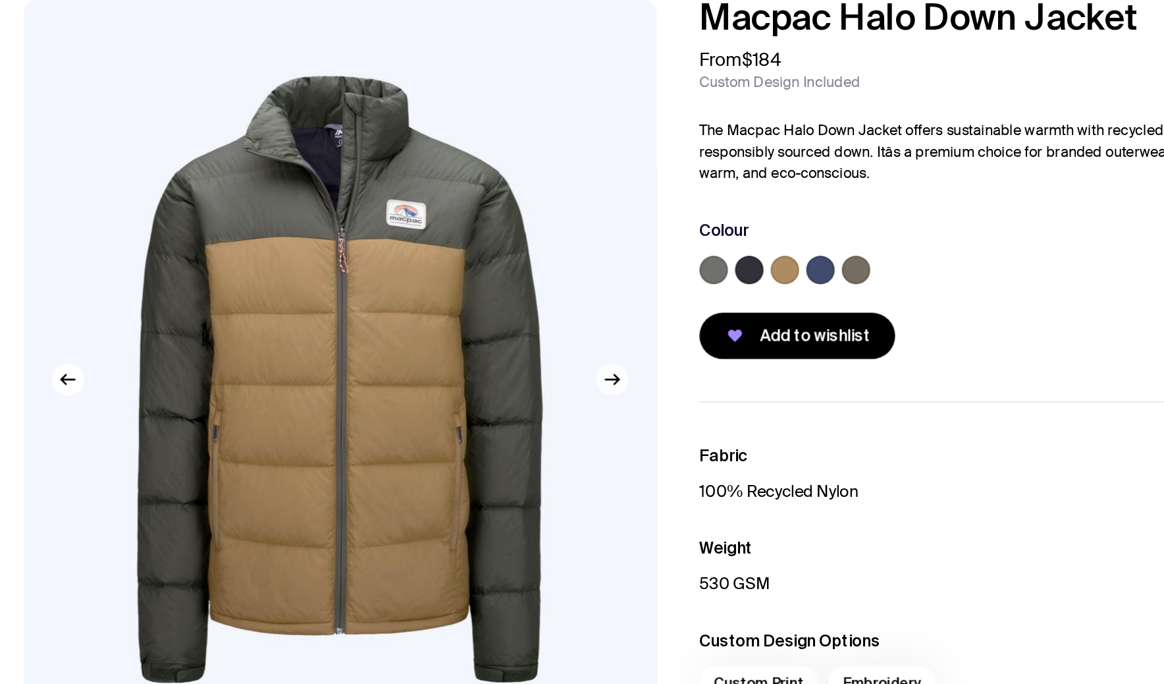
click at [545, 388] on icon "button" at bounding box center [544, 392] width 16 height 16
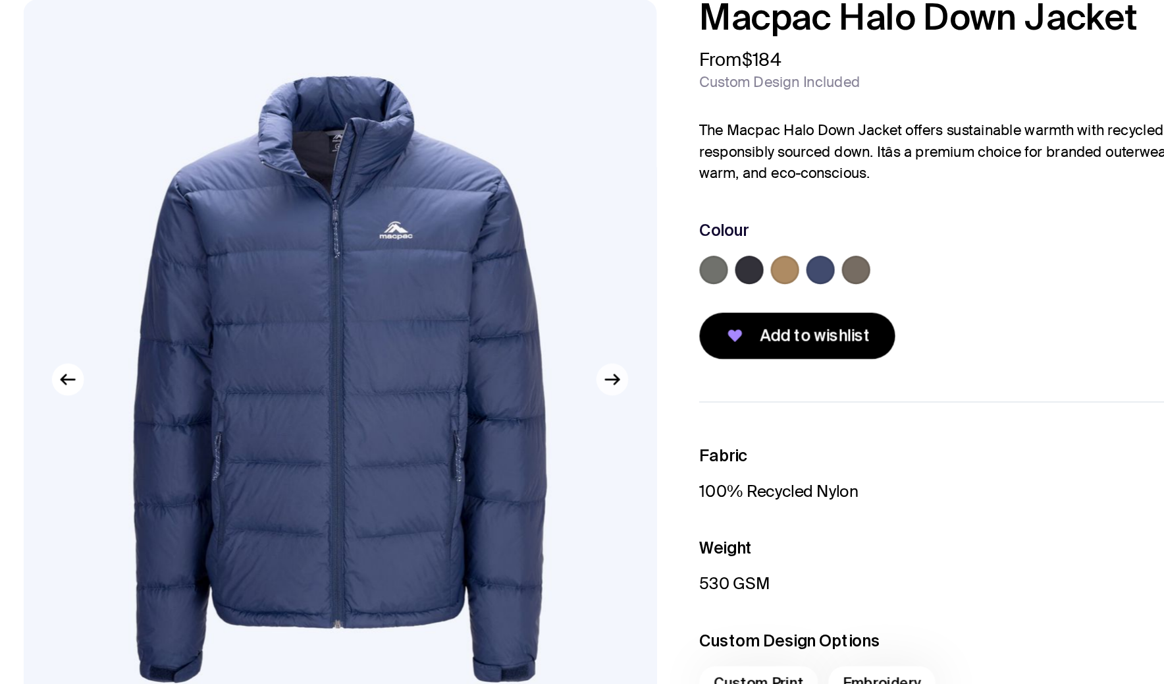
click at [545, 388] on icon "button" at bounding box center [544, 392] width 16 height 16
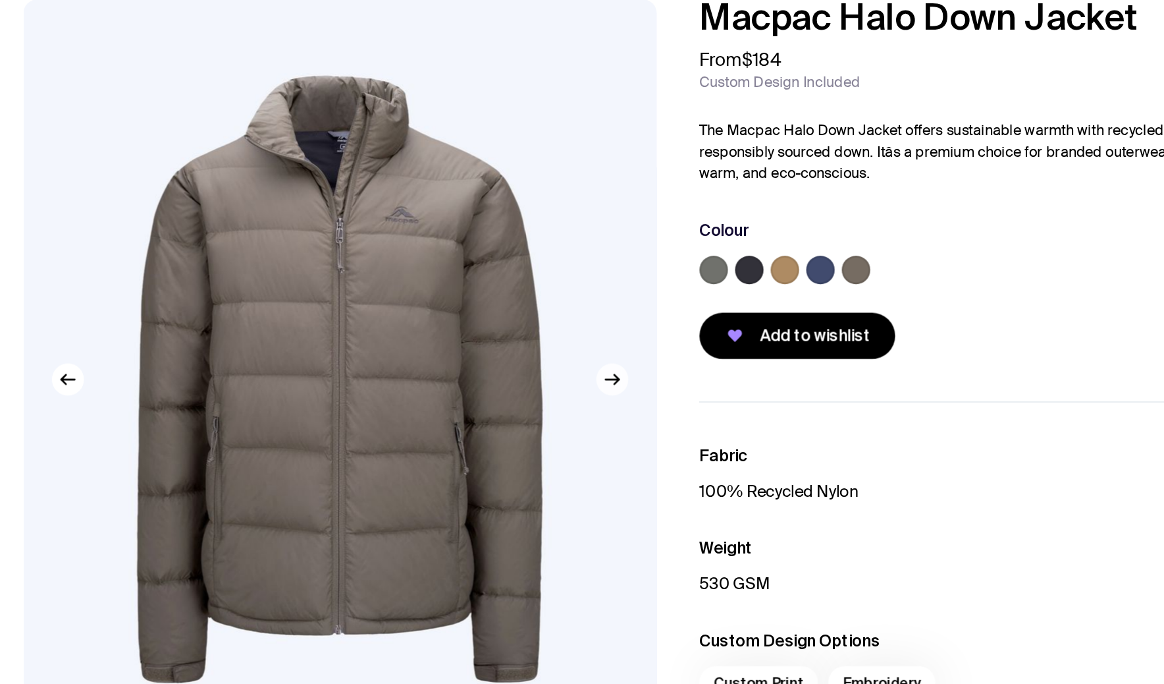
click at [545, 388] on icon "button" at bounding box center [544, 392] width 16 height 16
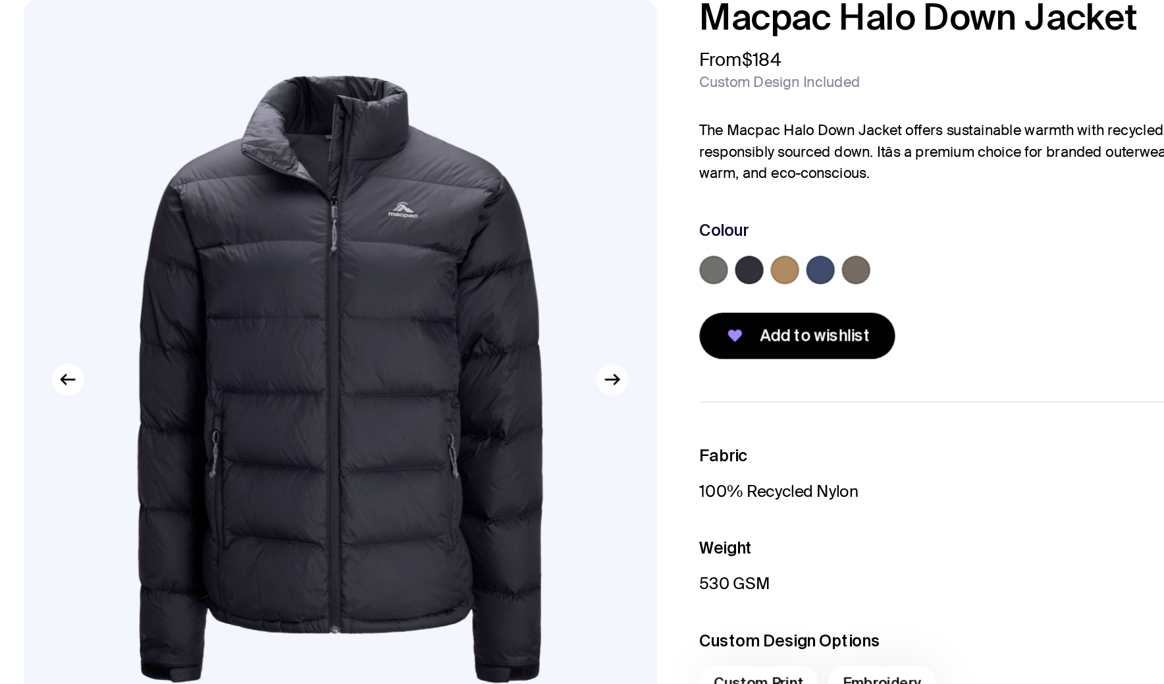
click at [545, 388] on icon "button" at bounding box center [544, 392] width 16 height 16
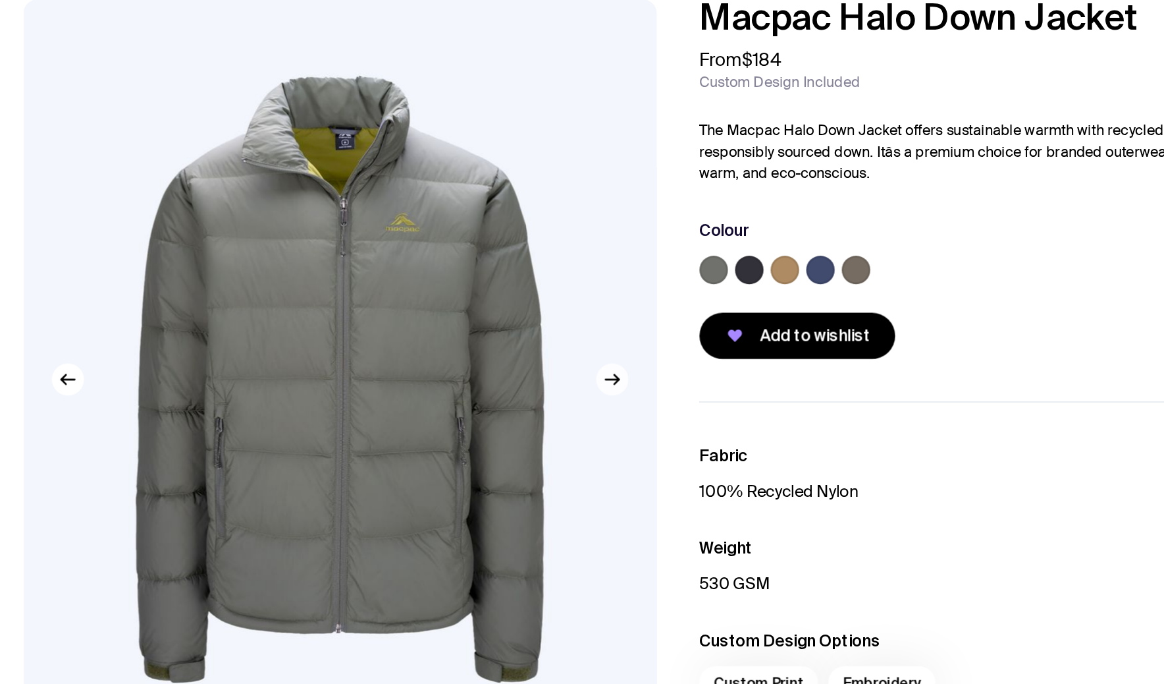
click at [545, 388] on icon "button" at bounding box center [544, 392] width 16 height 16
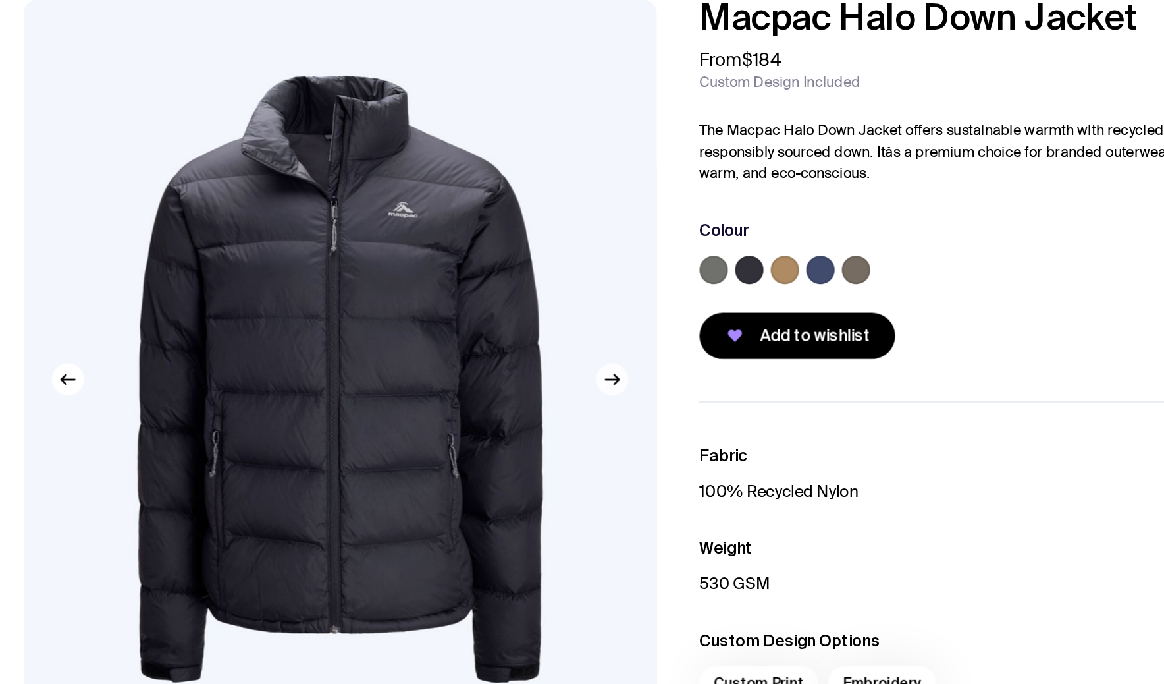
click at [545, 388] on icon "button" at bounding box center [544, 392] width 16 height 16
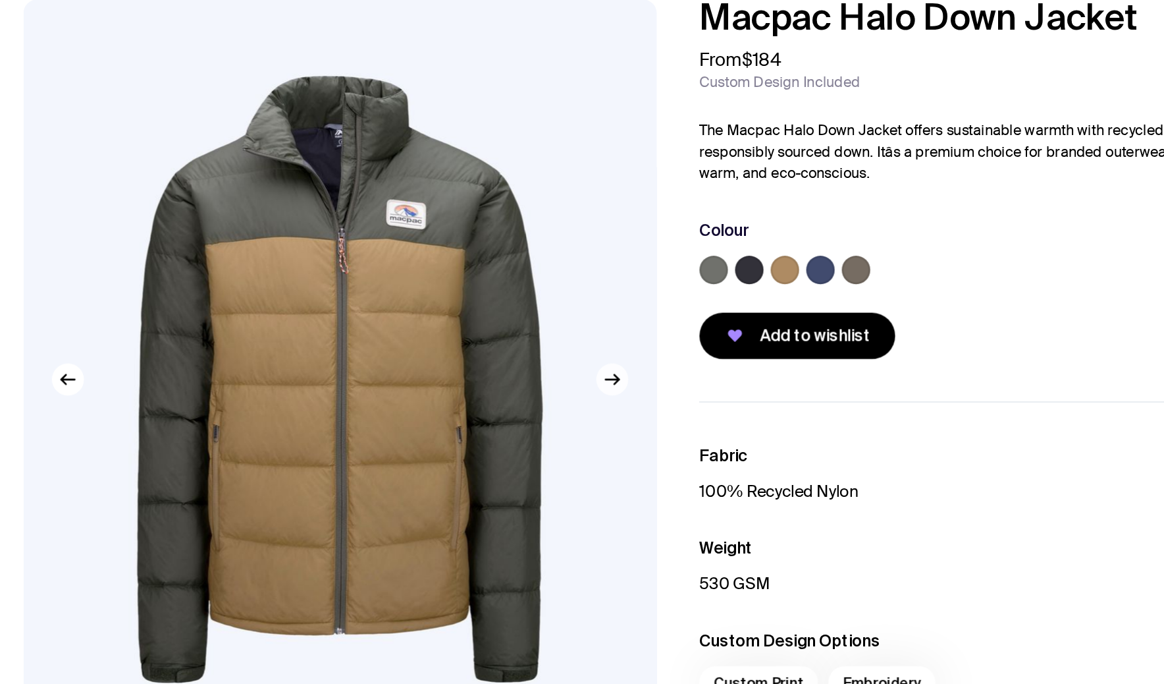
click at [545, 393] on icon "button" at bounding box center [544, 392] width 16 height 16
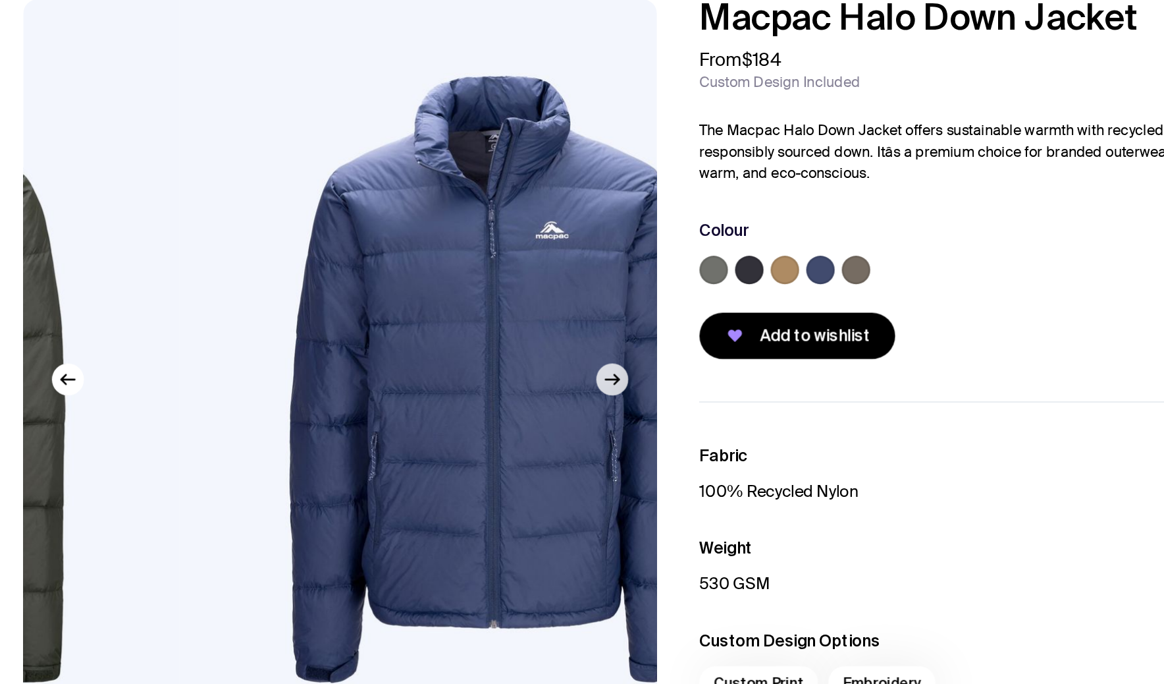
click at [543, 393] on icon "button" at bounding box center [544, 392] width 16 height 16
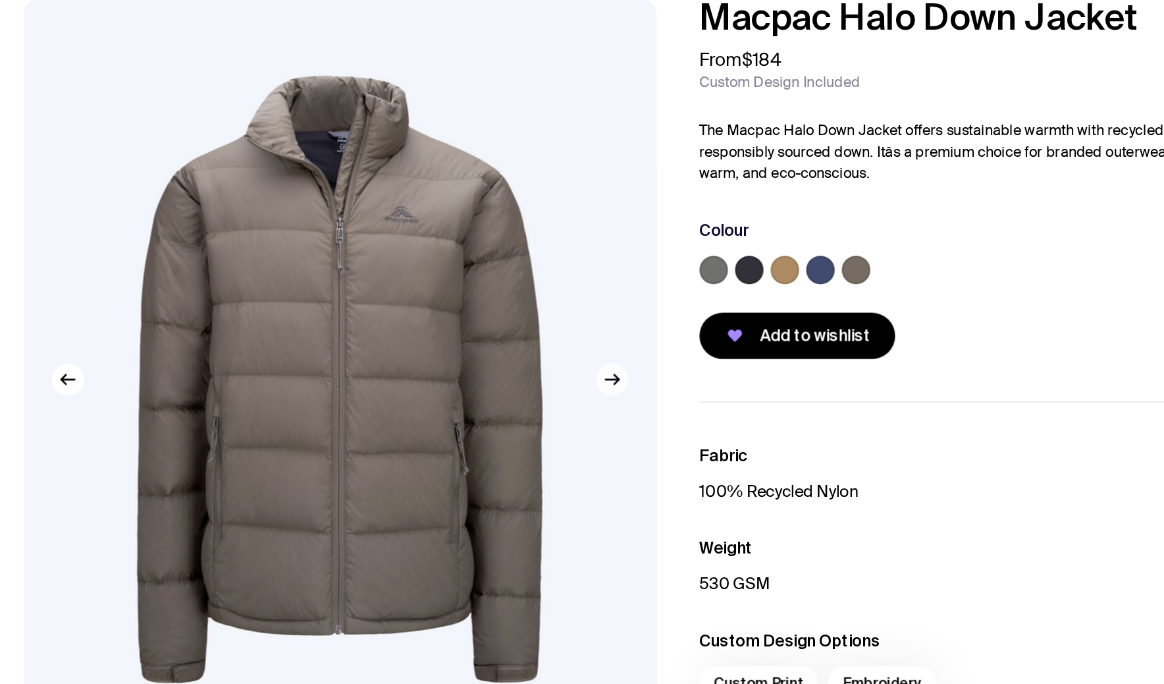
click at [543, 393] on icon "button" at bounding box center [544, 392] width 16 height 16
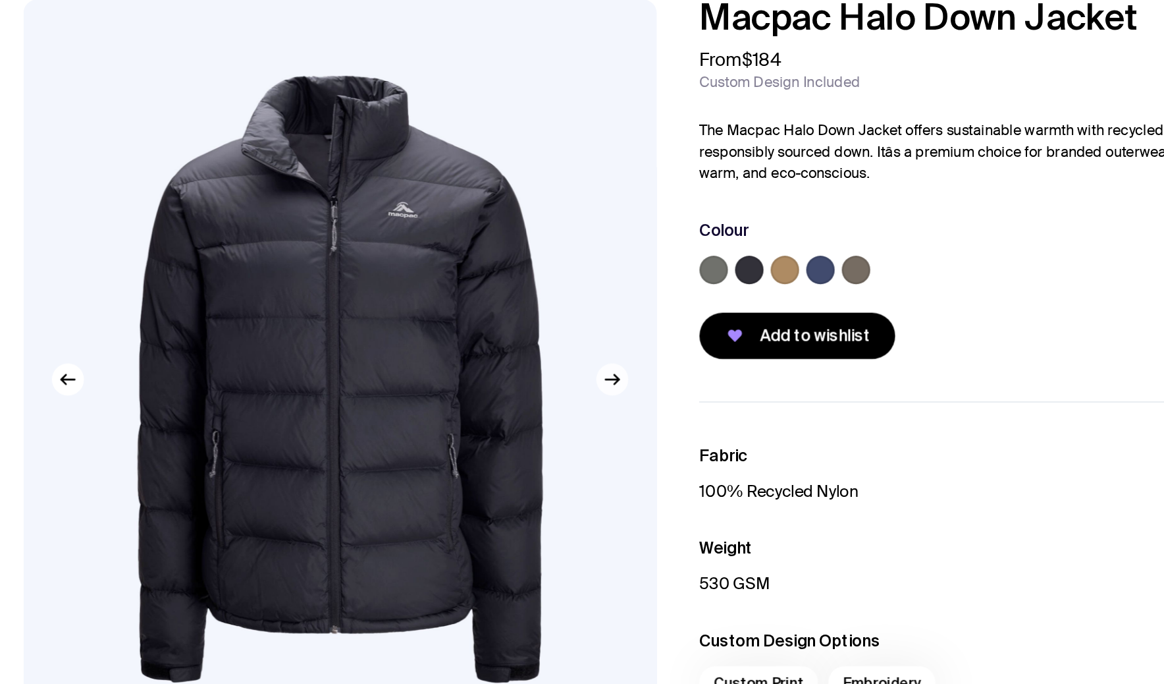
click at [543, 393] on icon "button" at bounding box center [544, 392] width 16 height 16
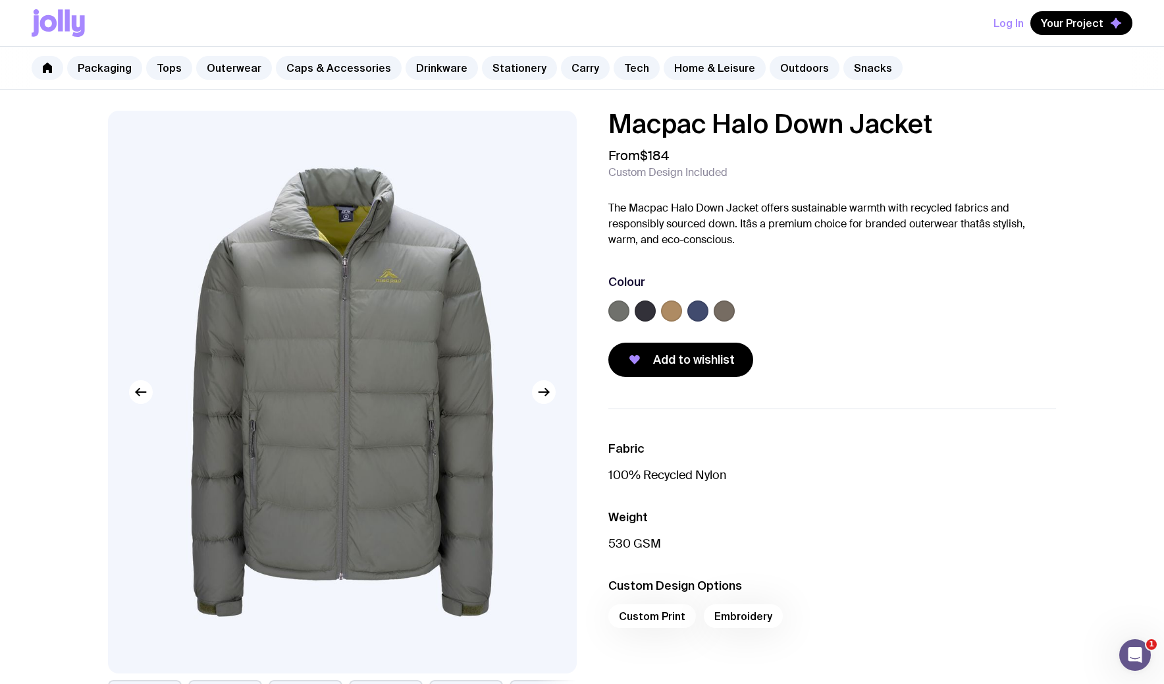
click at [649, 309] on label at bounding box center [645, 310] width 21 height 21
click at [0, 0] on input "radio" at bounding box center [0, 0] width 0 height 0
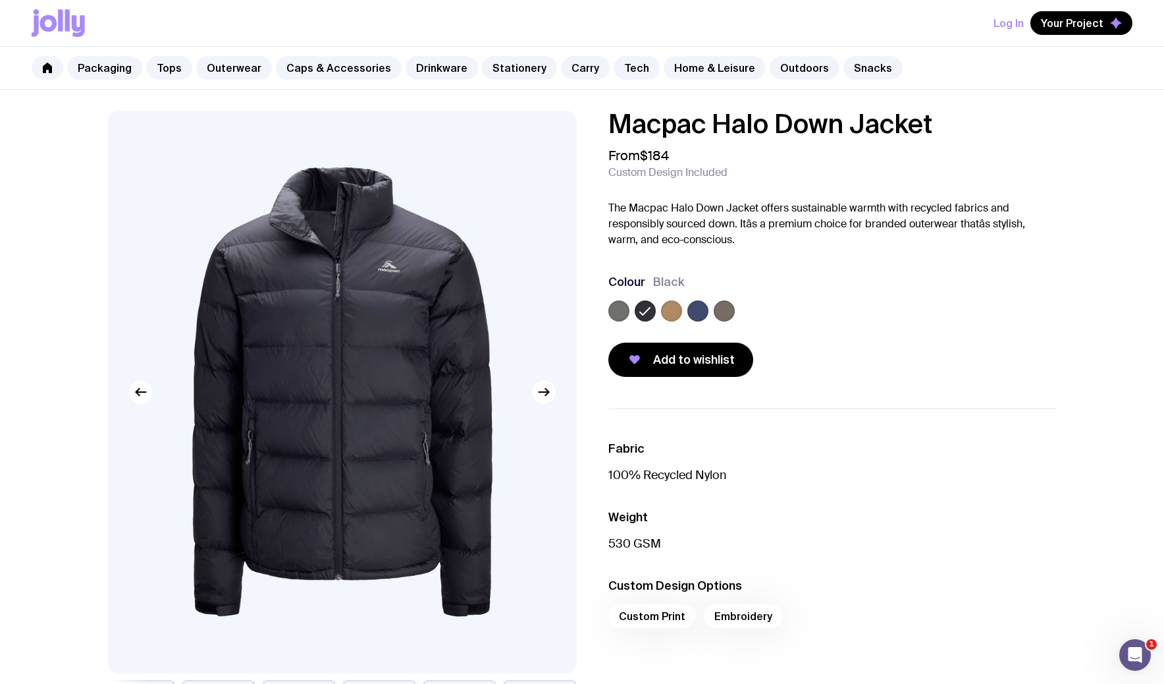
click at [691, 306] on label at bounding box center [697, 310] width 21 height 21
click at [0, 0] on input "radio" at bounding box center [0, 0] width 0 height 0
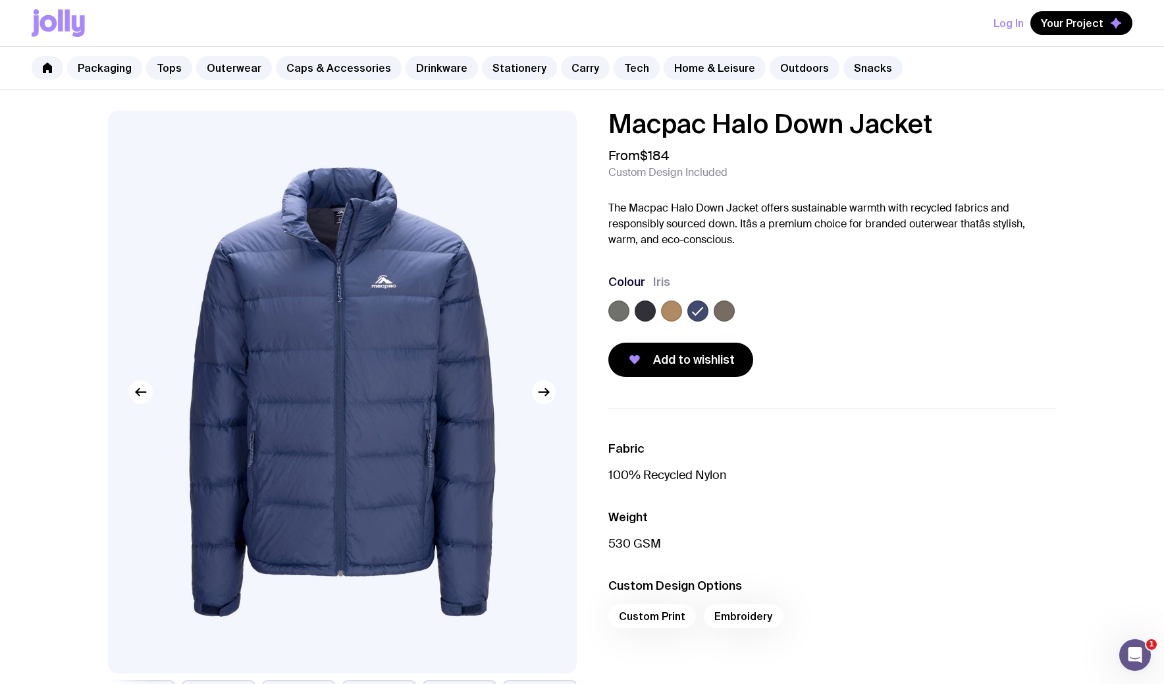
click at [97, 67] on link "Packaging" at bounding box center [104, 68] width 75 height 24
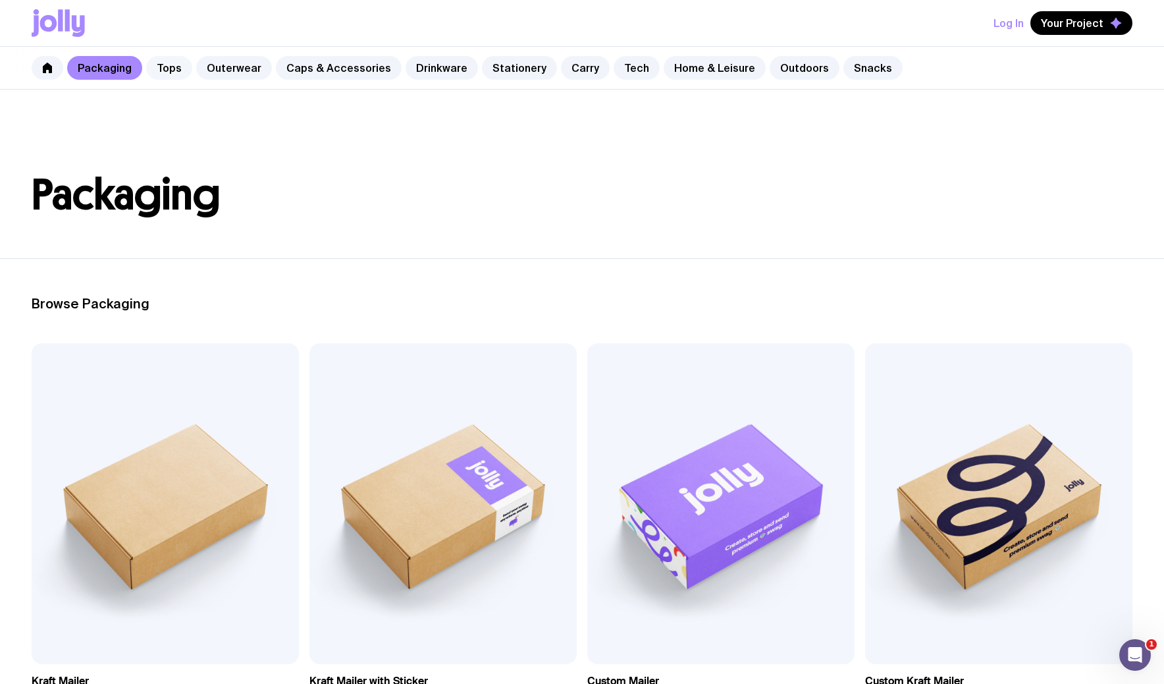
click at [170, 63] on link "Tops" at bounding box center [169, 68] width 46 height 24
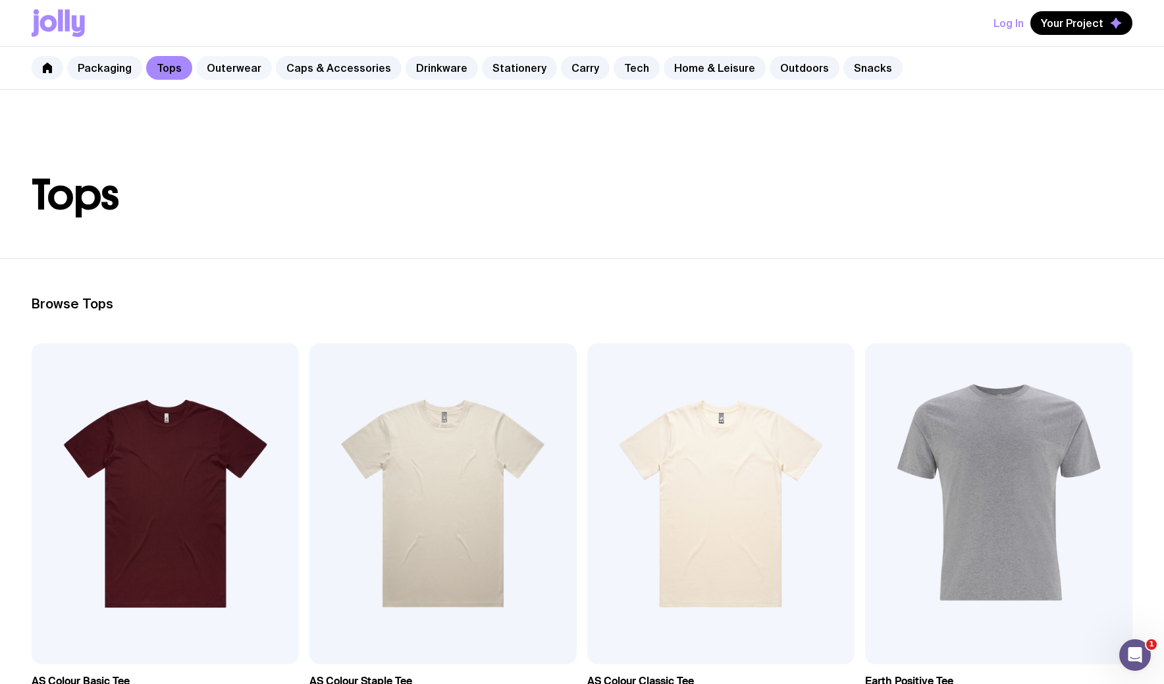
click at [229, 65] on link "Outerwear" at bounding box center [234, 68] width 76 height 24
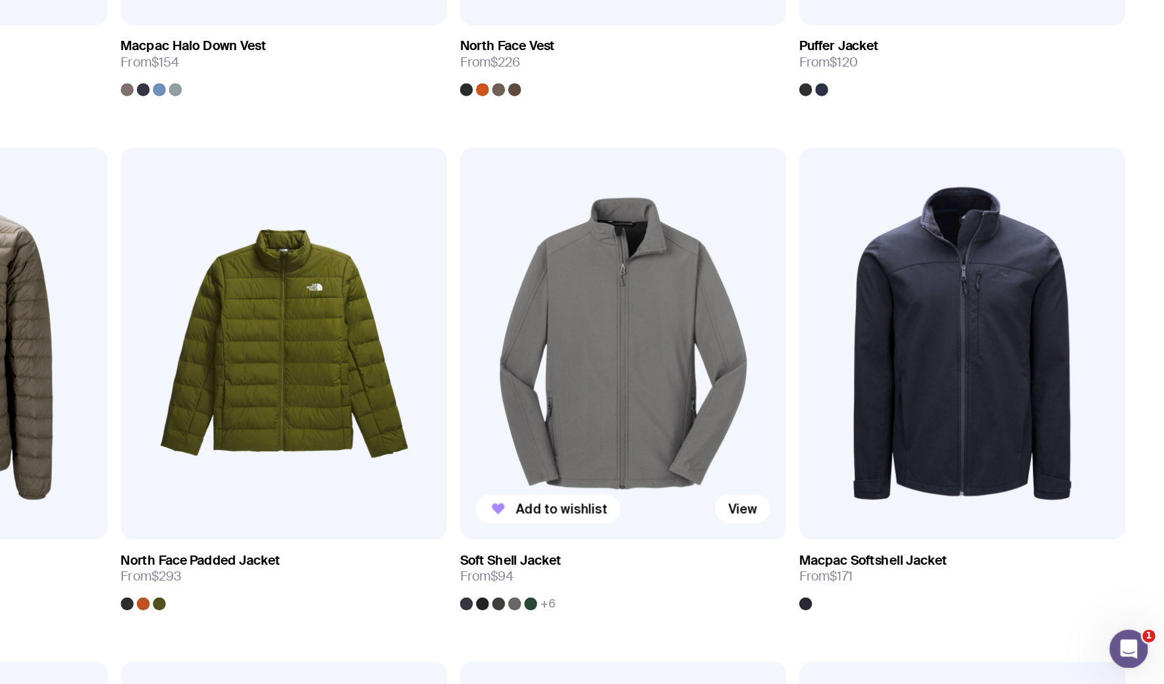
scroll to position [1371, 0]
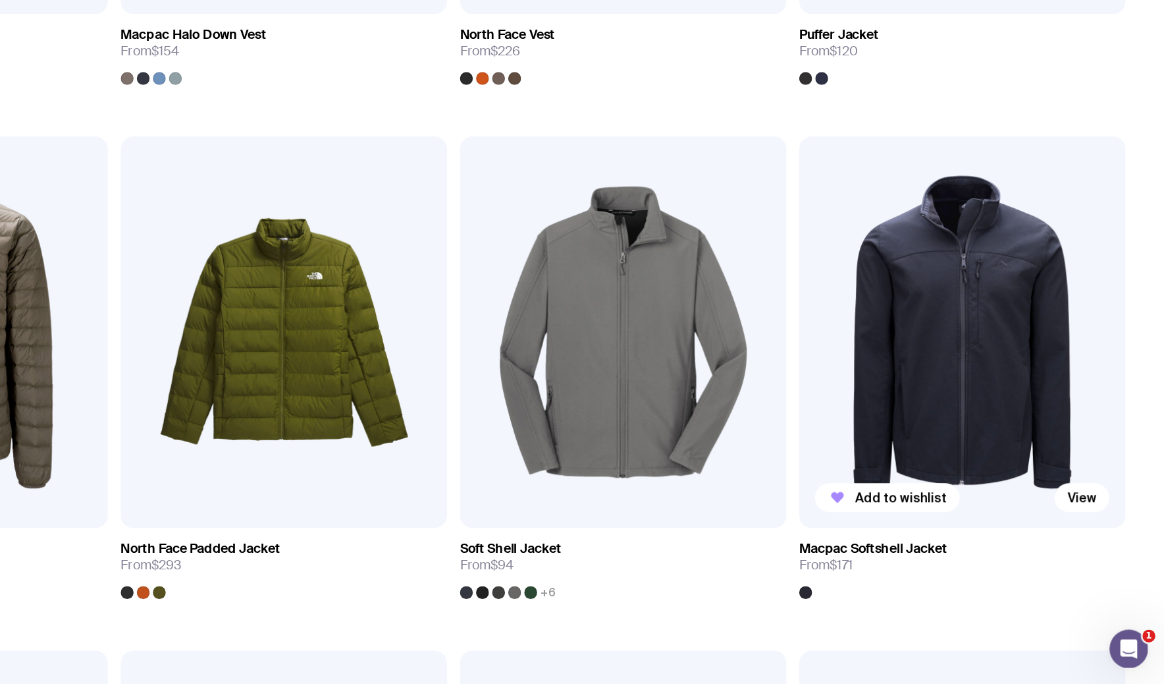
click at [973, 405] on img at bounding box center [998, 395] width 267 height 321
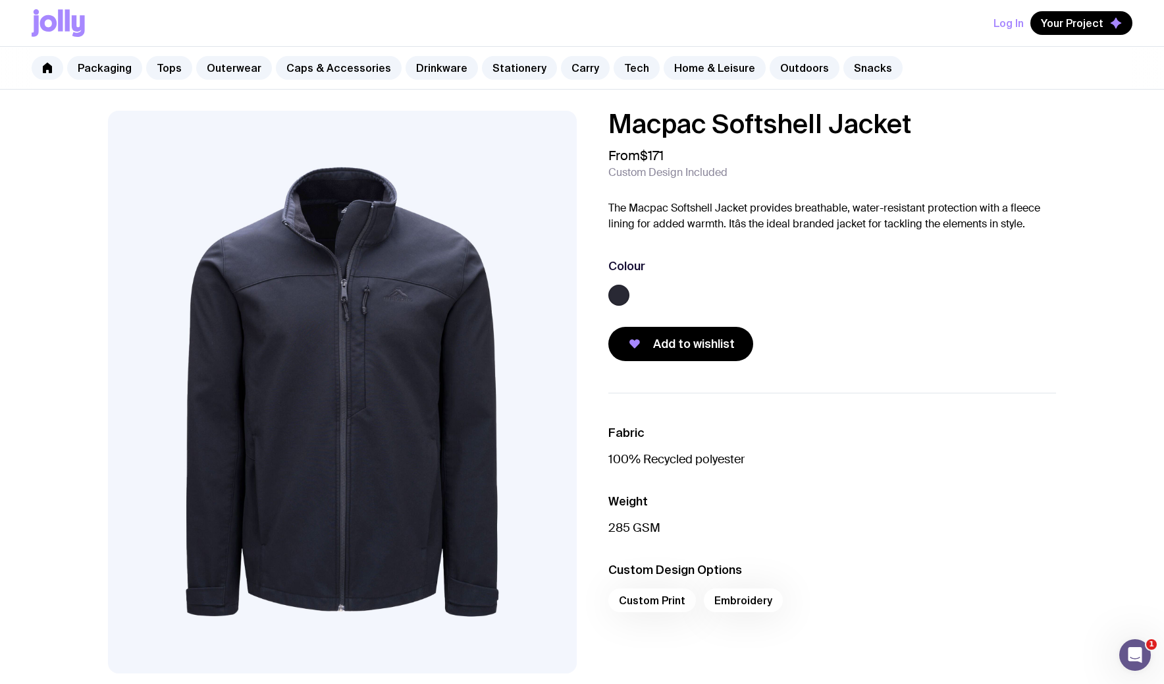
click at [44, 16] on icon at bounding box center [48, 23] width 17 height 16
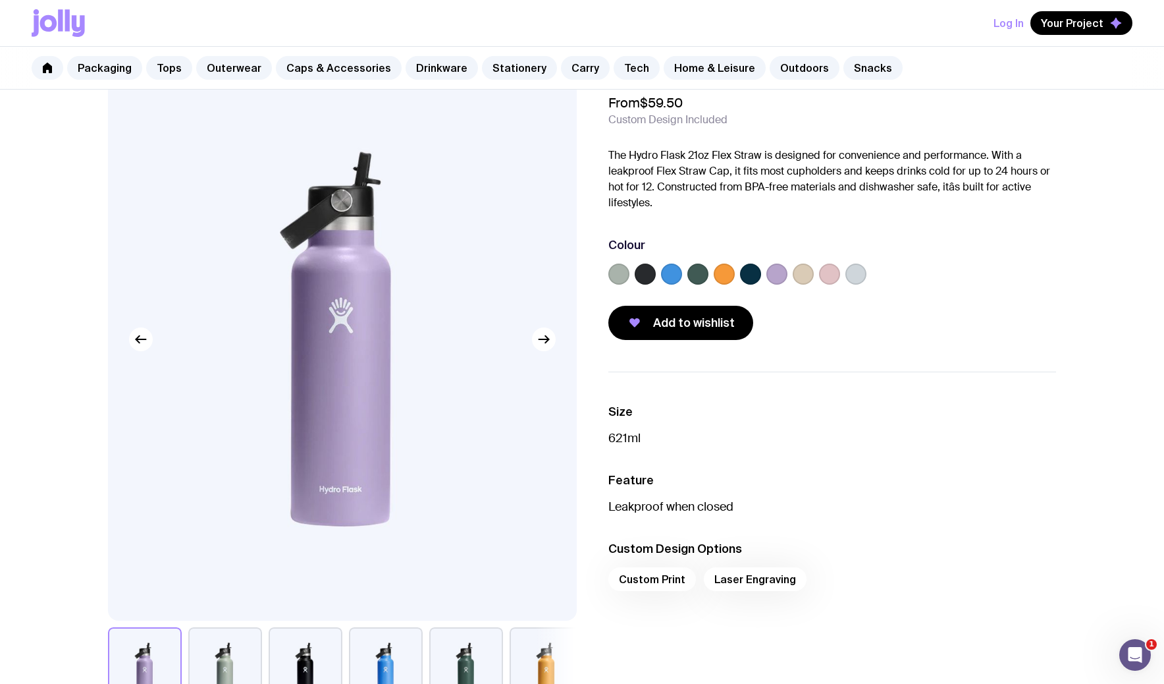
scroll to position [41, 0]
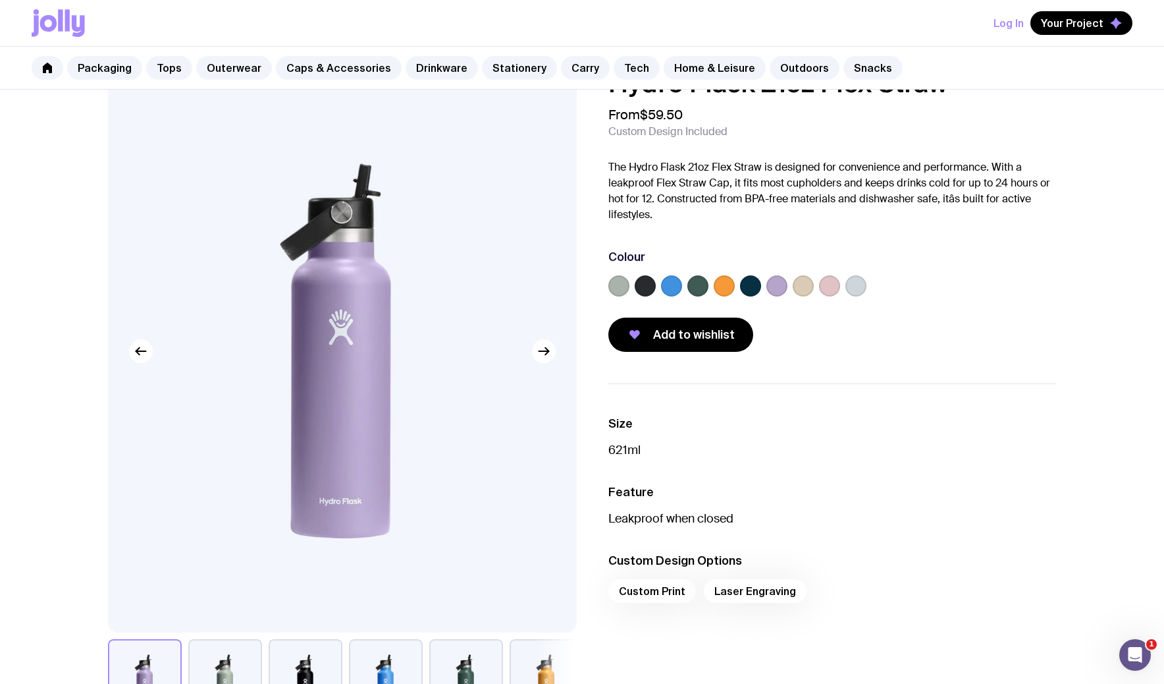
click at [676, 290] on label at bounding box center [671, 285] width 21 height 21
click at [0, 0] on input "radio" at bounding box center [0, 0] width 0 height 0
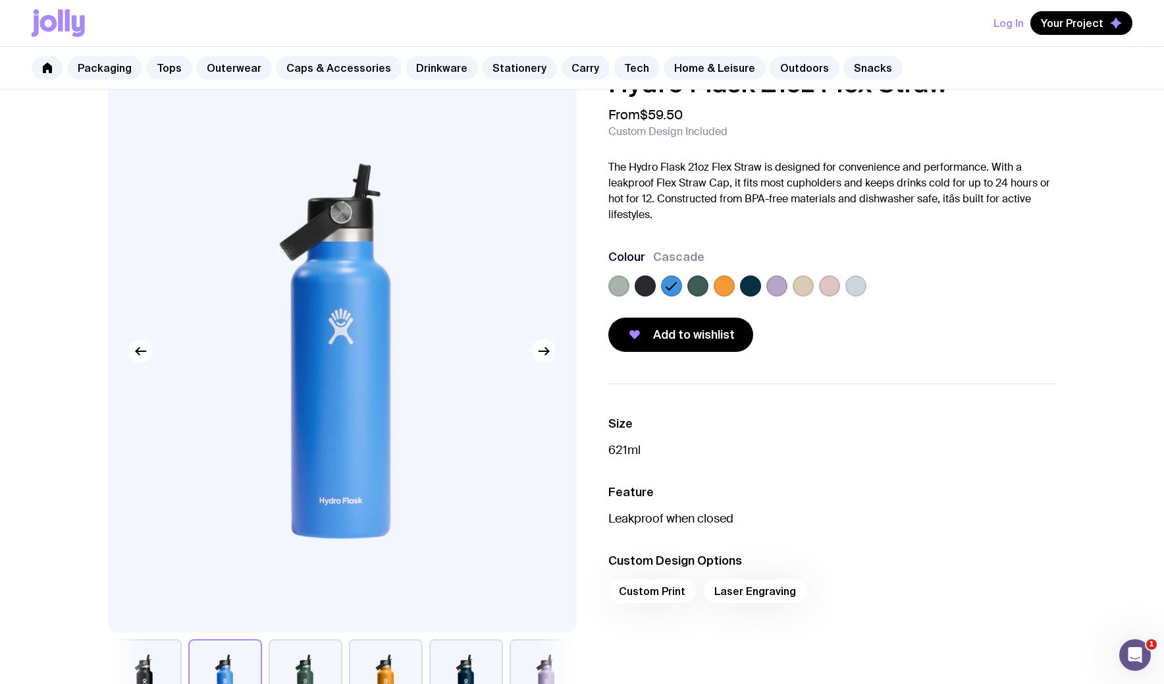
click at [702, 284] on label at bounding box center [697, 285] width 21 height 21
click at [0, 0] on input "radio" at bounding box center [0, 0] width 0 height 0
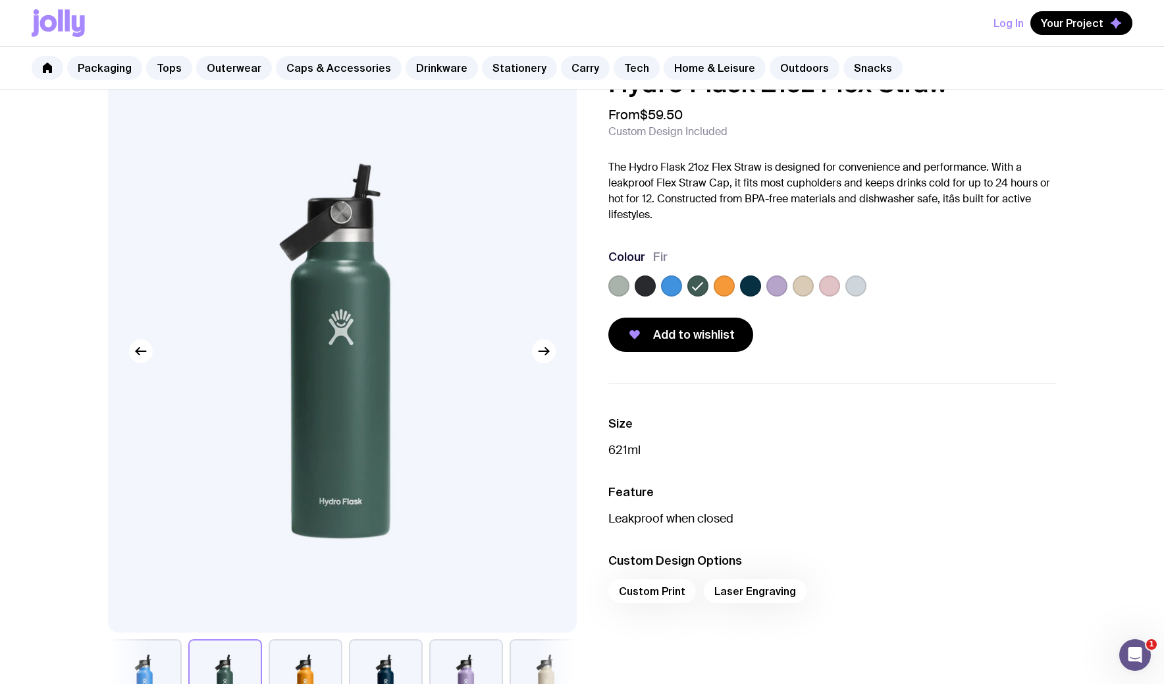
click at [743, 281] on label at bounding box center [750, 285] width 21 height 21
click at [0, 0] on input "radio" at bounding box center [0, 0] width 0 height 0
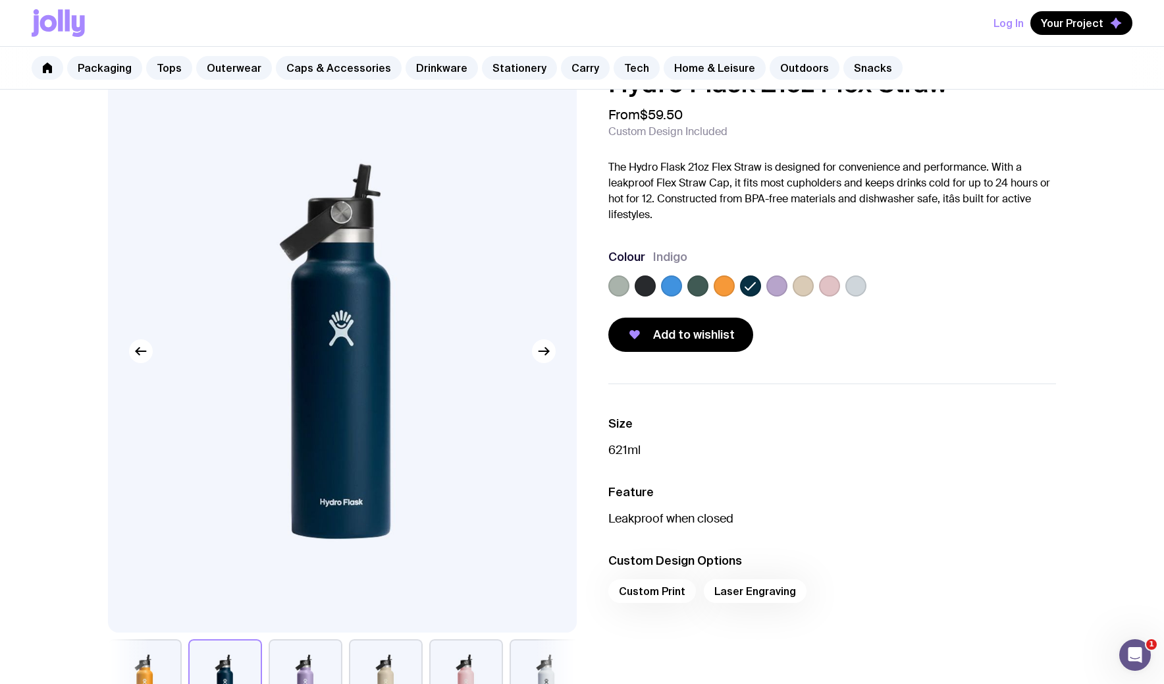
click at [796, 272] on div "Colour Indigo" at bounding box center [832, 275] width 448 height 53
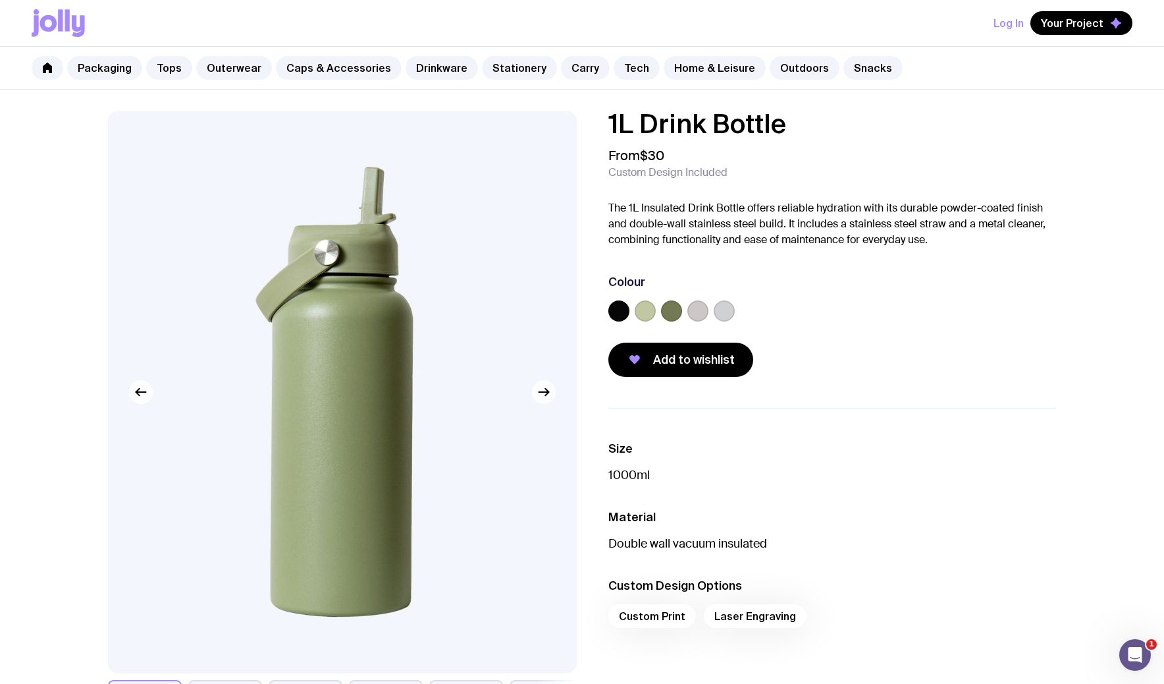
click at [552, 396] on button "button" at bounding box center [544, 392] width 24 height 24
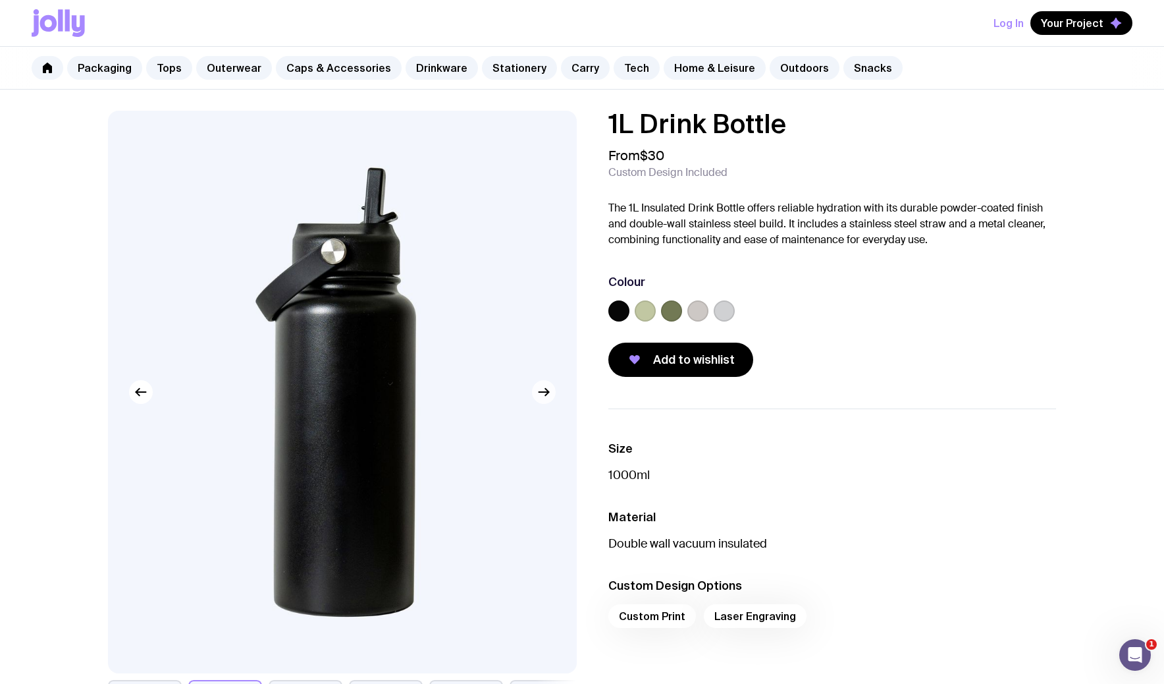
click at [552, 396] on button "button" at bounding box center [544, 392] width 24 height 24
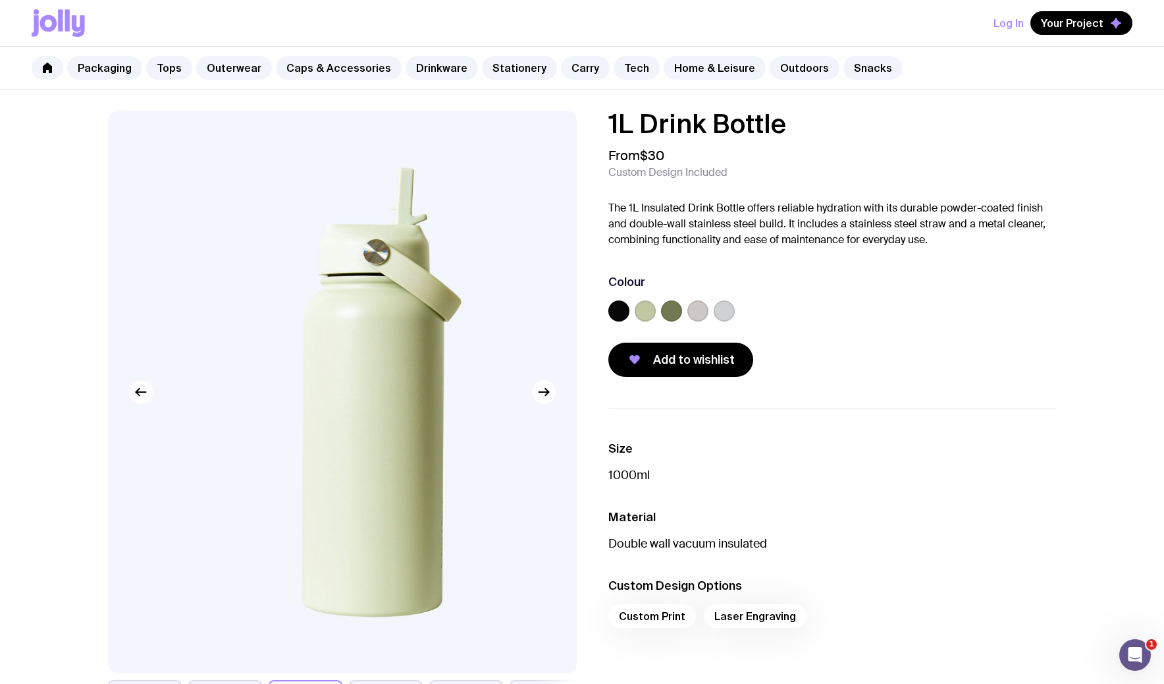
click at [552, 396] on button "button" at bounding box center [544, 392] width 24 height 24
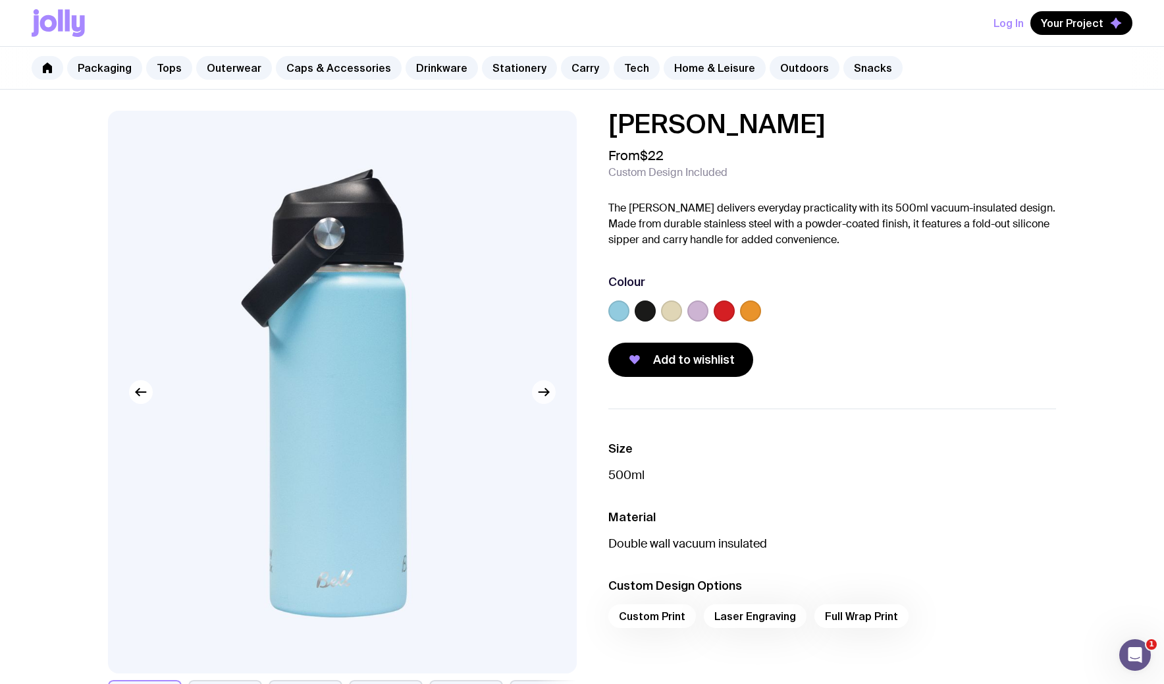
click at [547, 396] on icon "button" at bounding box center [544, 392] width 16 height 16
click at [546, 396] on icon "button" at bounding box center [544, 392] width 16 height 16
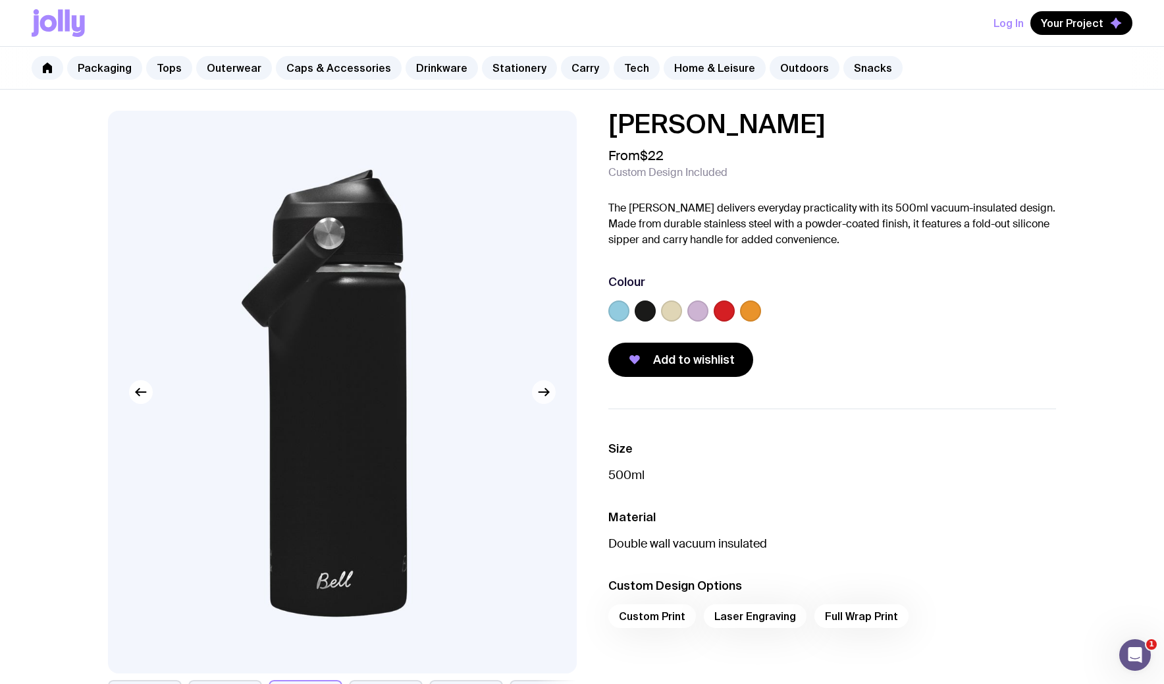
click at [546, 396] on icon "button" at bounding box center [544, 392] width 16 height 16
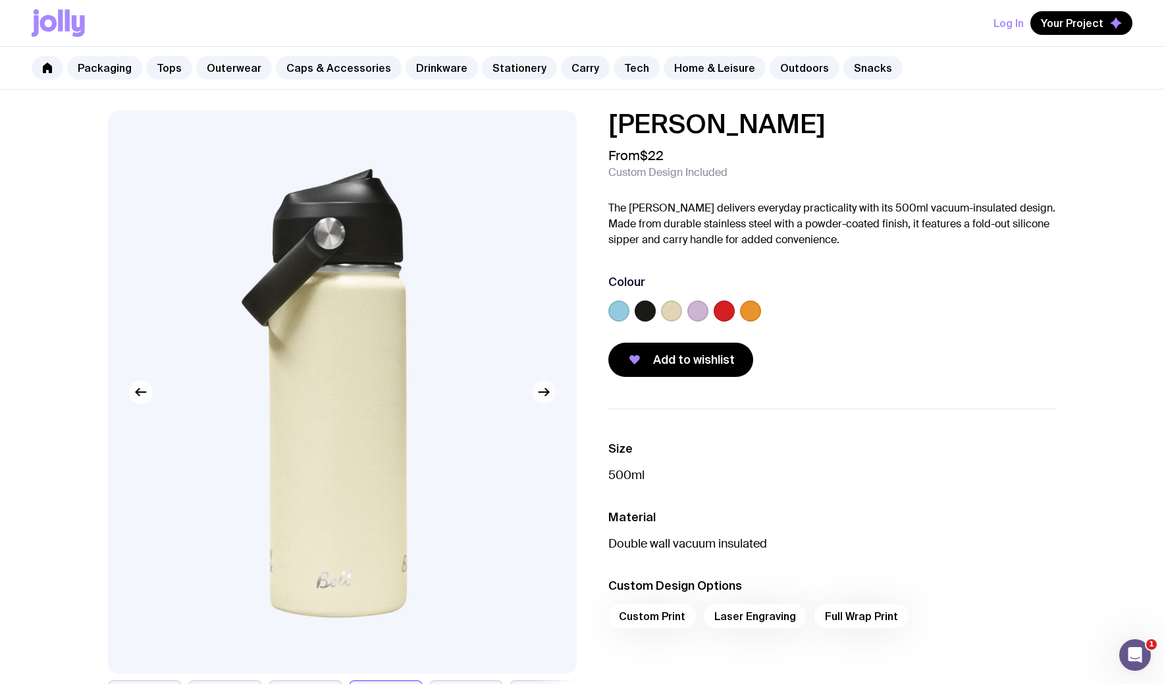
click at [546, 396] on icon "button" at bounding box center [544, 392] width 16 height 16
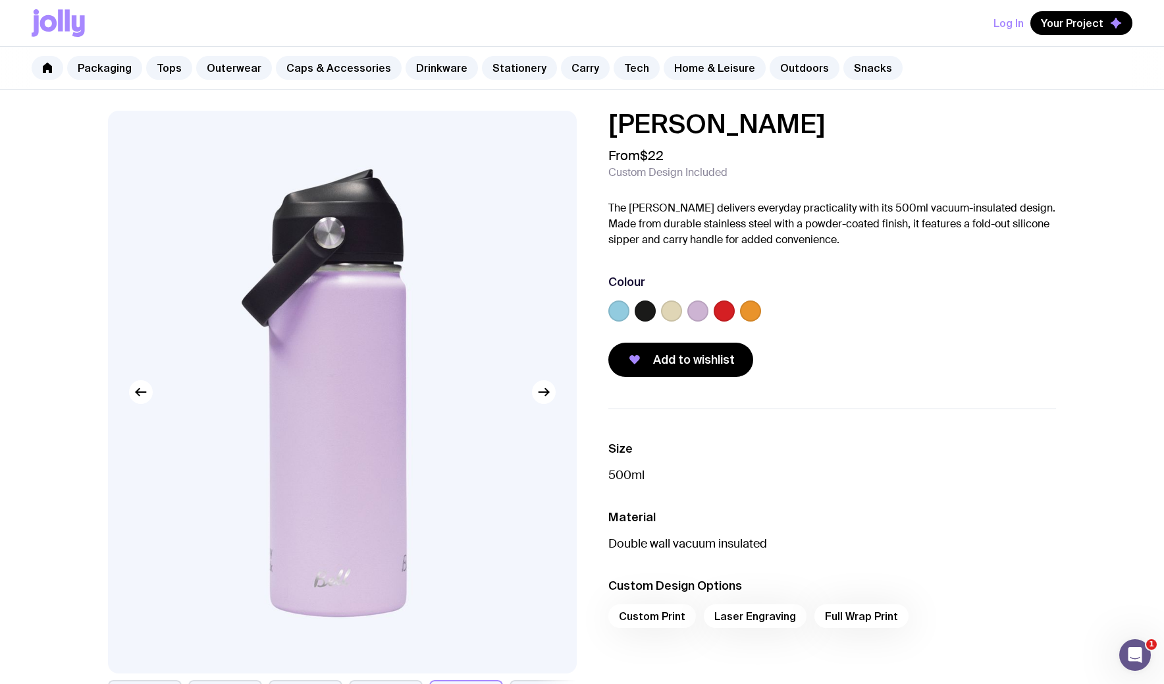
click at [310, 335] on img at bounding box center [342, 392] width 469 height 562
click at [313, 333] on img at bounding box center [342, 392] width 469 height 562
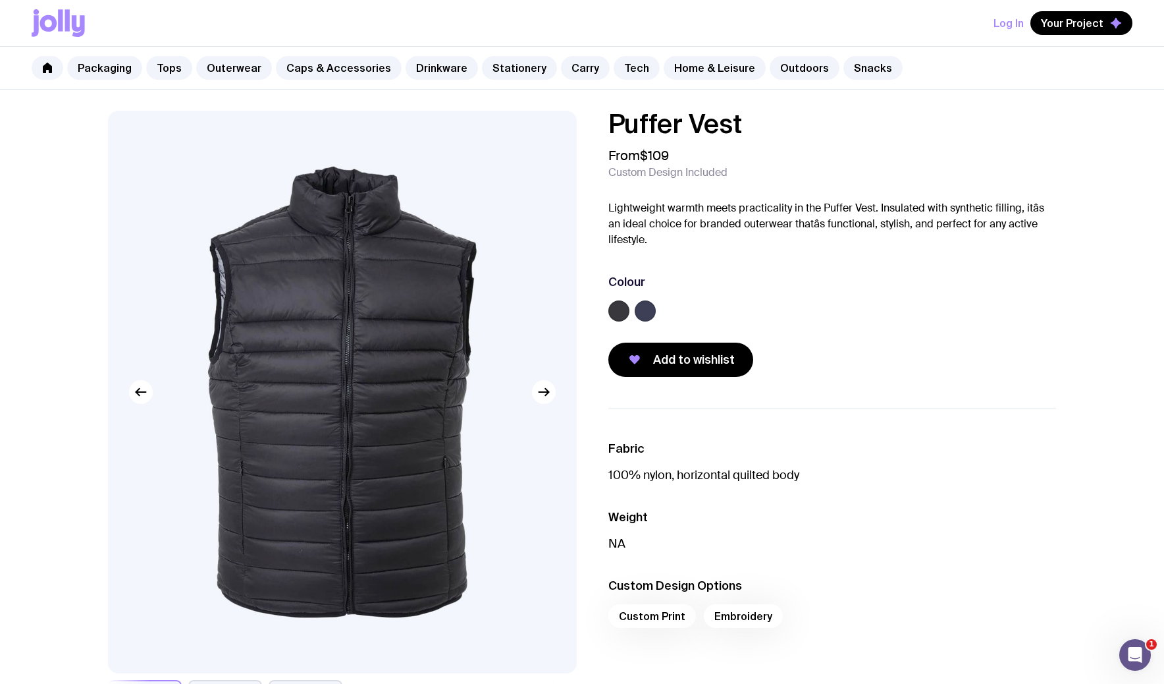
click at [410, 371] on img at bounding box center [342, 392] width 469 height 562
click at [545, 399] on icon "button" at bounding box center [544, 392] width 16 height 16
click at [674, 316] on div at bounding box center [832, 313] width 448 height 26
click at [551, 392] on icon "button" at bounding box center [544, 392] width 16 height 16
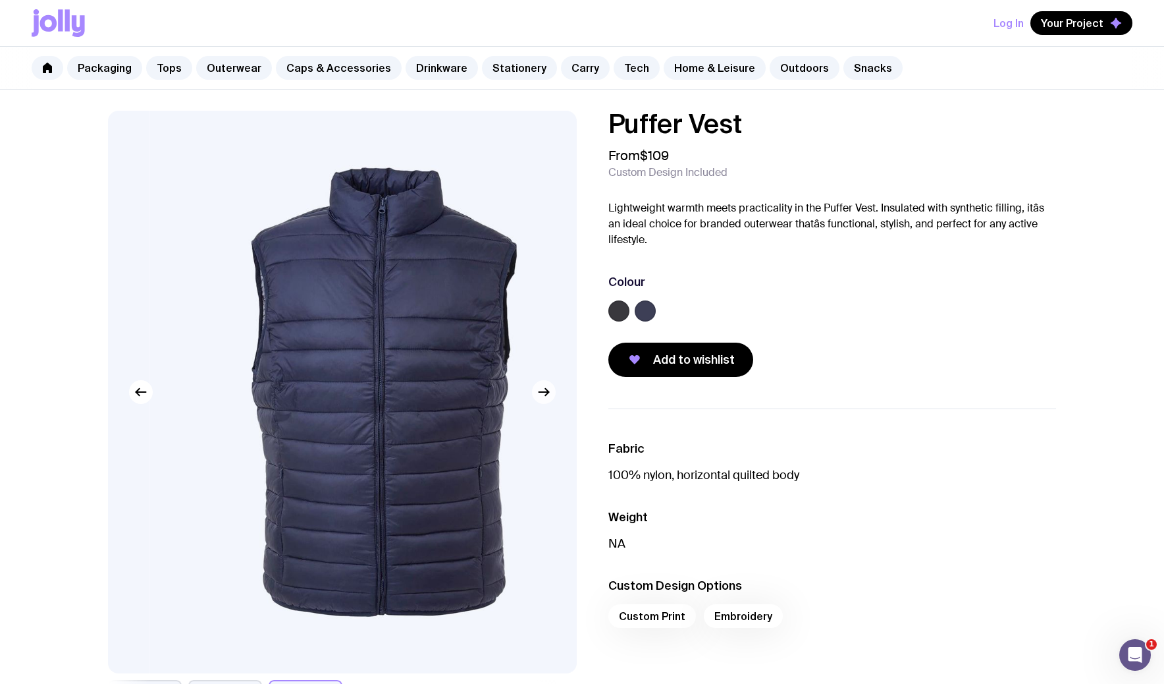
click at [551, 392] on icon "button" at bounding box center [544, 392] width 16 height 16
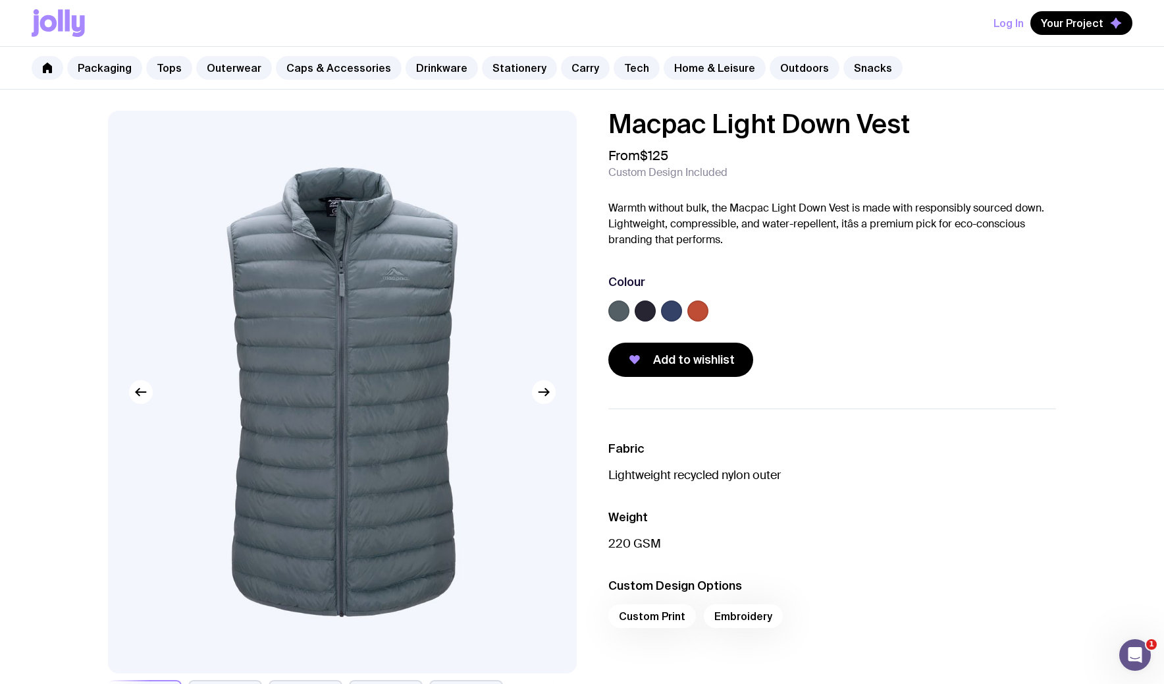
click at [647, 311] on label at bounding box center [645, 310] width 21 height 21
click at [0, 0] on input "radio" at bounding box center [0, 0] width 0 height 0
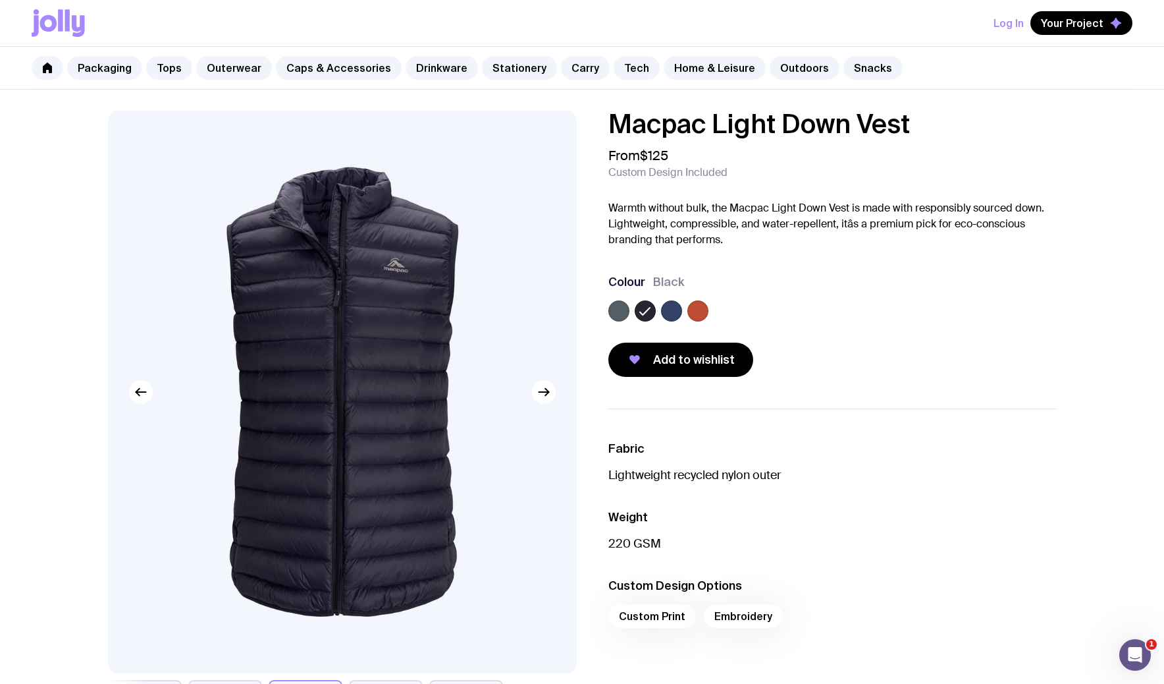
click at [699, 311] on label at bounding box center [697, 310] width 21 height 21
click at [0, 0] on input "radio" at bounding box center [0, 0] width 0 height 0
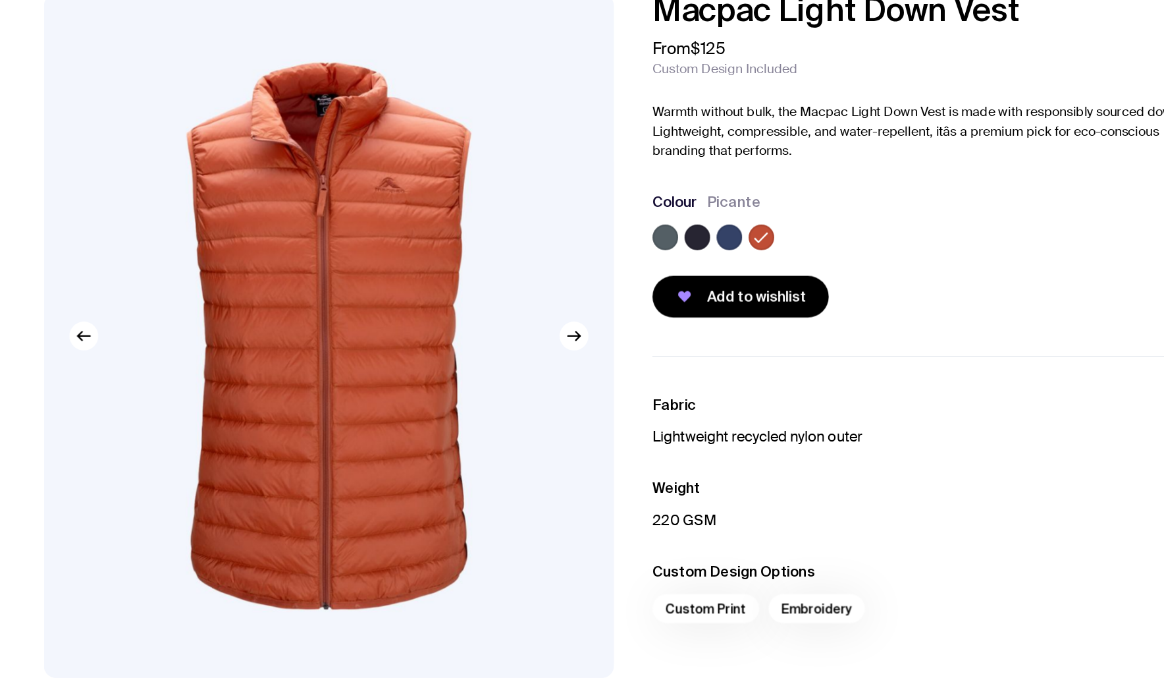
click at [741, 618] on div "Custom Print Embroidery" at bounding box center [832, 620] width 448 height 32
click at [739, 614] on div "Custom Print Embroidery" at bounding box center [832, 620] width 448 height 32
